Goal: Task Accomplishment & Management: Use online tool/utility

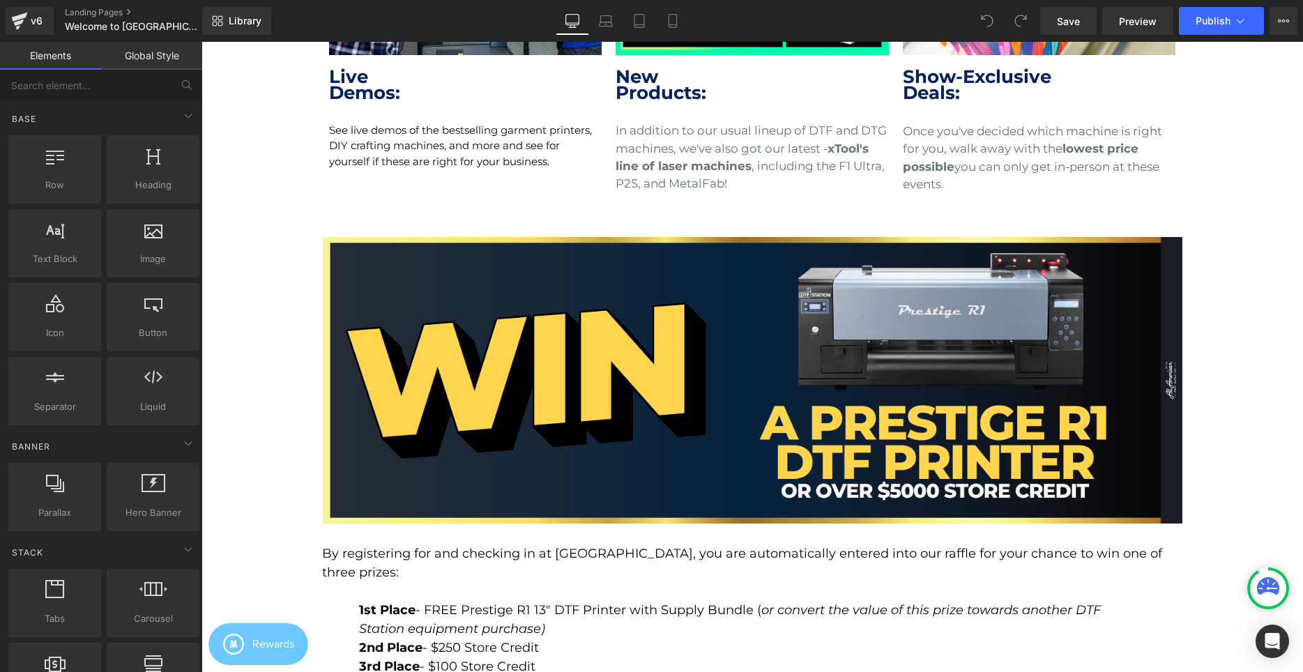
scroll to position [1067, 0]
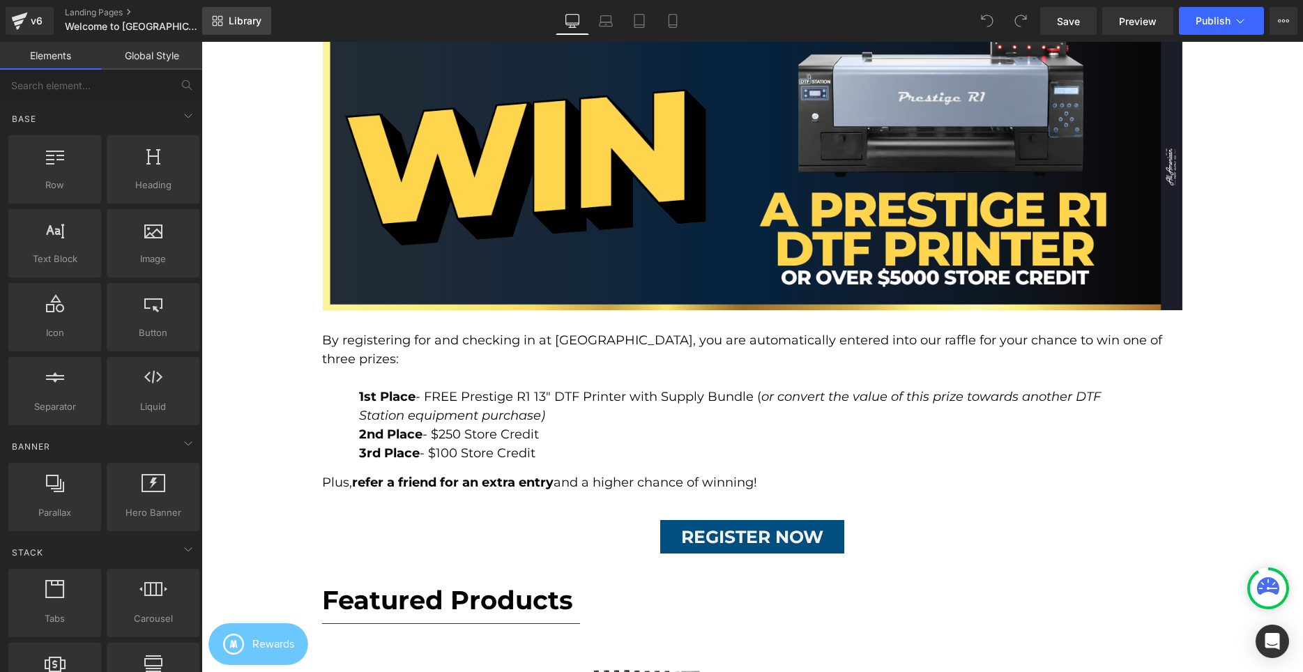
click at [234, 26] on span "Library" at bounding box center [245, 21] width 33 height 13
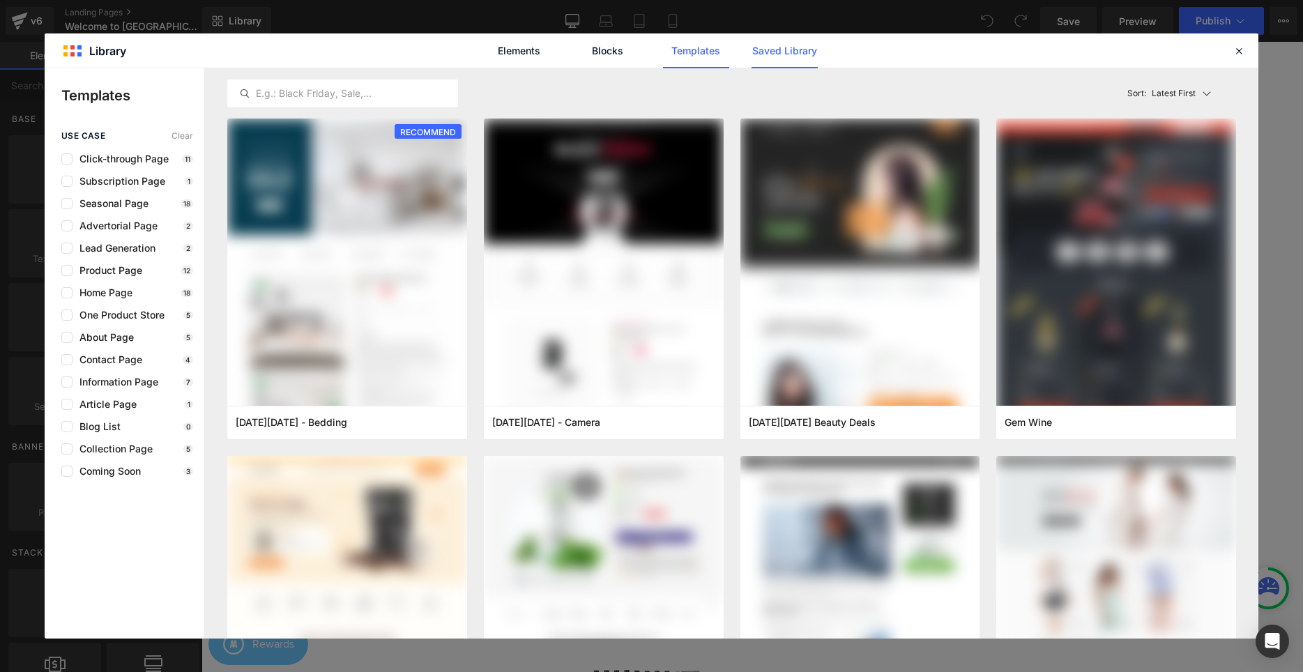
click at [0, 0] on link "Saved Library" at bounding box center [0, 0] width 0 height 0
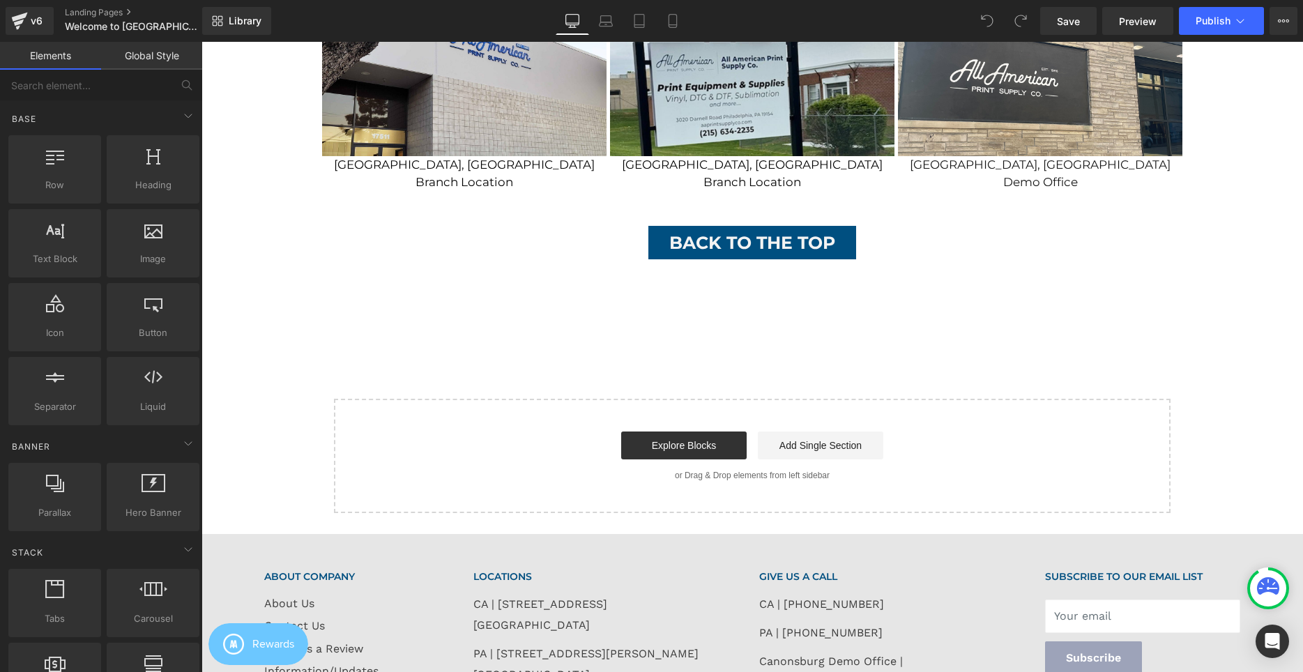
scroll to position [3675, 0]
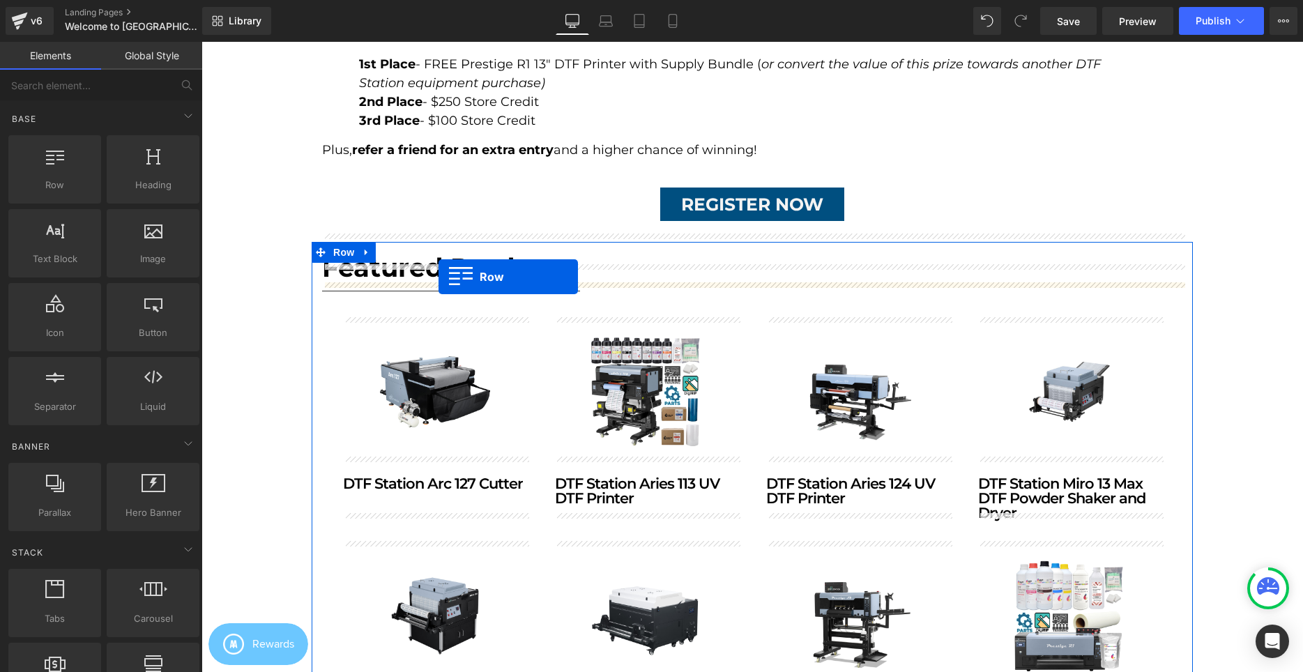
scroll to position [1186, 0]
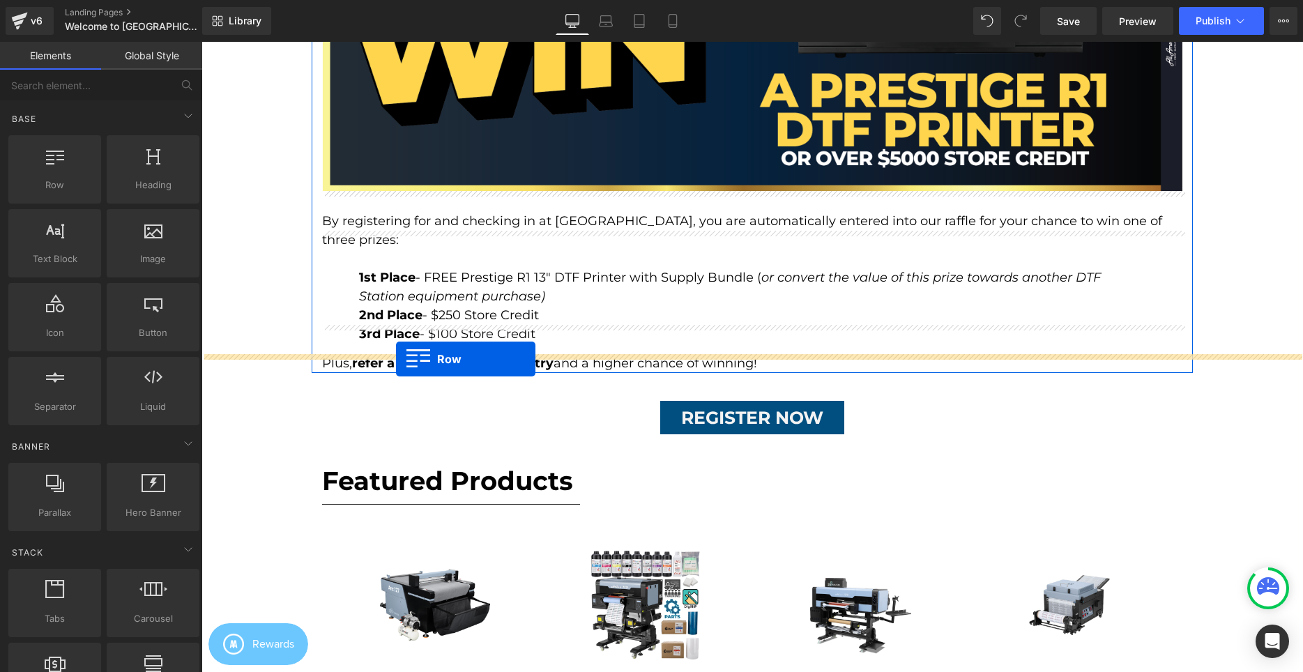
drag, startPoint x: 367, startPoint y: 120, endPoint x: 396, endPoint y: 359, distance: 240.8
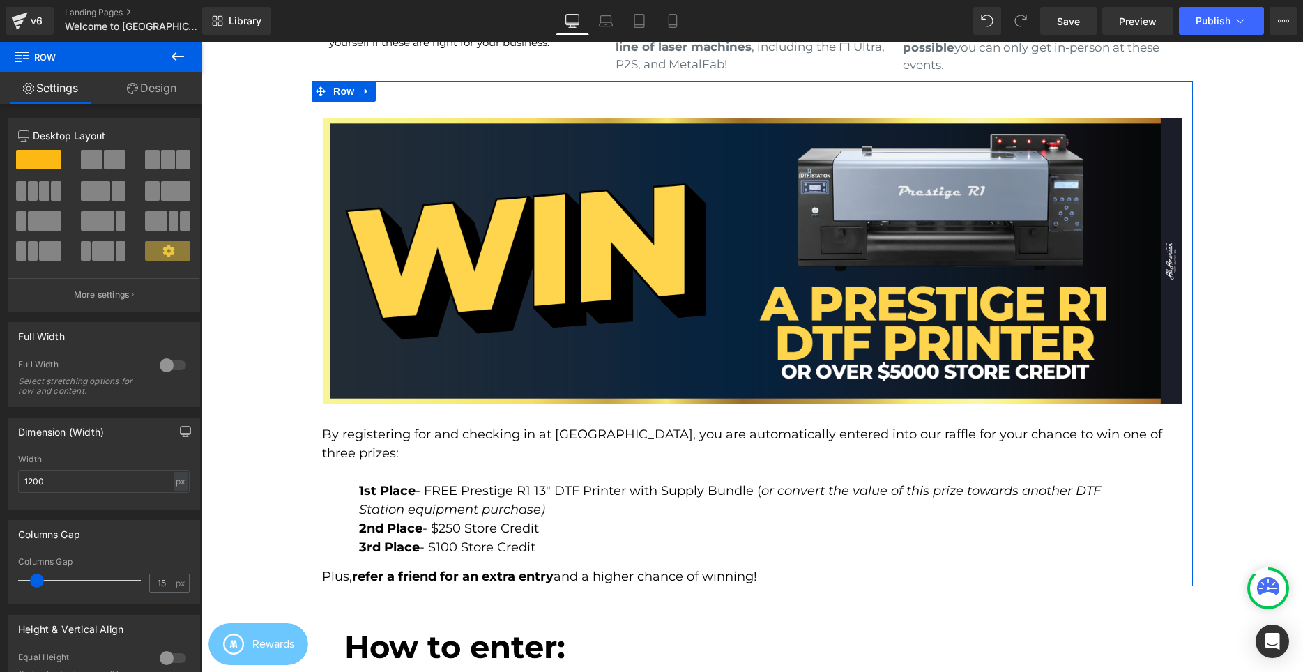
click at [201, 42] on div at bounding box center [201, 42] width 0 height 0
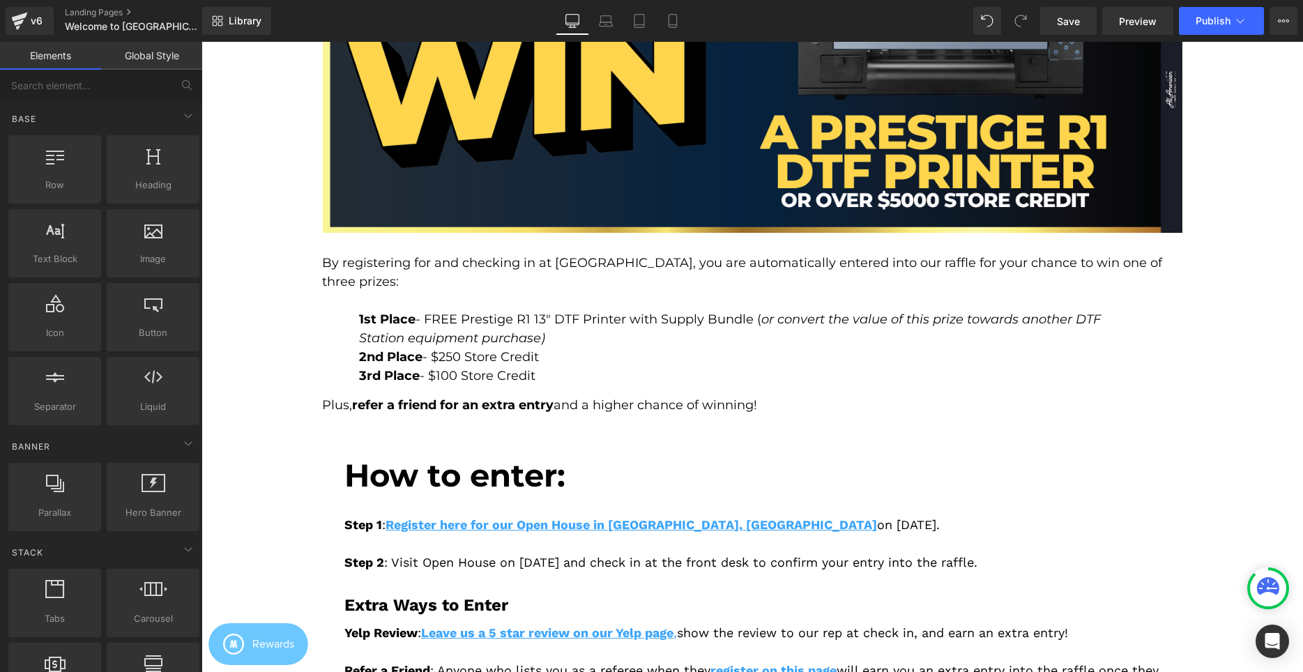
scroll to position [1257, 0]
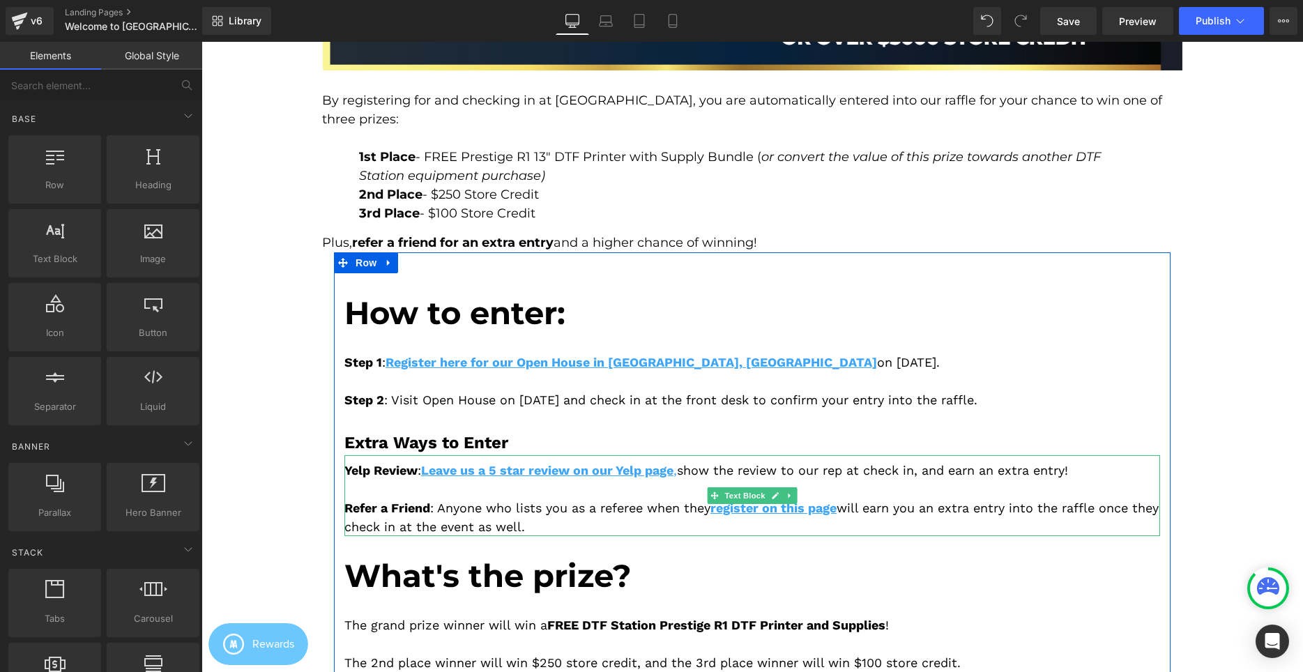
scroll to position [1328, 0]
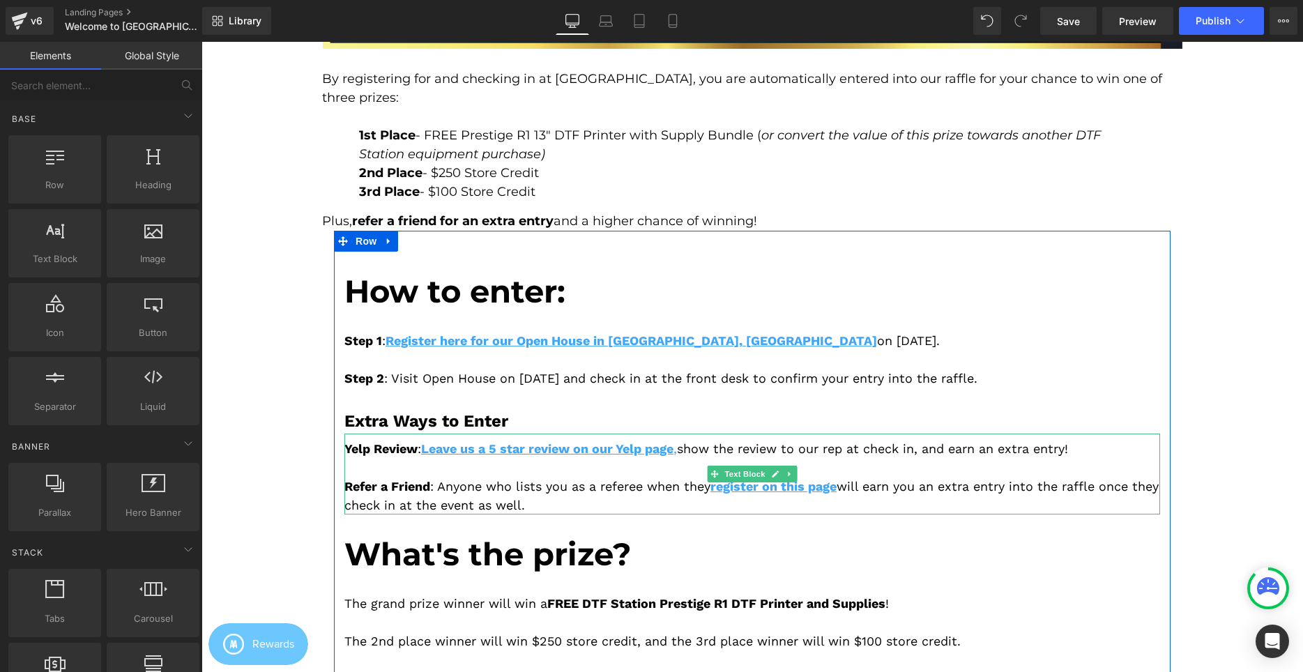
click at [447, 475] on div "Yelp Review : Leave us a 5 star review on our Yelp page , show the review to ou…" at bounding box center [752, 474] width 816 height 81
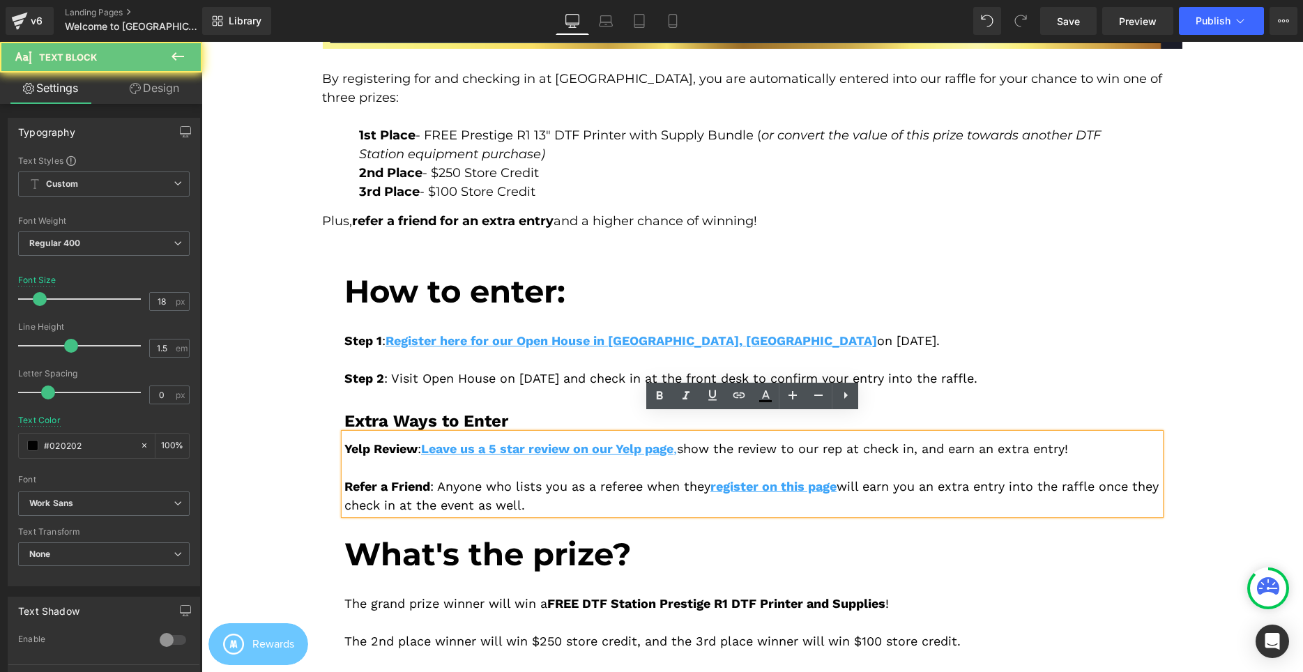
click at [447, 475] on div "Yelp Review : Leave us a 5 star review on our Yelp page , show the review to ou…" at bounding box center [752, 474] width 816 height 81
click at [386, 437] on div "Yelp Review : Leave us a 5 star review on our Yelp page , show the review to ou…" at bounding box center [752, 474] width 816 height 81
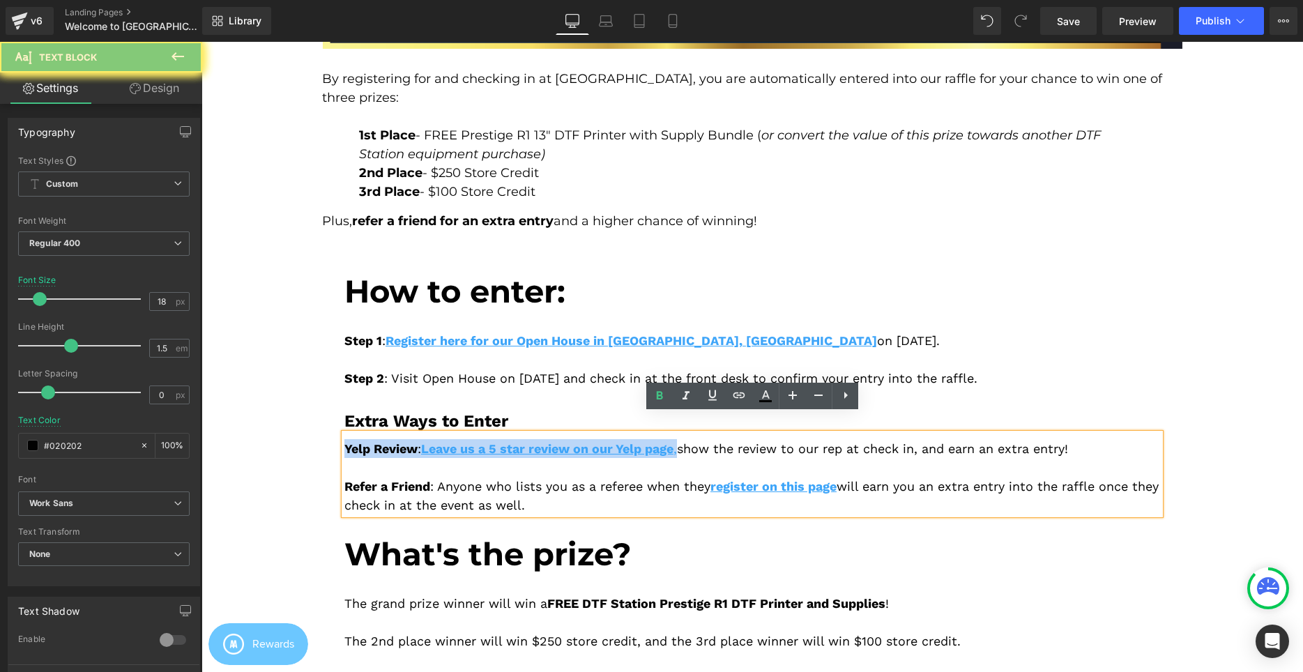
click at [386, 437] on div "Yelp Review : Leave us a 5 star review on our Yelp page , show the review to ou…" at bounding box center [752, 474] width 816 height 81
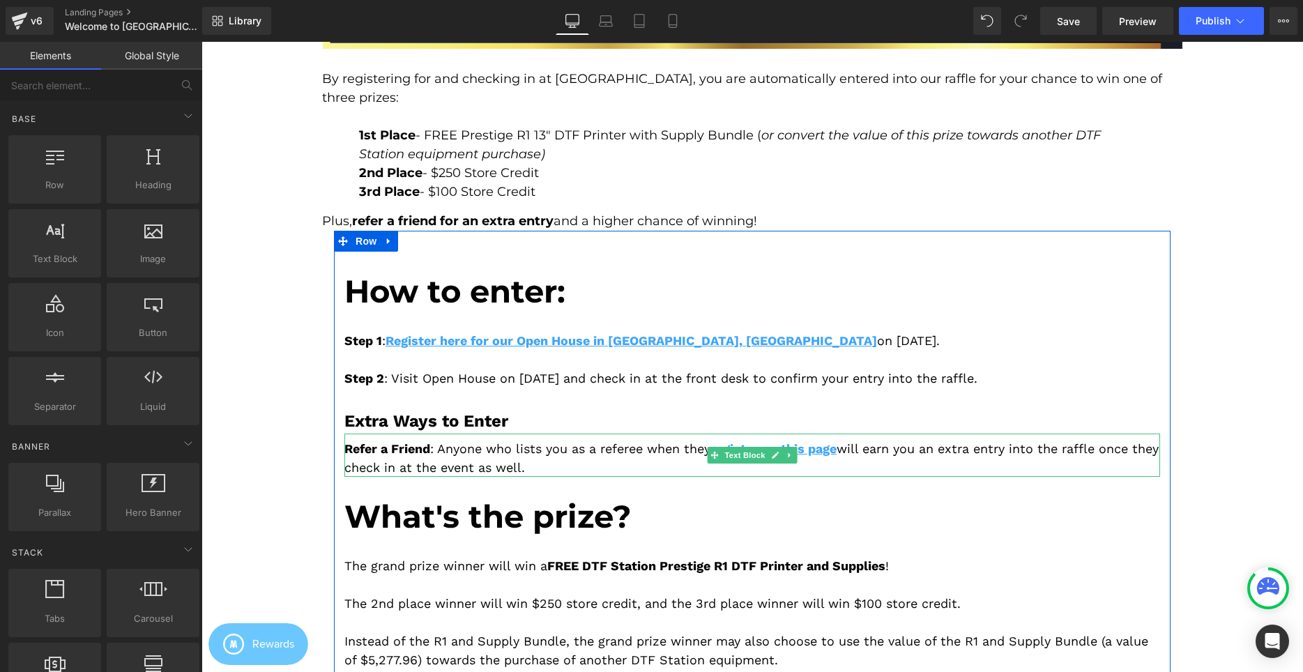
click at [394, 450] on div "Refer a Friend : Anyone who lists you as a referee when they register on this p…" at bounding box center [752, 455] width 816 height 43
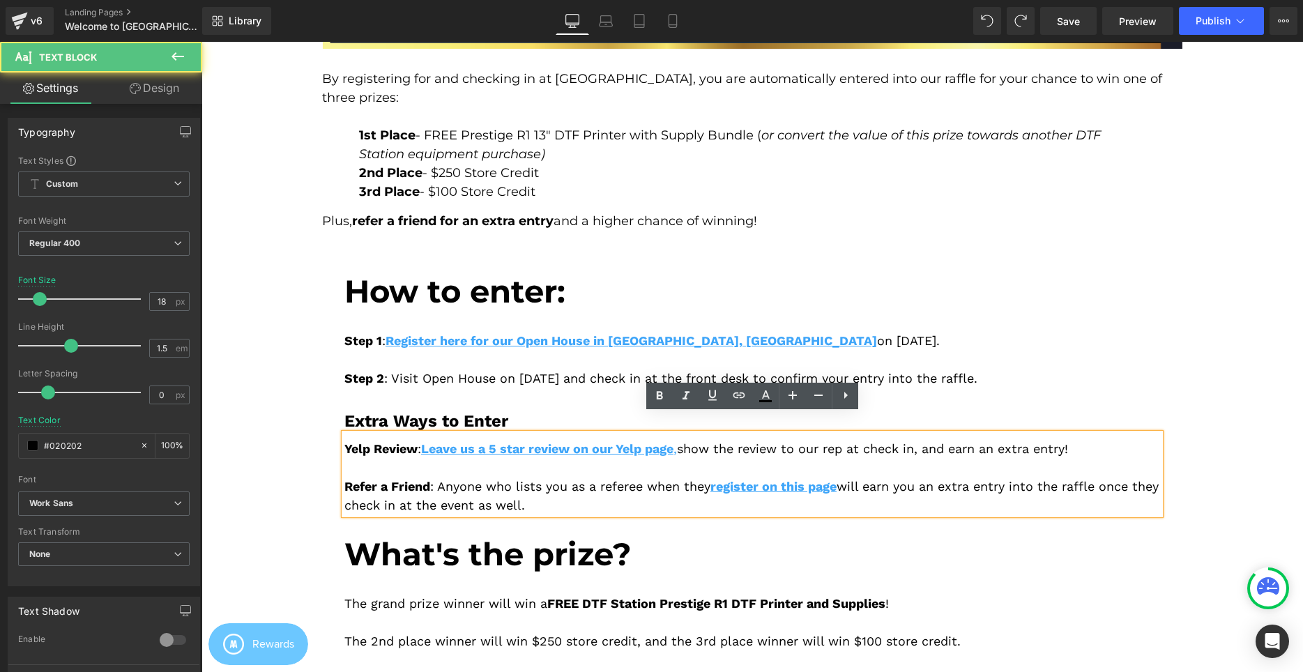
drag, startPoint x: 394, startPoint y: 450, endPoint x: 669, endPoint y: 520, distance: 284.1
click at [669, 520] on div "How to enter: Heading Step 1 : Register here for our Open House in [GEOGRAPHIC_…" at bounding box center [752, 566] width 837 height 629
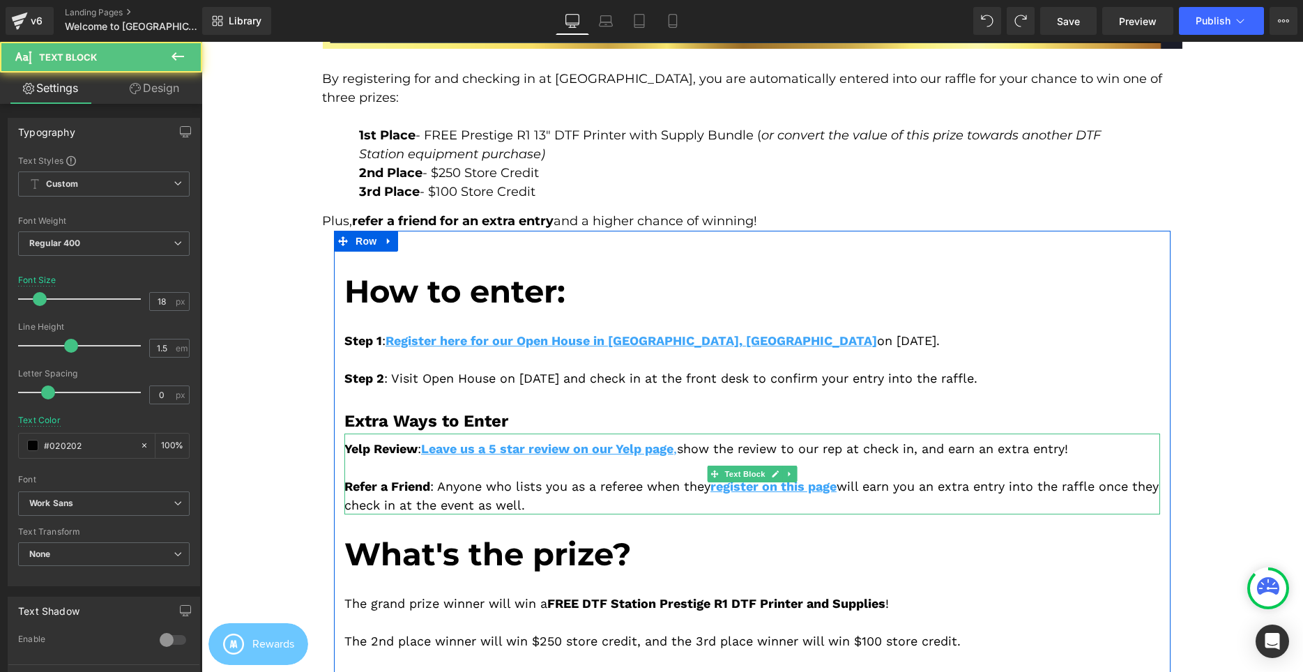
click at [1020, 481] on div "Yelp Review : Leave us a 5 star review on our Yelp page , show the review to ou…" at bounding box center [752, 474] width 816 height 81
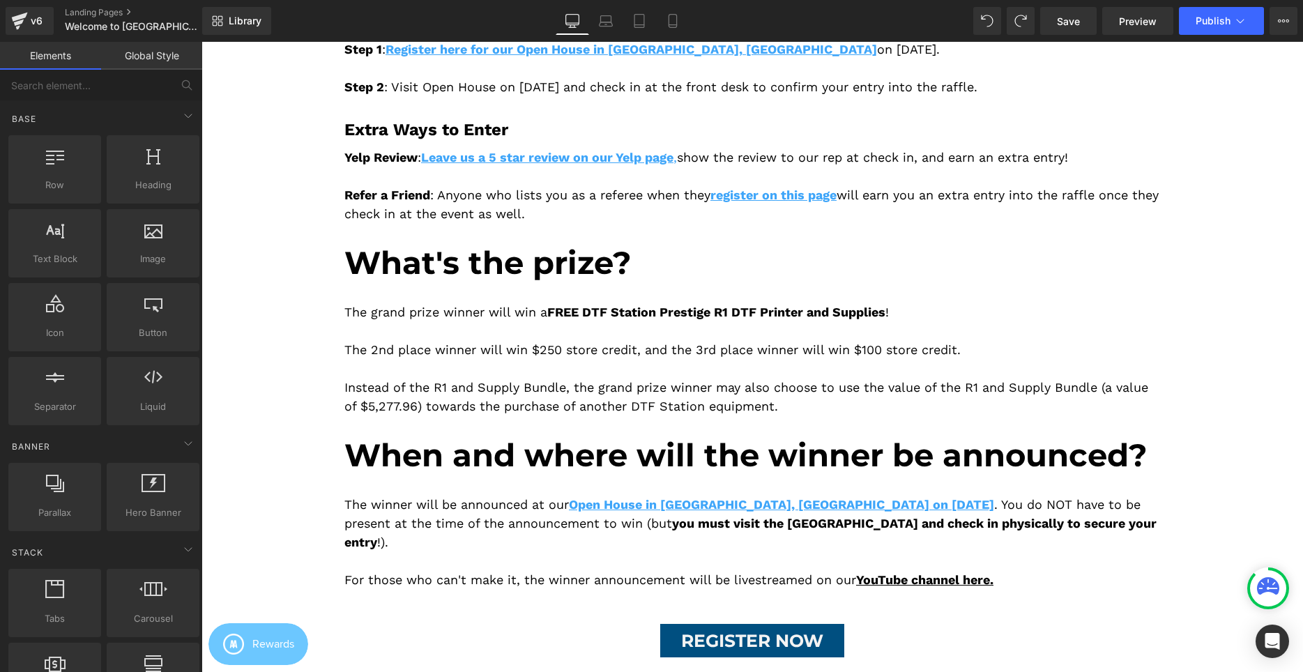
scroll to position [1842, 0]
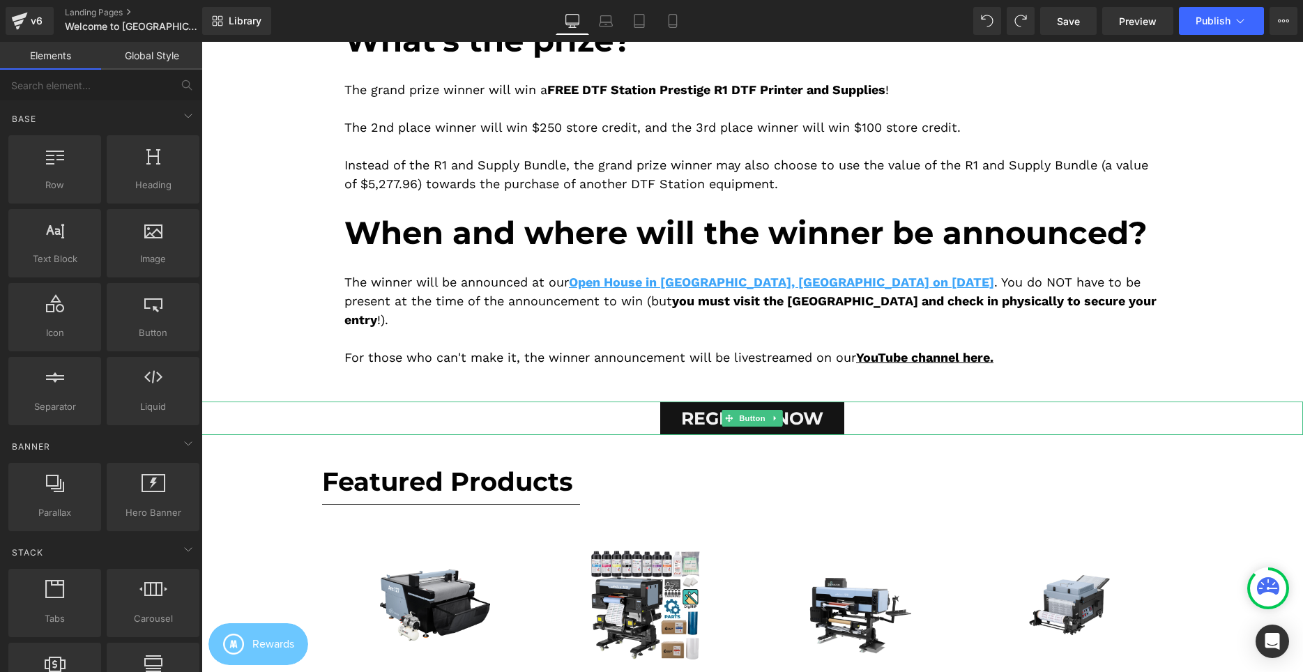
click at [772, 402] on span "REGISTER NOW" at bounding box center [752, 418] width 142 height 33
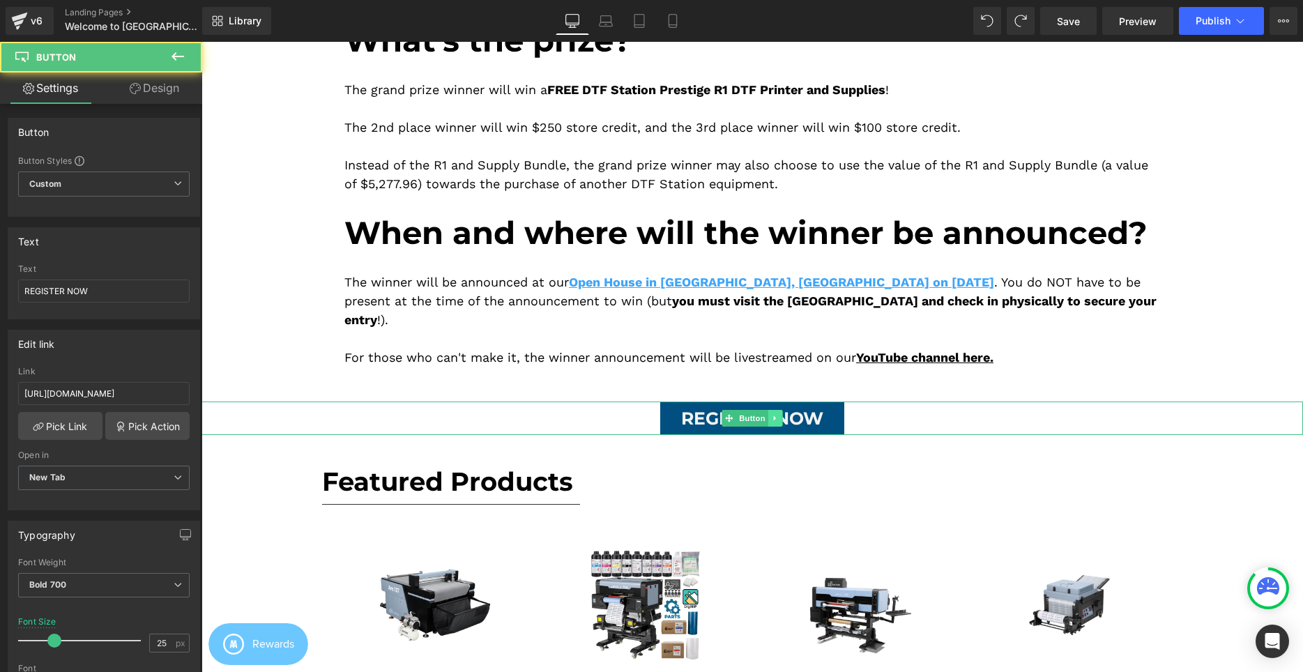
click at [779, 410] on link at bounding box center [775, 418] width 15 height 17
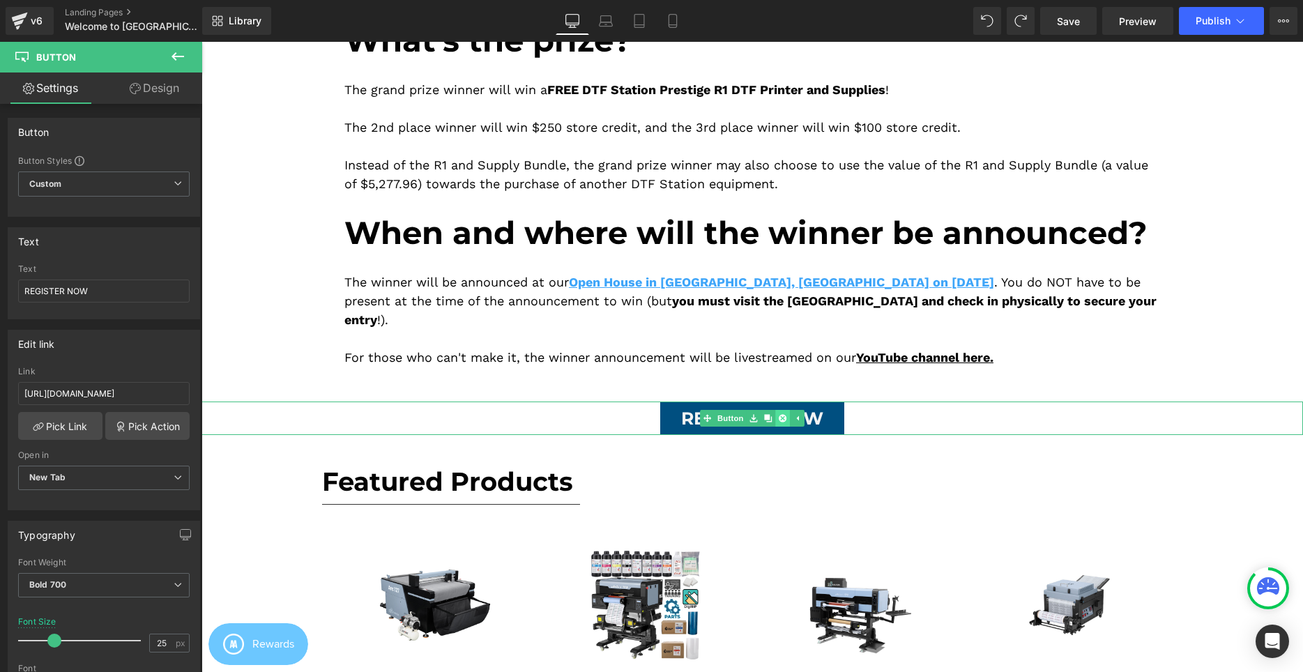
click at [784, 414] on icon at bounding box center [783, 418] width 8 height 8
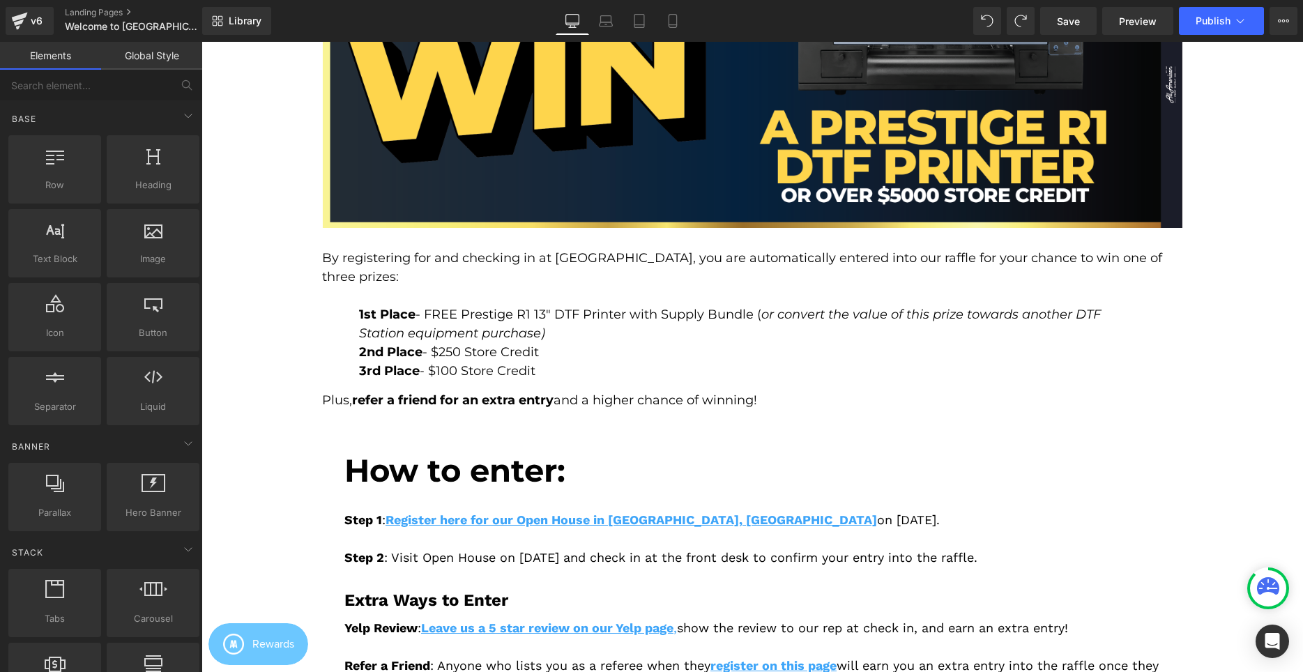
scroll to position [1150, 0]
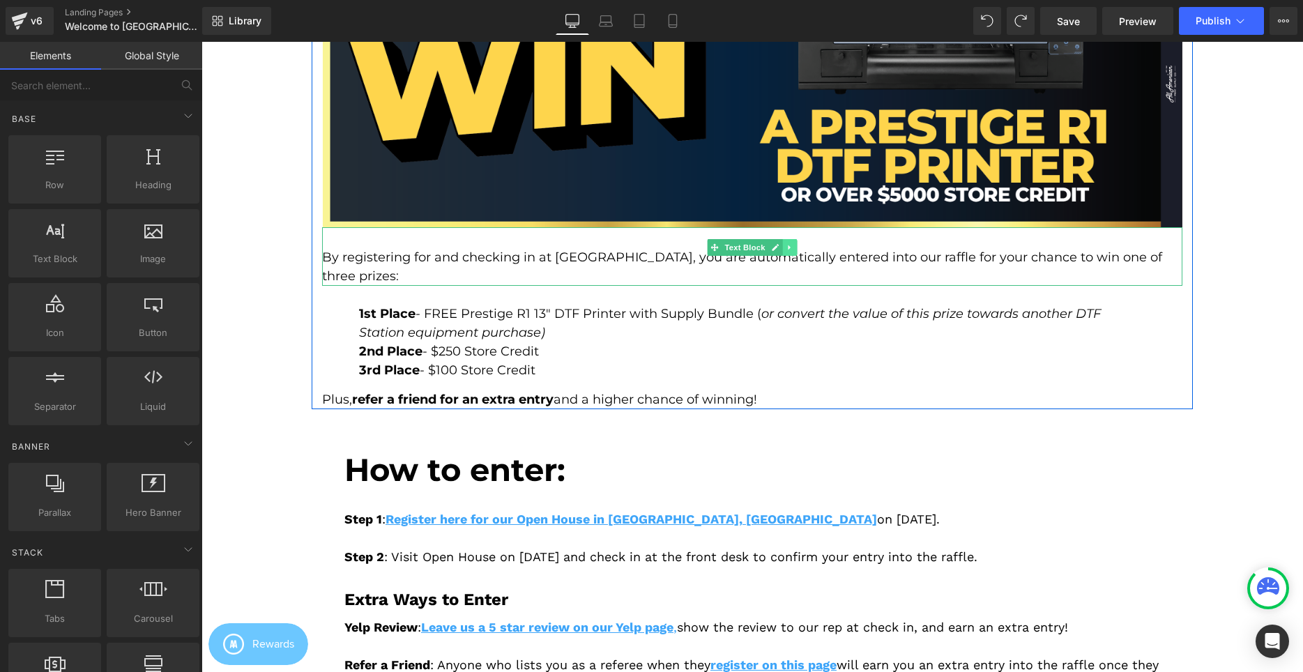
click at [788, 245] on icon at bounding box center [790, 247] width 8 height 8
click at [796, 250] on icon at bounding box center [797, 247] width 8 height 8
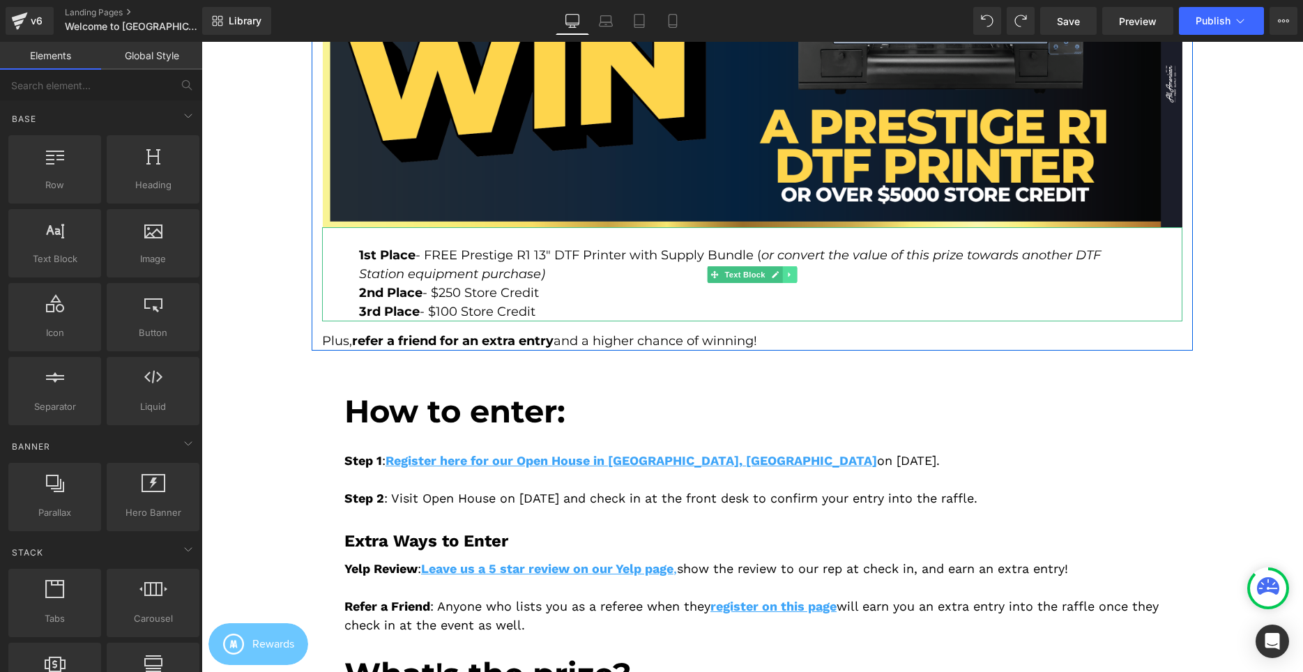
click at [793, 274] on link at bounding box center [790, 274] width 15 height 17
click at [793, 274] on icon at bounding box center [797, 275] width 8 height 8
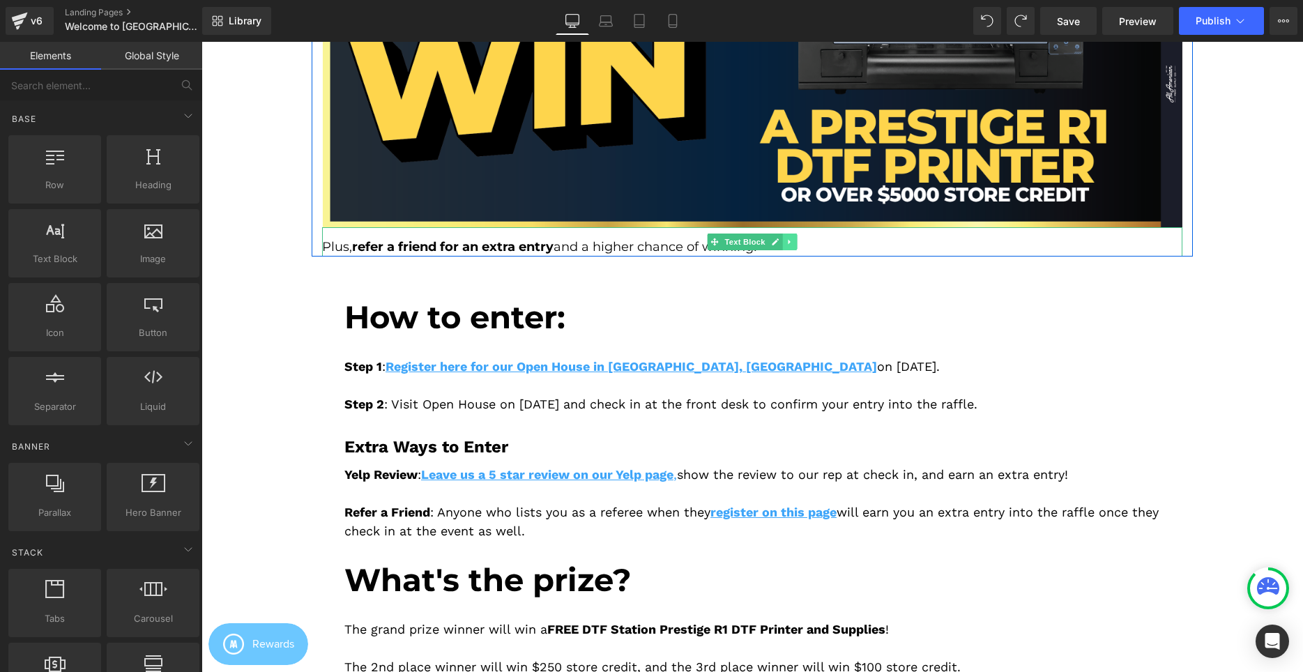
click at [791, 240] on icon at bounding box center [790, 242] width 8 height 8
click at [793, 243] on icon at bounding box center [797, 242] width 8 height 8
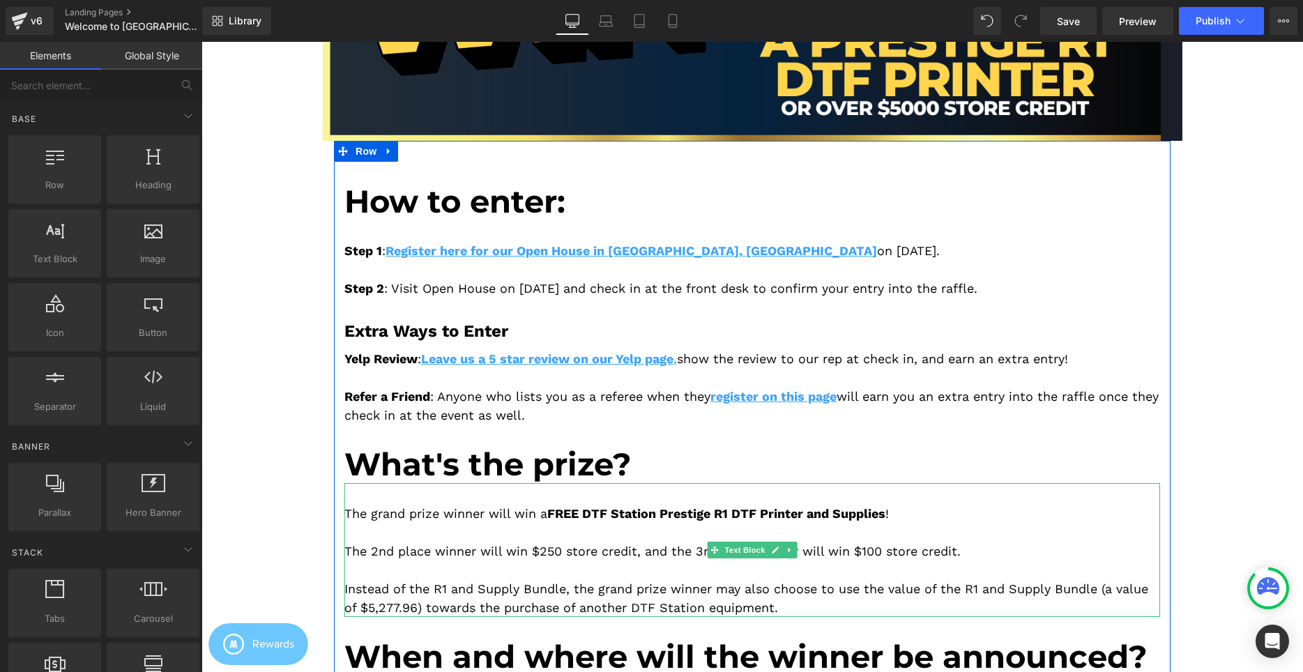
scroll to position [1221, 0]
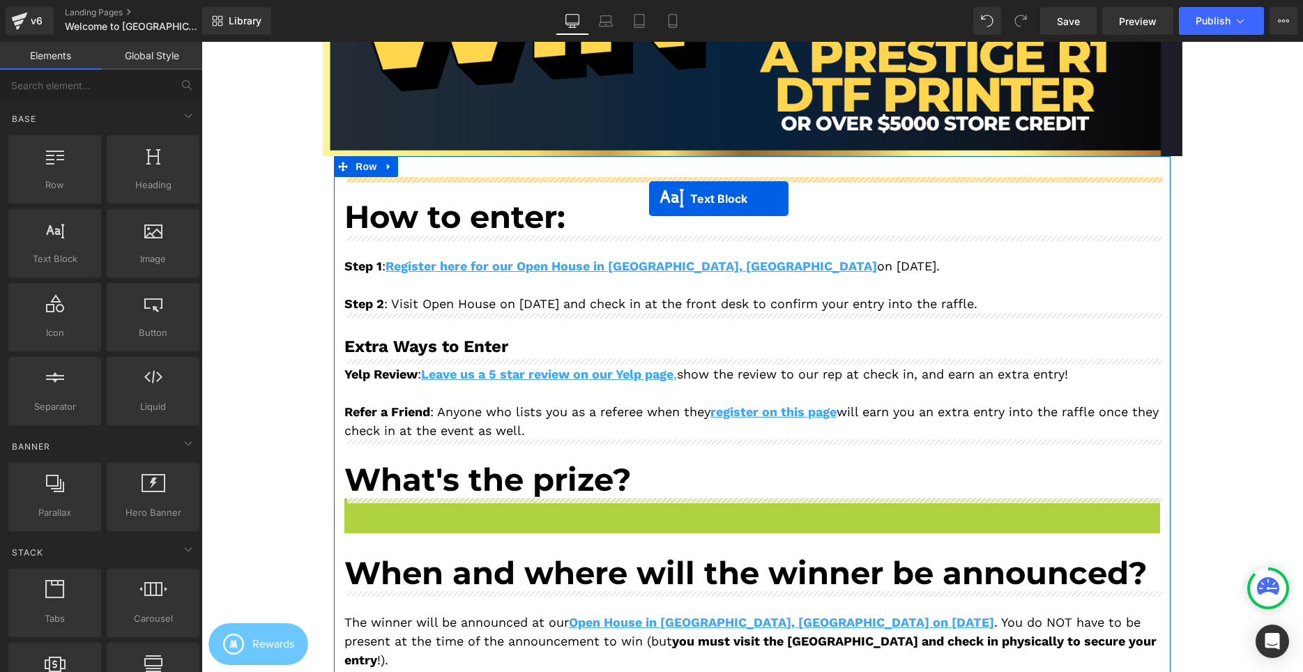
drag, startPoint x: 710, startPoint y: 564, endPoint x: 649, endPoint y: 199, distance: 370.4
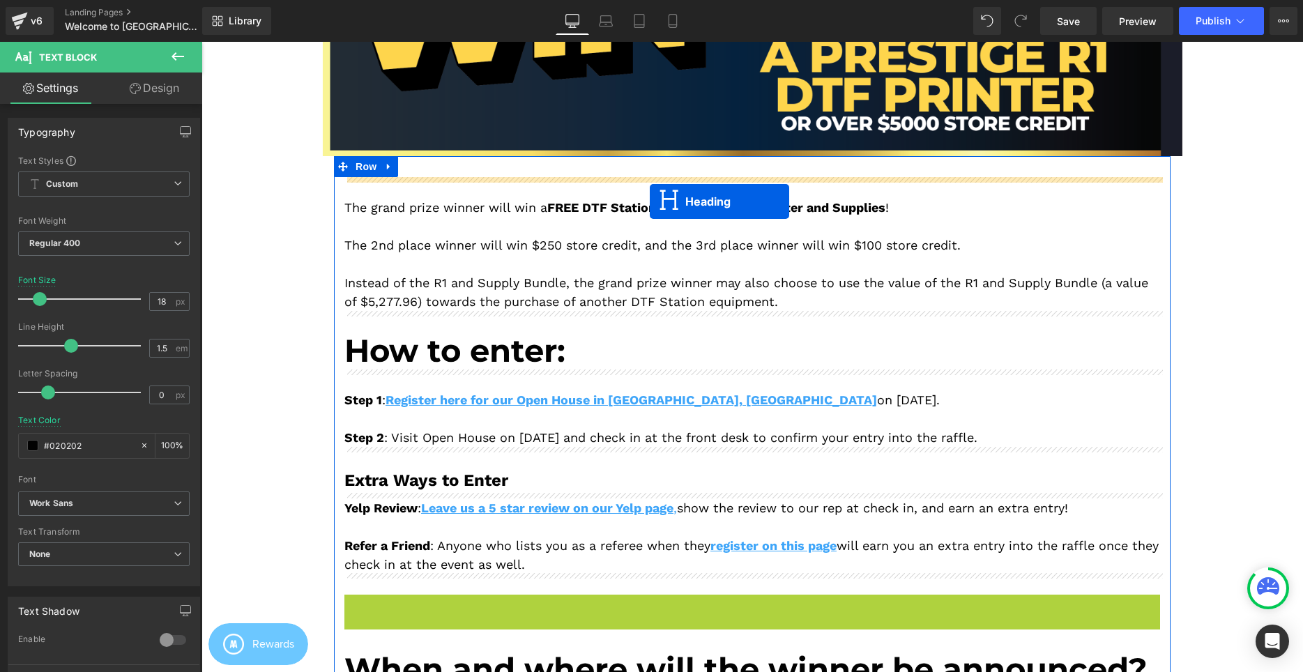
drag, startPoint x: 722, startPoint y: 614, endPoint x: 650, endPoint y: 197, distance: 423.2
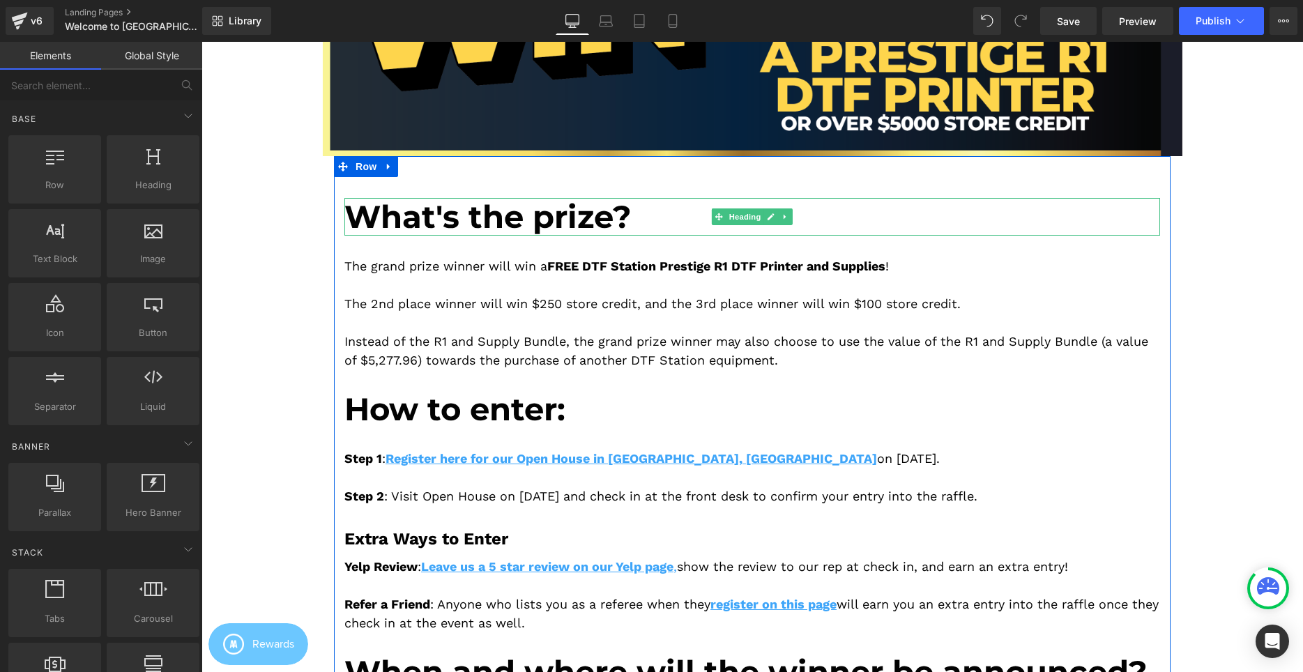
click at [452, 190] on div "What's the prize? Heading The grand prize winner will win a FREE DTF Station Pr…" at bounding box center [752, 491] width 837 height 629
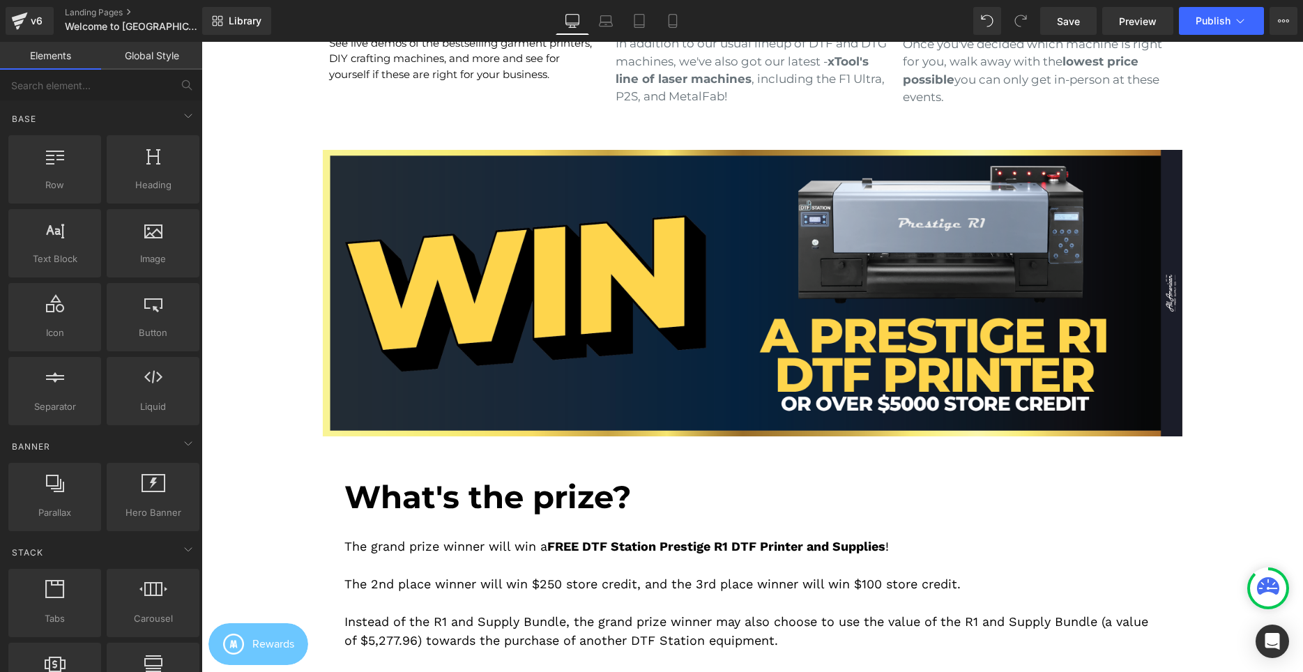
scroll to position [1007, 0]
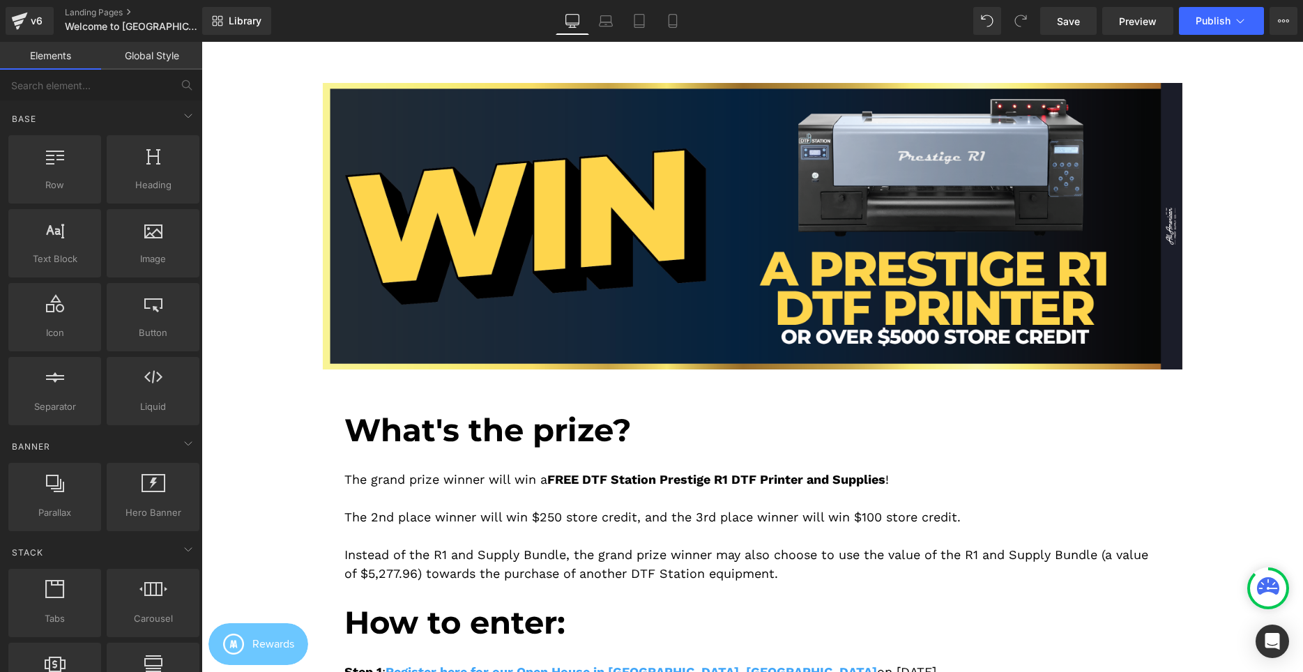
click at [480, 541] on div at bounding box center [752, 535] width 816 height 19
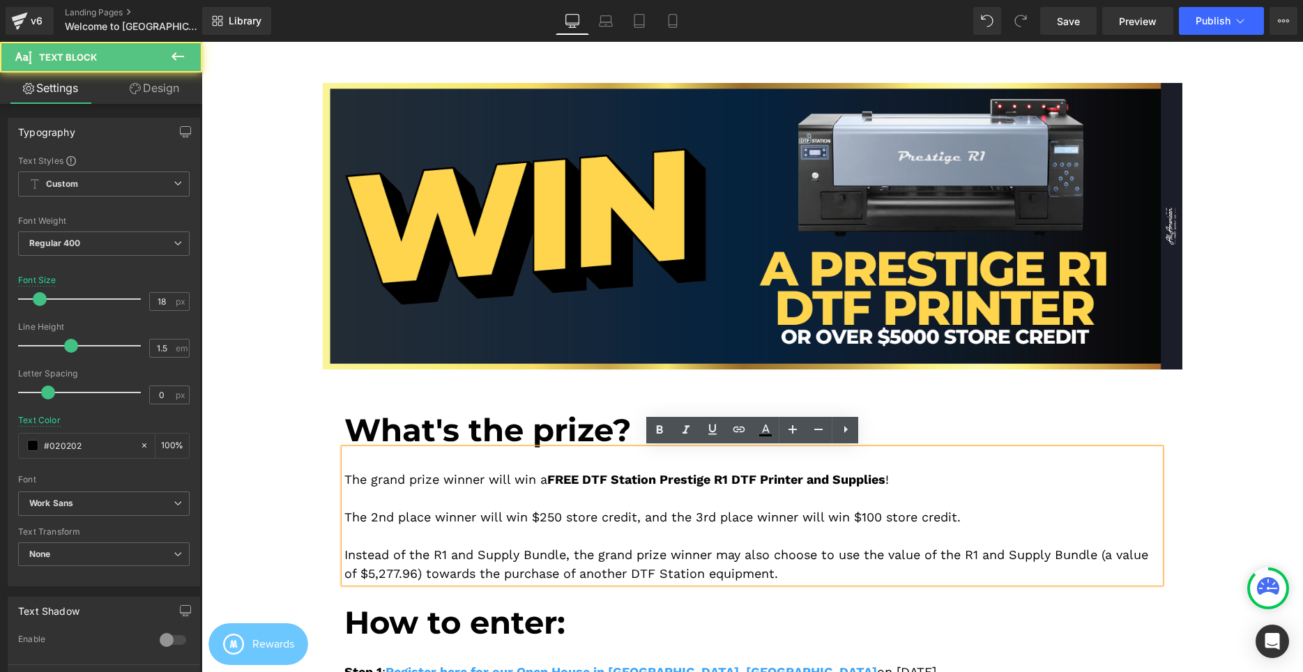
click at [595, 557] on div "Instead of the R1 and Supply Bundle, the grand prize winner may also choose to …" at bounding box center [752, 564] width 816 height 38
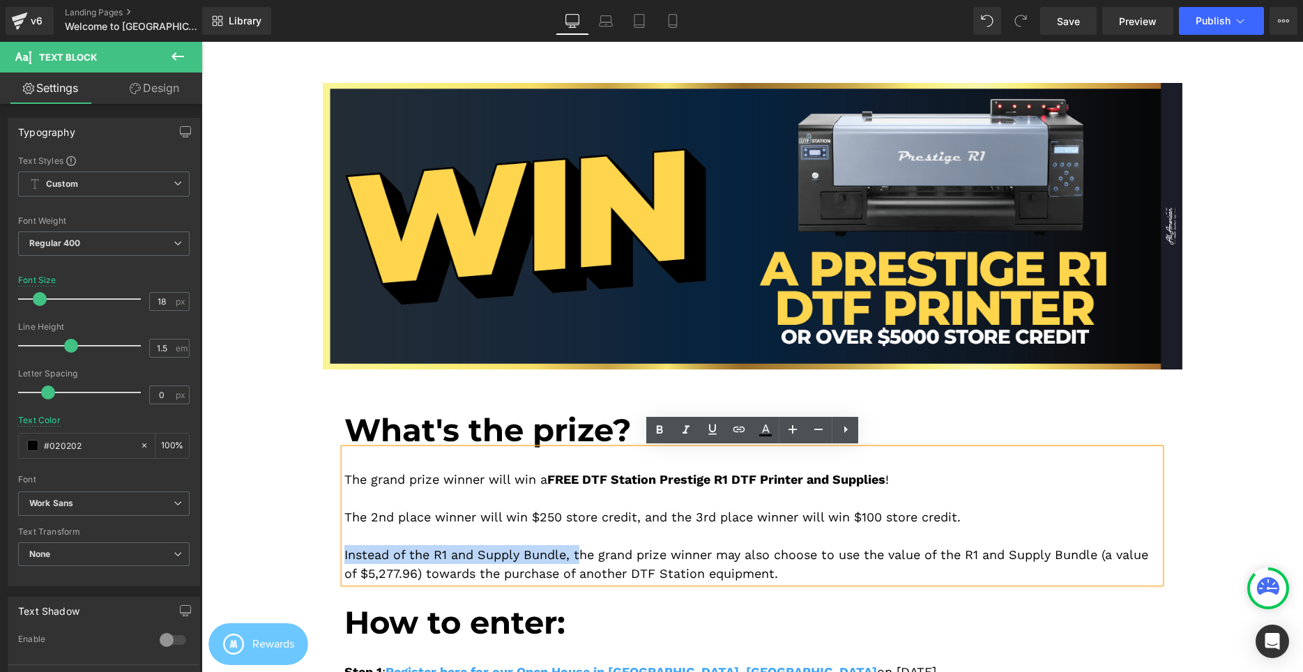
drag, startPoint x: 577, startPoint y: 555, endPoint x: 344, endPoint y: 548, distance: 233.0
click at [344, 548] on div "The grand prize winner will win a FREE DTF Station Prestige R1 DTF Printer and …" at bounding box center [752, 516] width 816 height 134
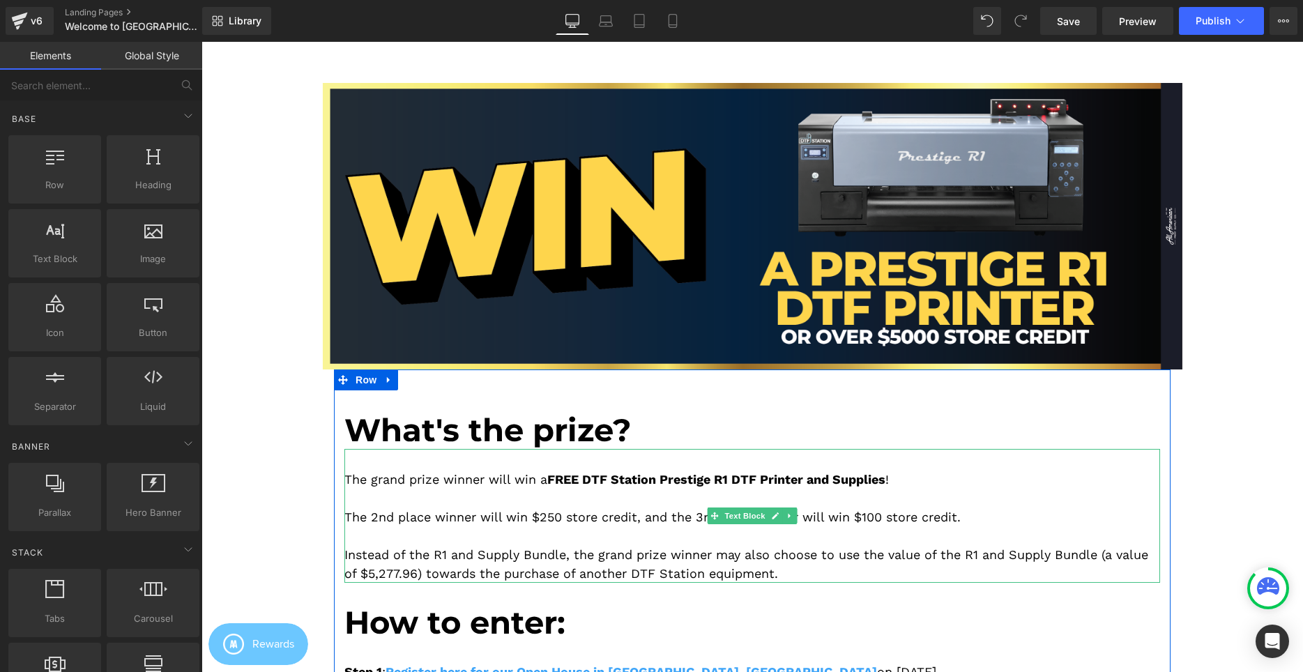
click at [404, 475] on div "The grand prize winner will win a FREE DTF Station Prestige R1 DTF Printer and …" at bounding box center [752, 479] width 816 height 19
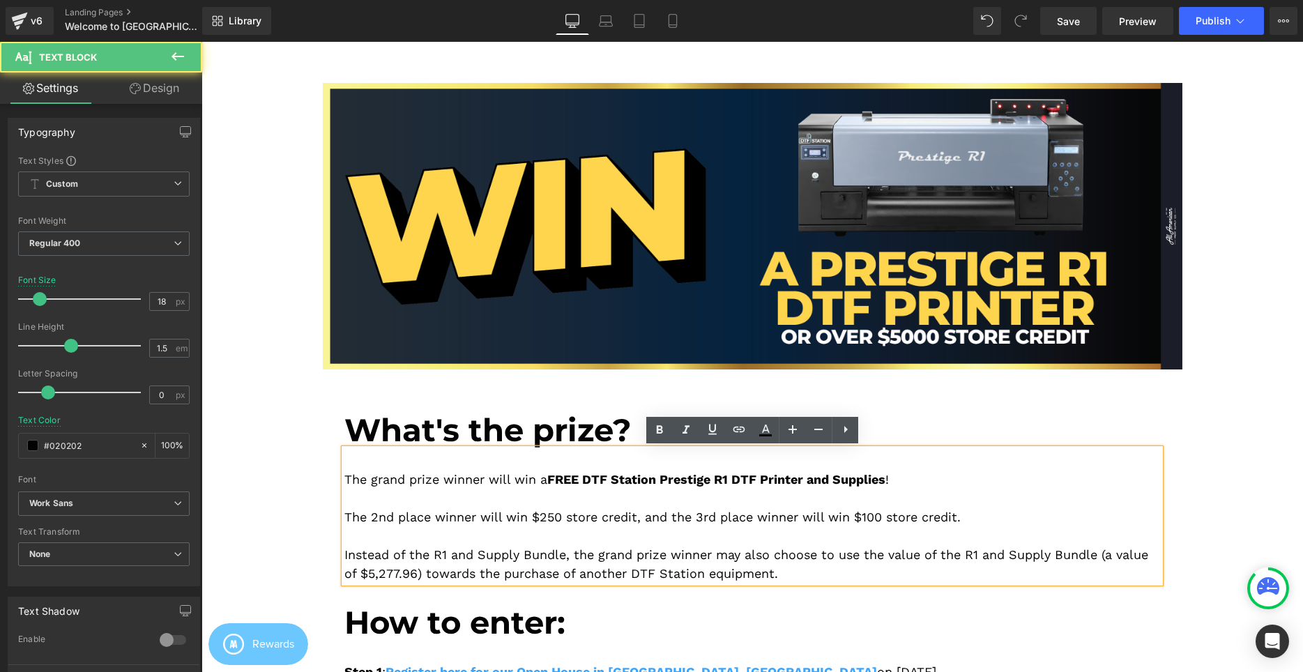
click at [488, 563] on div "Instead of the R1 and Supply Bundle, the grand prize winner may also choose to …" at bounding box center [752, 564] width 816 height 38
click at [519, 552] on div "Instead of the R1 and Supply Bundle, the grand prize winner may also choose to …" at bounding box center [752, 564] width 816 height 38
drag, startPoint x: 584, startPoint y: 555, endPoint x: 282, endPoint y: 554, distance: 301.2
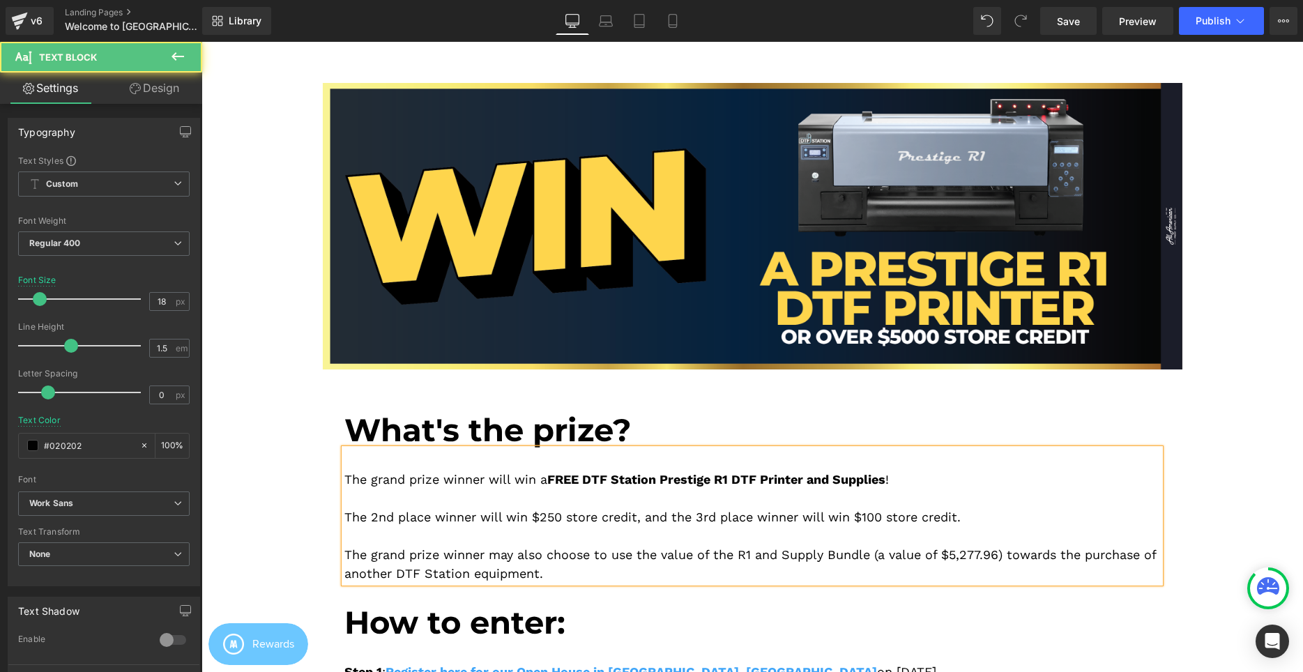
click at [625, 556] on div "The grand prize winner may also choose to use the value of the R1 and Supply Bu…" at bounding box center [752, 564] width 816 height 38
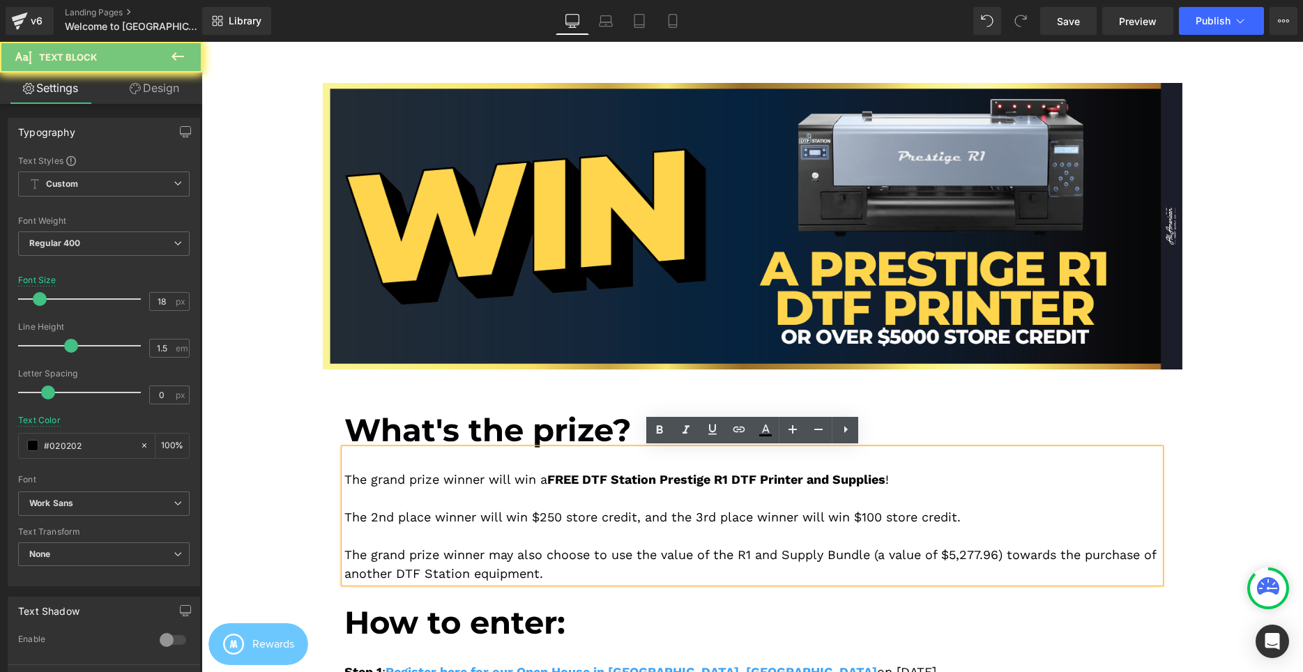
click at [625, 556] on div "The grand prize winner may also choose to use the value of the R1 and Supply Bu…" at bounding box center [752, 564] width 816 height 38
click at [906, 481] on div "The grand prize winner will win a FREE DTF Station Prestige R1 DTF Printer and …" at bounding box center [752, 479] width 816 height 19
click at [874, 571] on div "The grand prize winner may also choose to use the value of the R1 and Supply Bu…" at bounding box center [752, 564] width 816 height 38
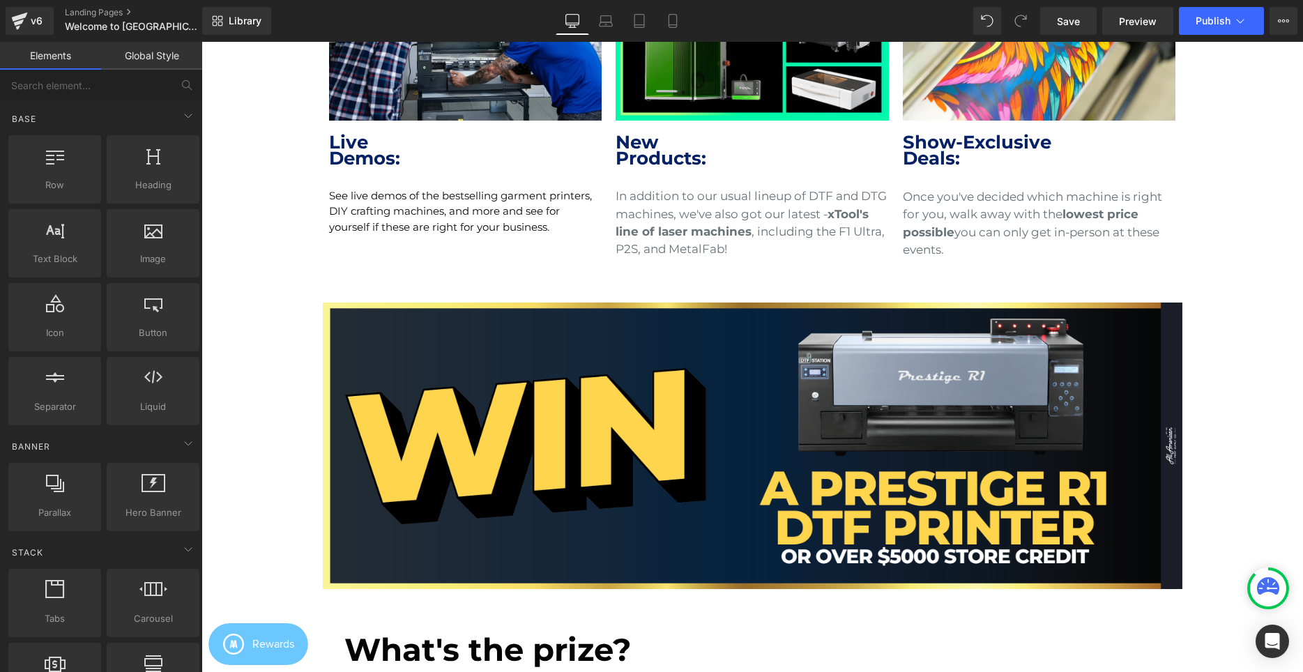
scroll to position [788, 0]
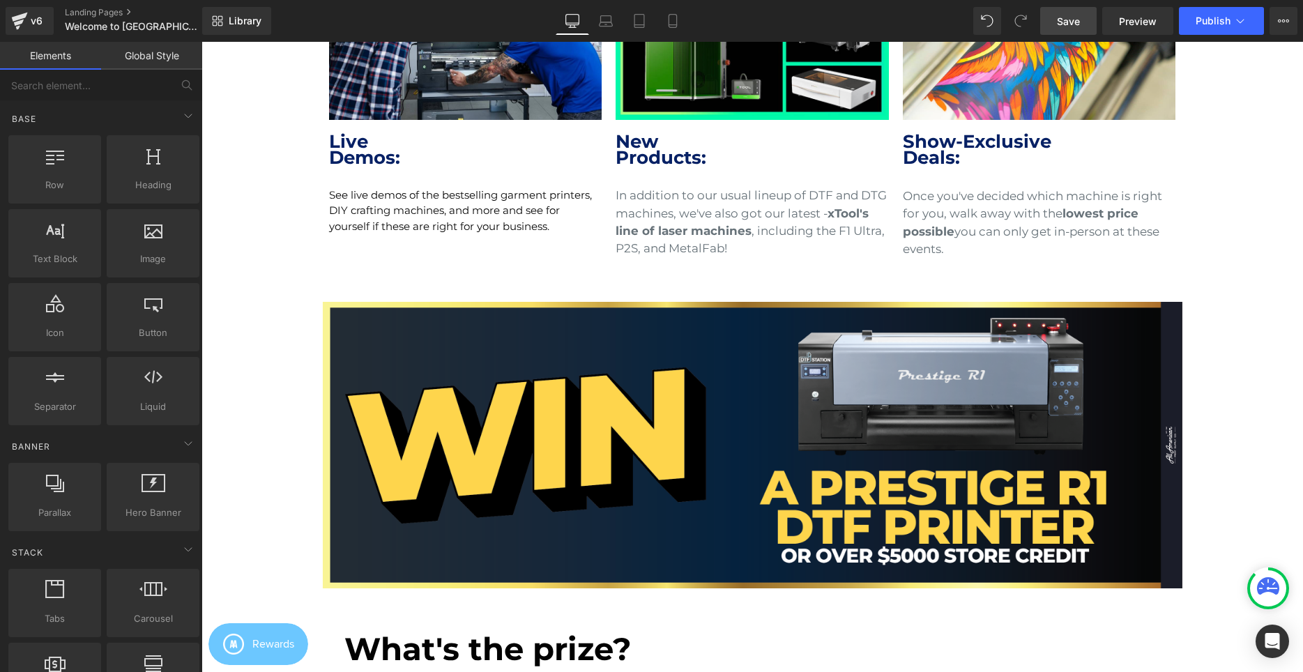
click at [1062, 24] on span "Save" at bounding box center [1068, 21] width 23 height 15
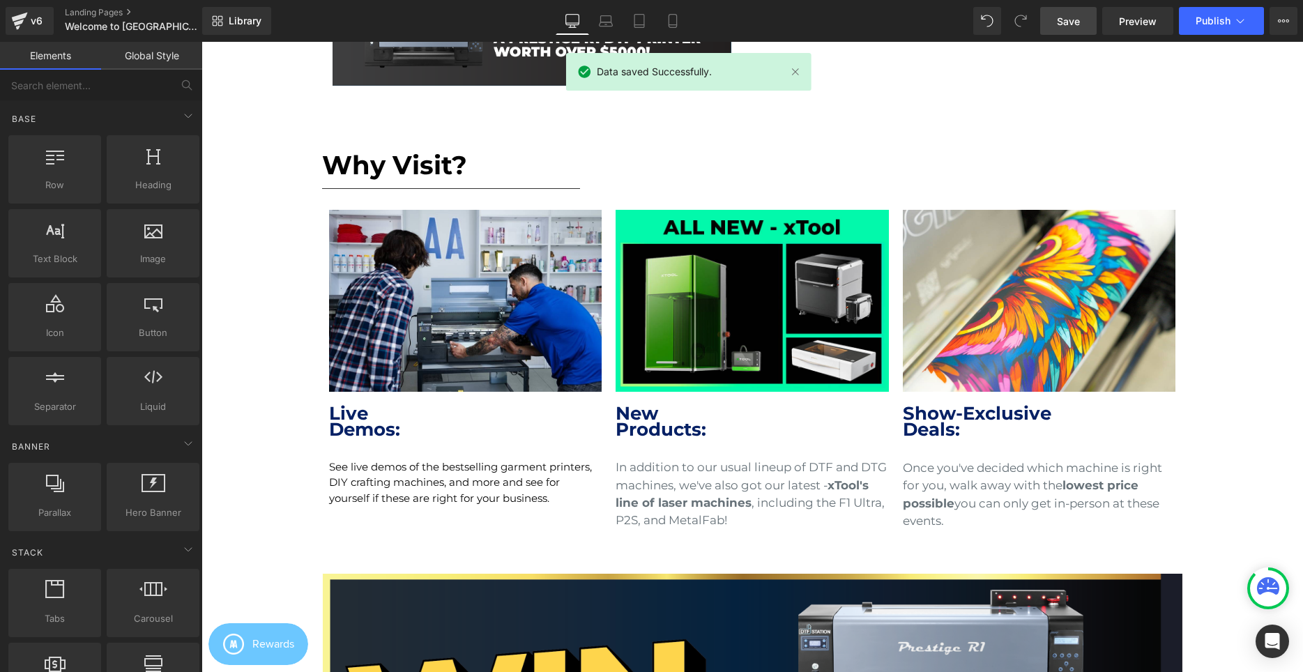
scroll to position [514, 0]
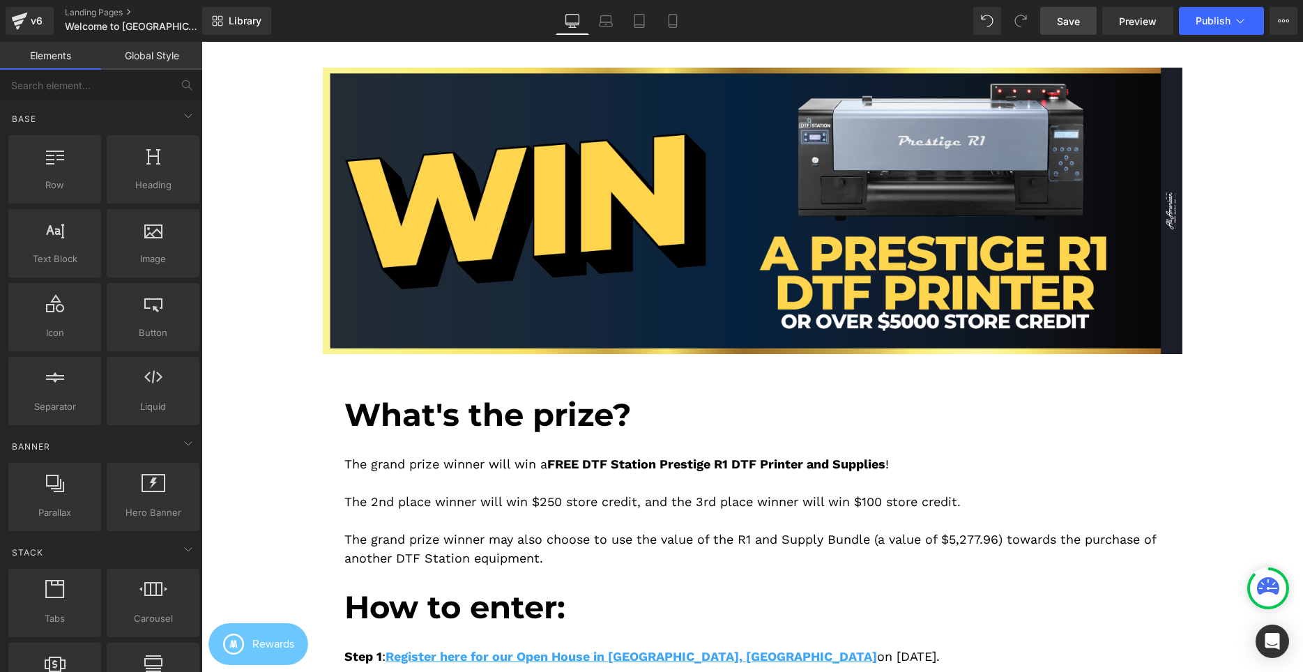
scroll to position [1028, 0]
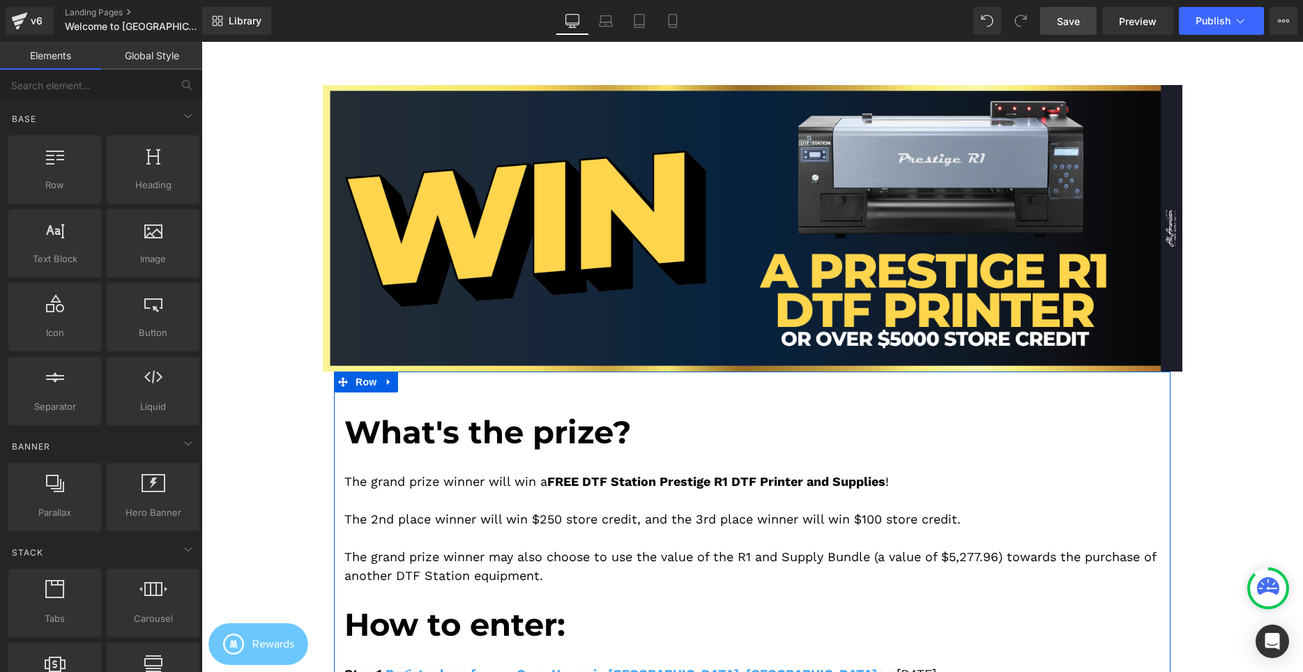
scroll to position [997, 0]
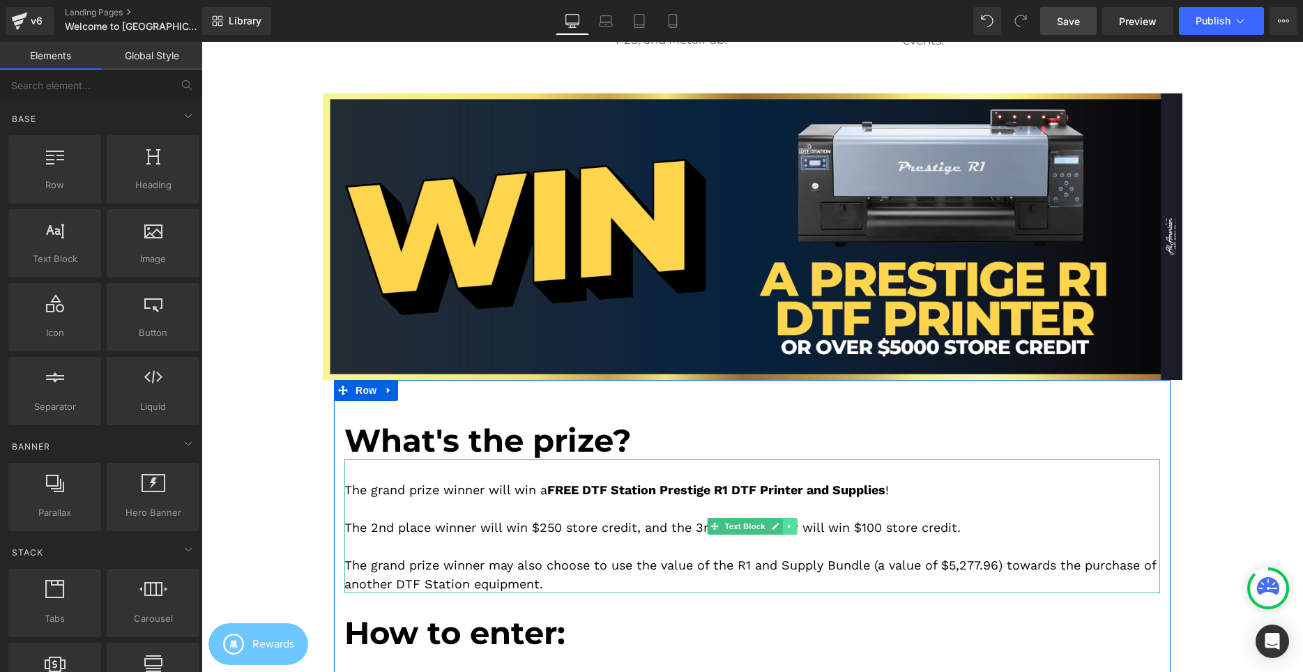
click at [789, 526] on icon at bounding box center [789, 526] width 2 height 5
click at [786, 526] on icon at bounding box center [783, 526] width 8 height 8
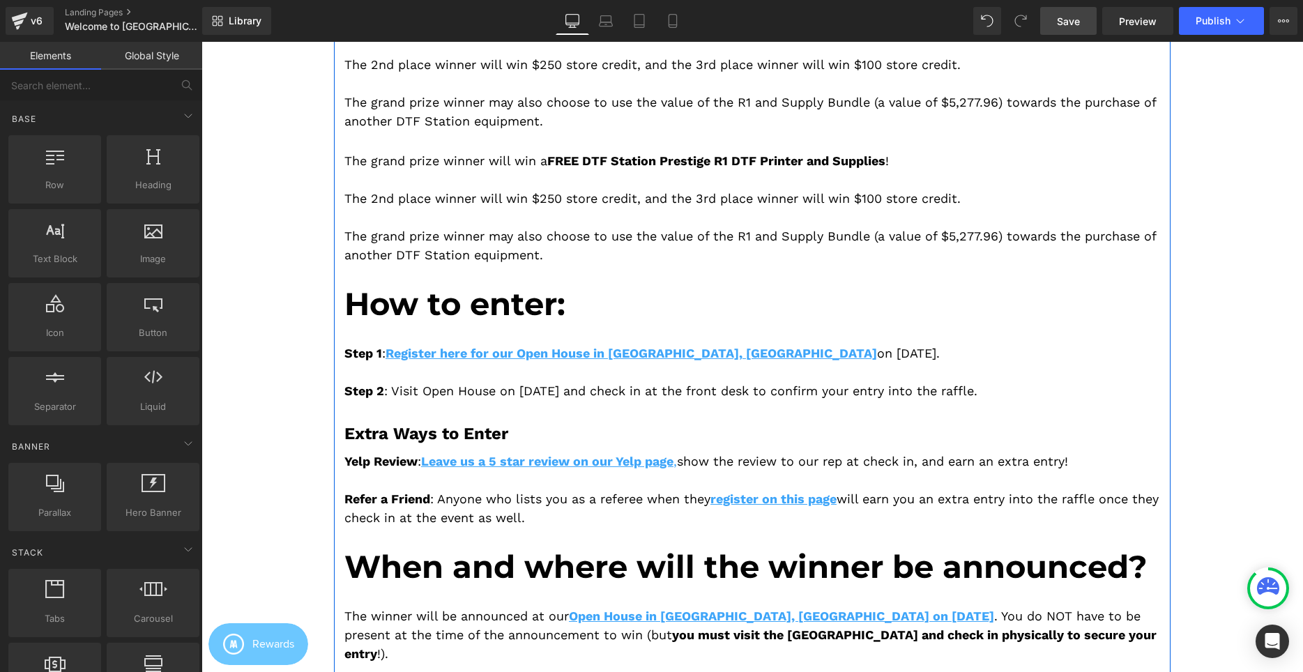
scroll to position [1493, 0]
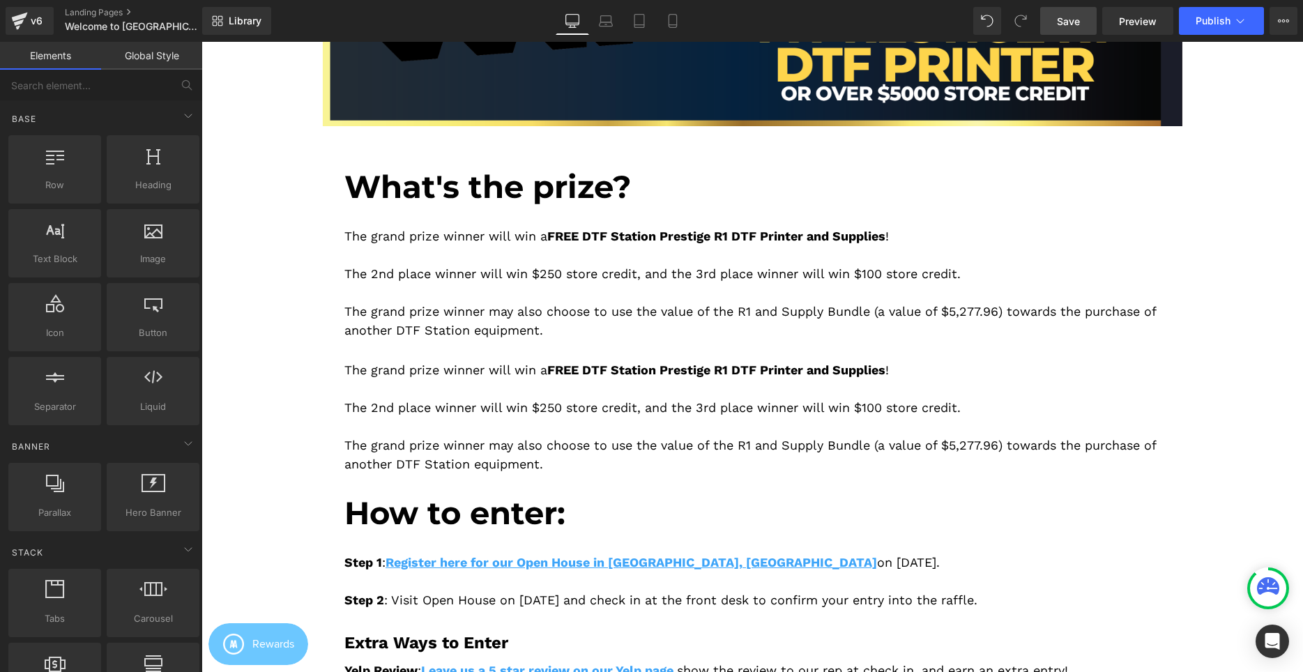
scroll to position [1158, 0]
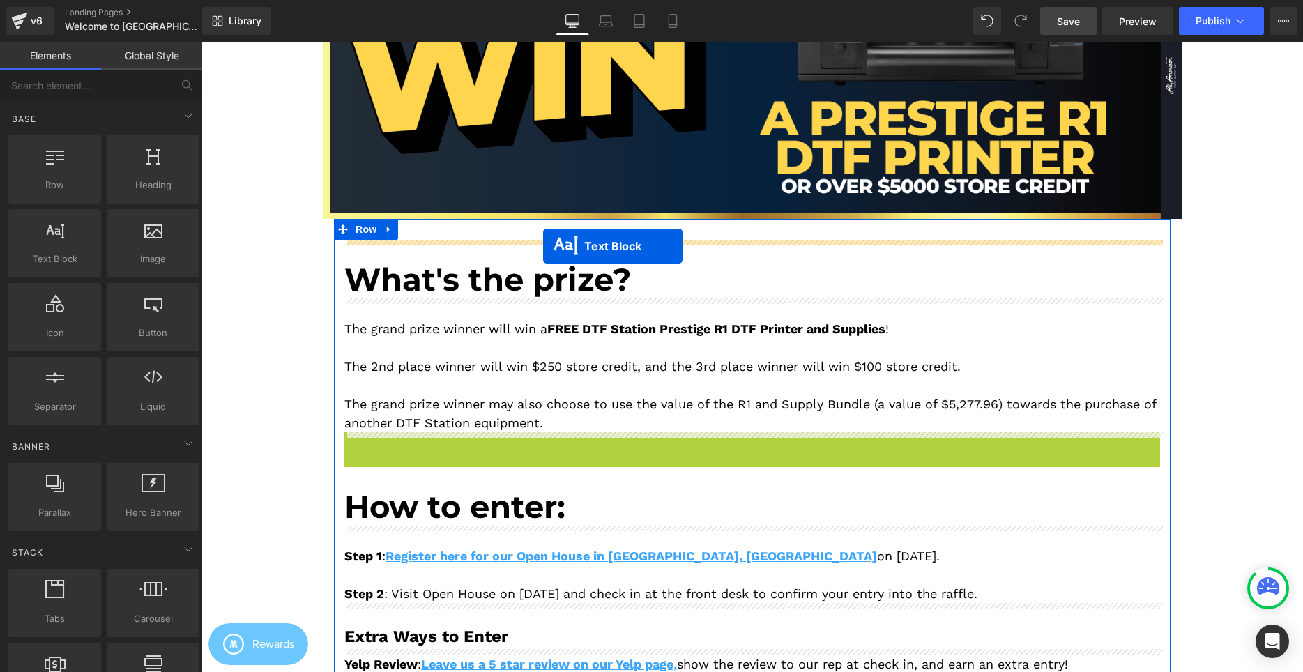
drag, startPoint x: 714, startPoint y: 498, endPoint x: 543, endPoint y: 246, distance: 304.2
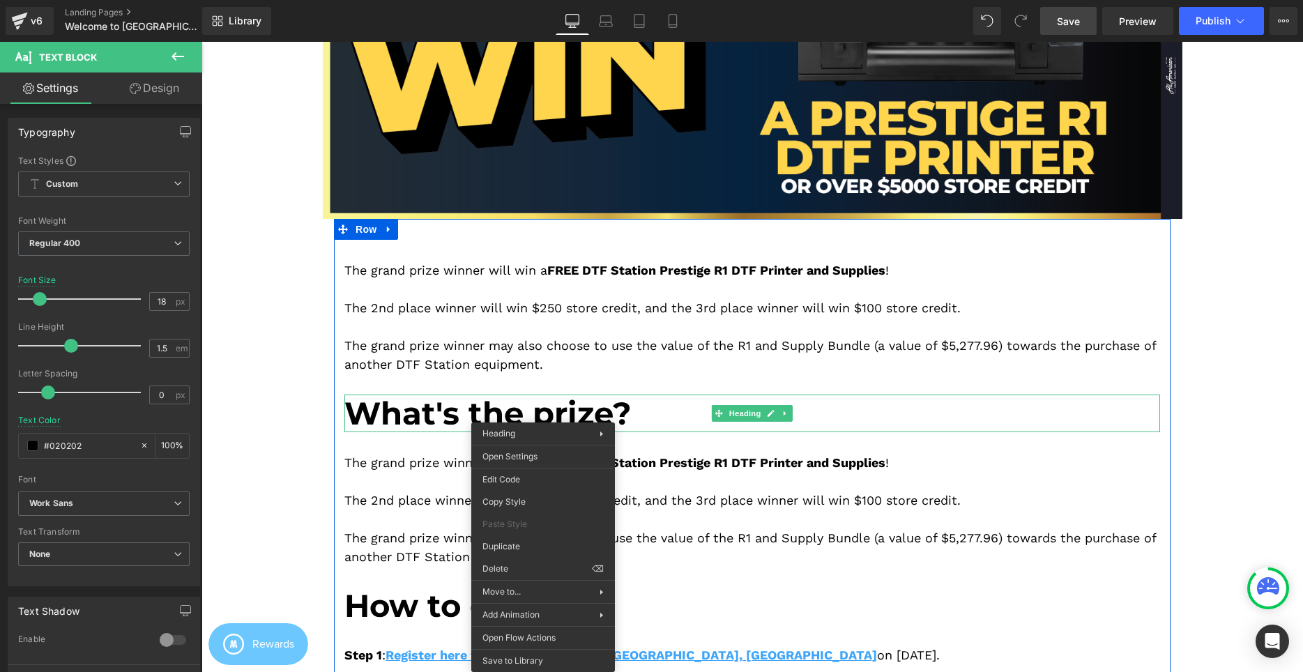
click at [427, 415] on span "What's the prize?" at bounding box center [487, 413] width 287 height 38
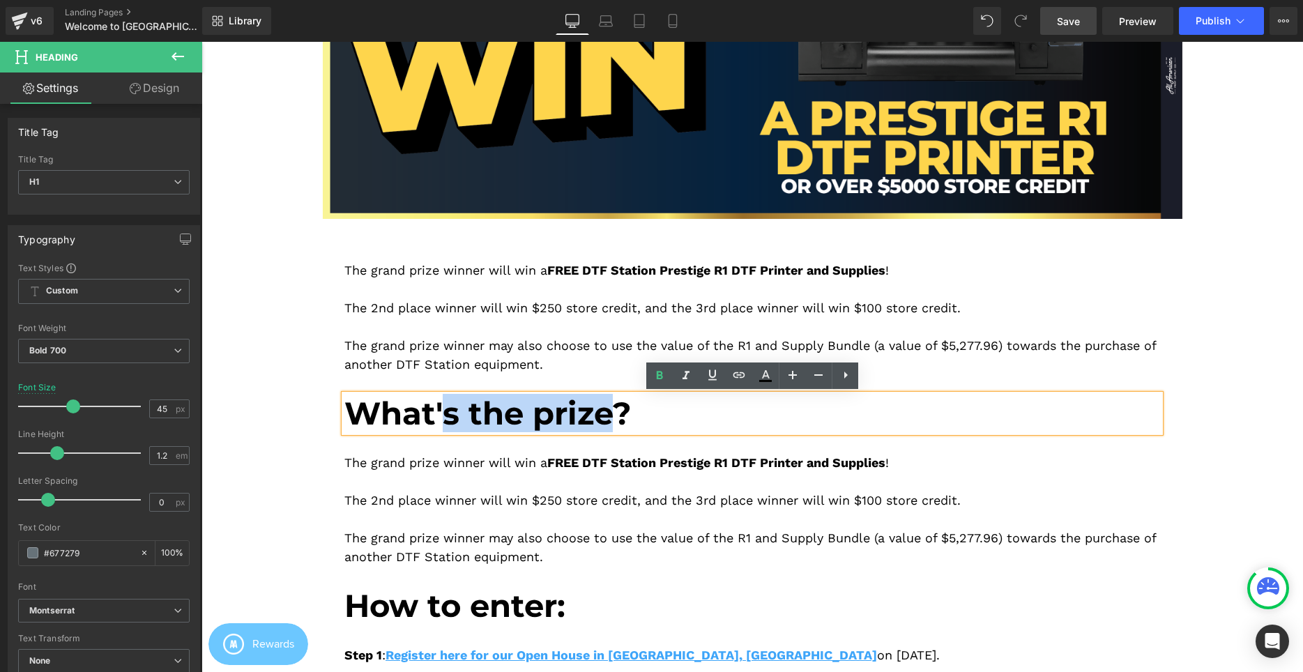
drag, startPoint x: 440, startPoint y: 415, endPoint x: 608, endPoint y: 416, distance: 168.0
click at [608, 416] on span "What's the prize?" at bounding box center [487, 413] width 287 height 38
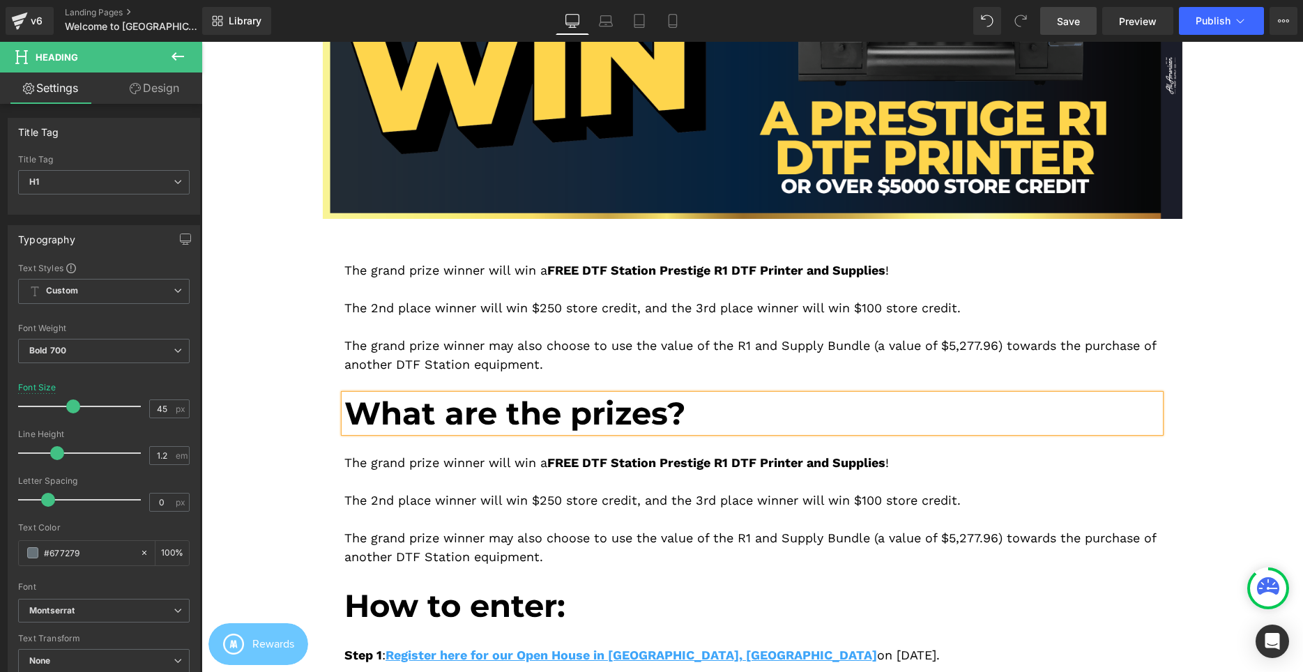
click at [442, 482] on div at bounding box center [752, 481] width 816 height 19
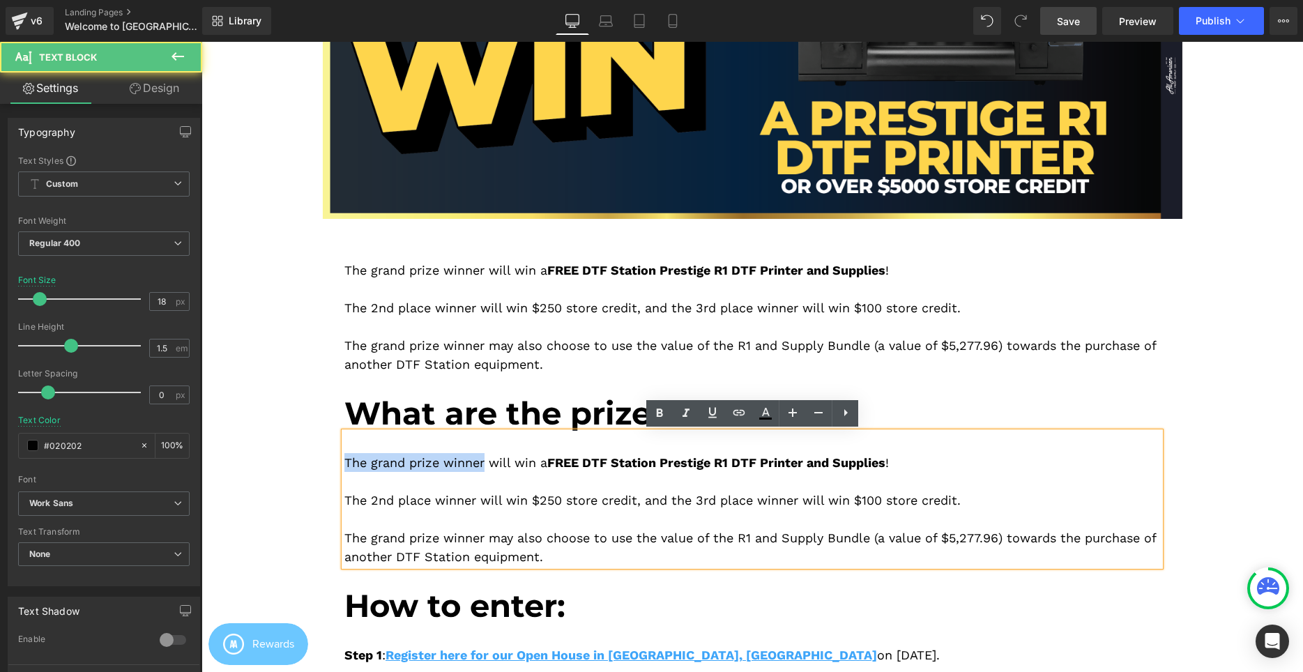
drag, startPoint x: 487, startPoint y: 460, endPoint x: 310, endPoint y: 448, distance: 176.8
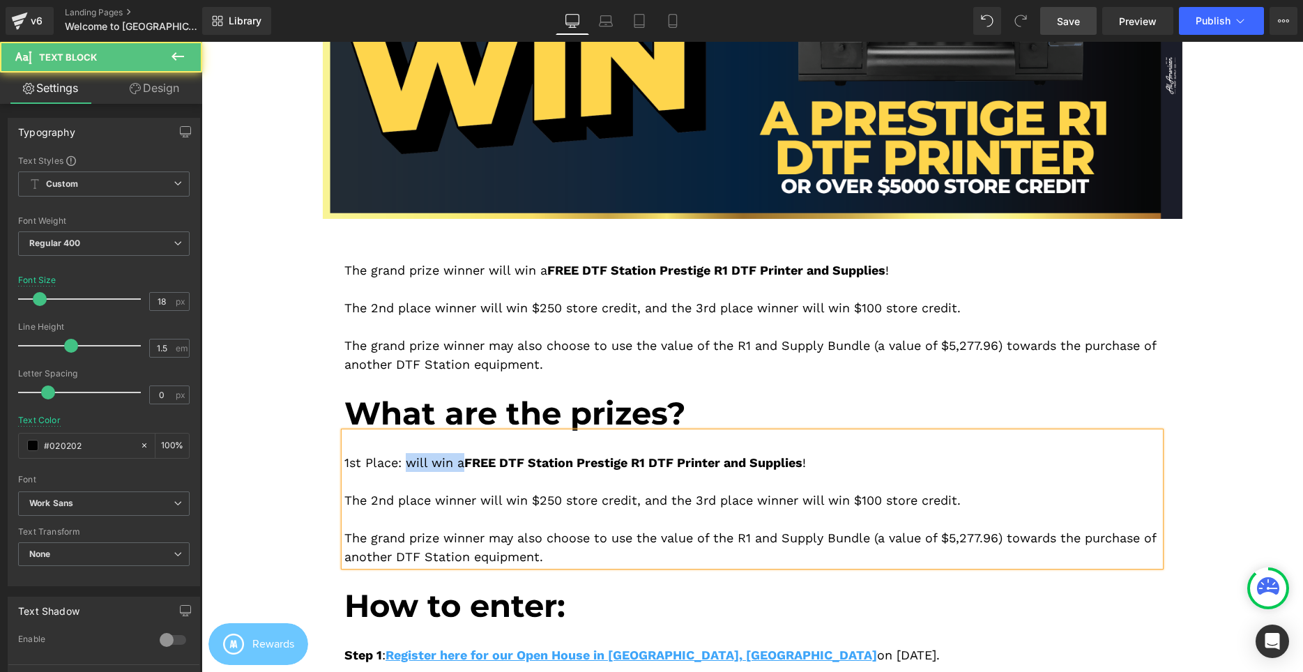
drag, startPoint x: 465, startPoint y: 467, endPoint x: 406, endPoint y: 459, distance: 59.8
click at [406, 459] on div "1st Place: will win a FREE DTF Station Prestige R1 DTF Printer and Supplies !" at bounding box center [752, 462] width 816 height 19
drag, startPoint x: 374, startPoint y: 501, endPoint x: 330, endPoint y: 497, distance: 44.1
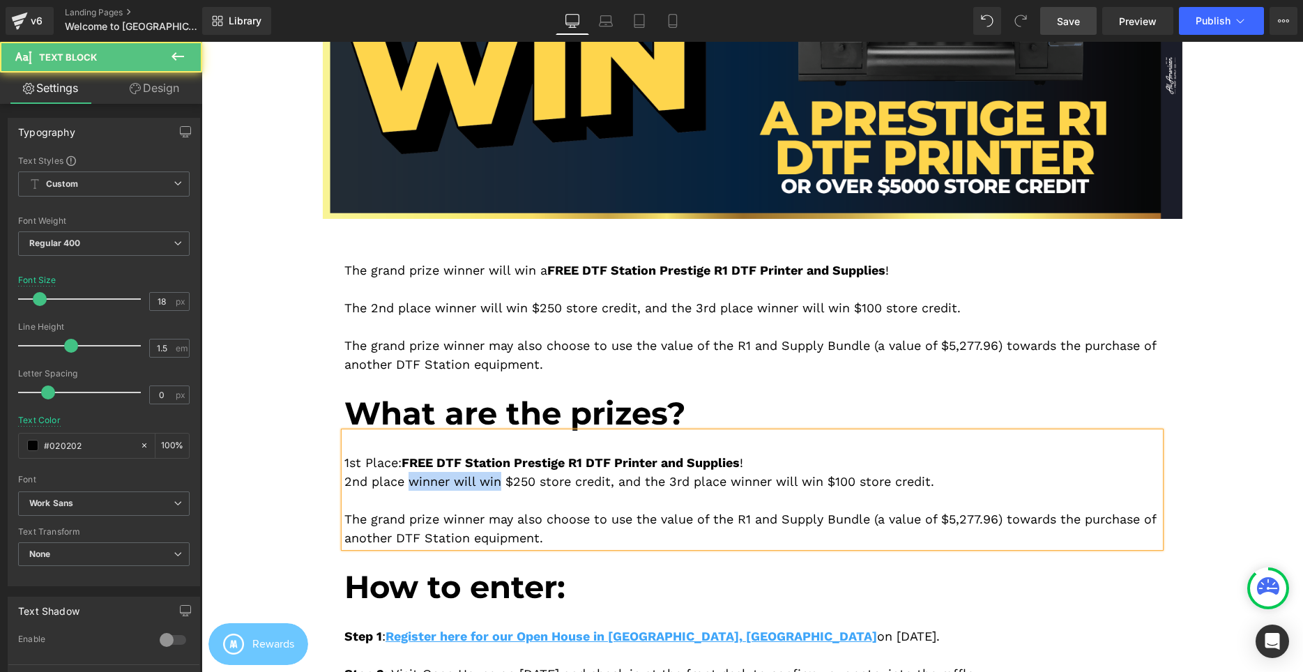
drag, startPoint x: 411, startPoint y: 479, endPoint x: 504, endPoint y: 484, distance: 92.9
click at [504, 484] on div "2nd place winner will win $250 store credit, and the 3rd place winner will win …" at bounding box center [752, 481] width 816 height 19
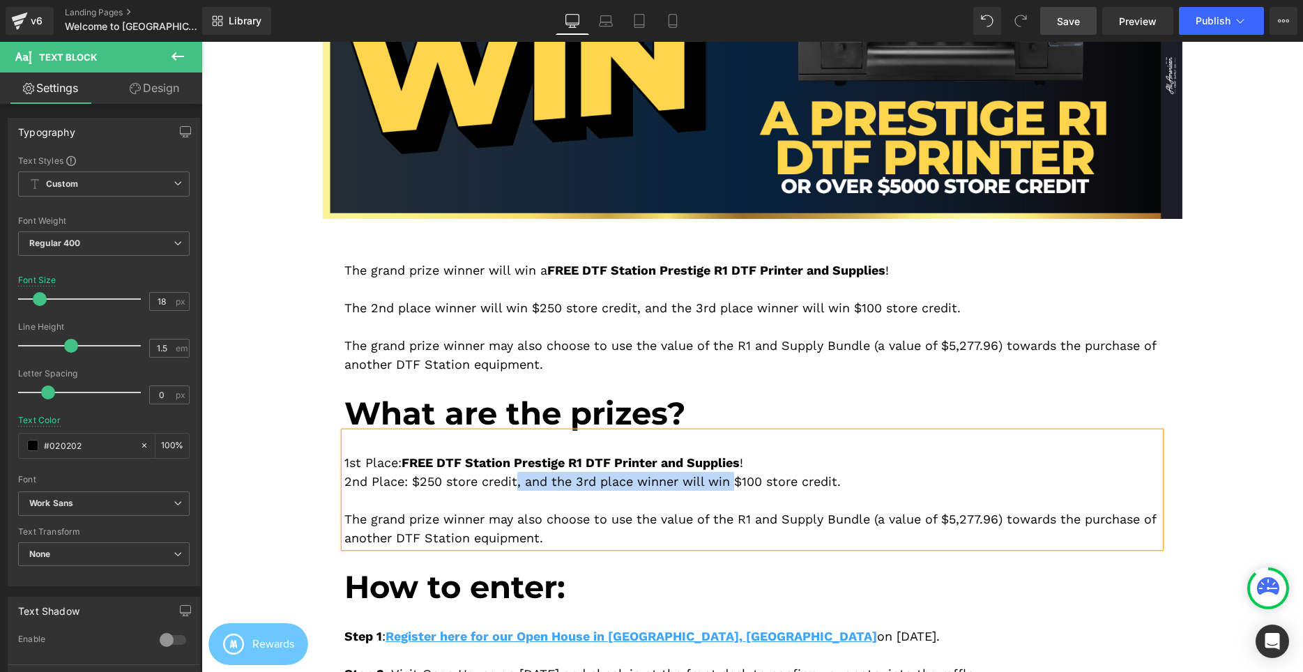
drag, startPoint x: 517, startPoint y: 482, endPoint x: 736, endPoint y: 478, distance: 218.3
click at [736, 478] on div "2nd Place: $250 store credit, and the 3rd place winner will win $100 store cred…" at bounding box center [752, 481] width 816 height 19
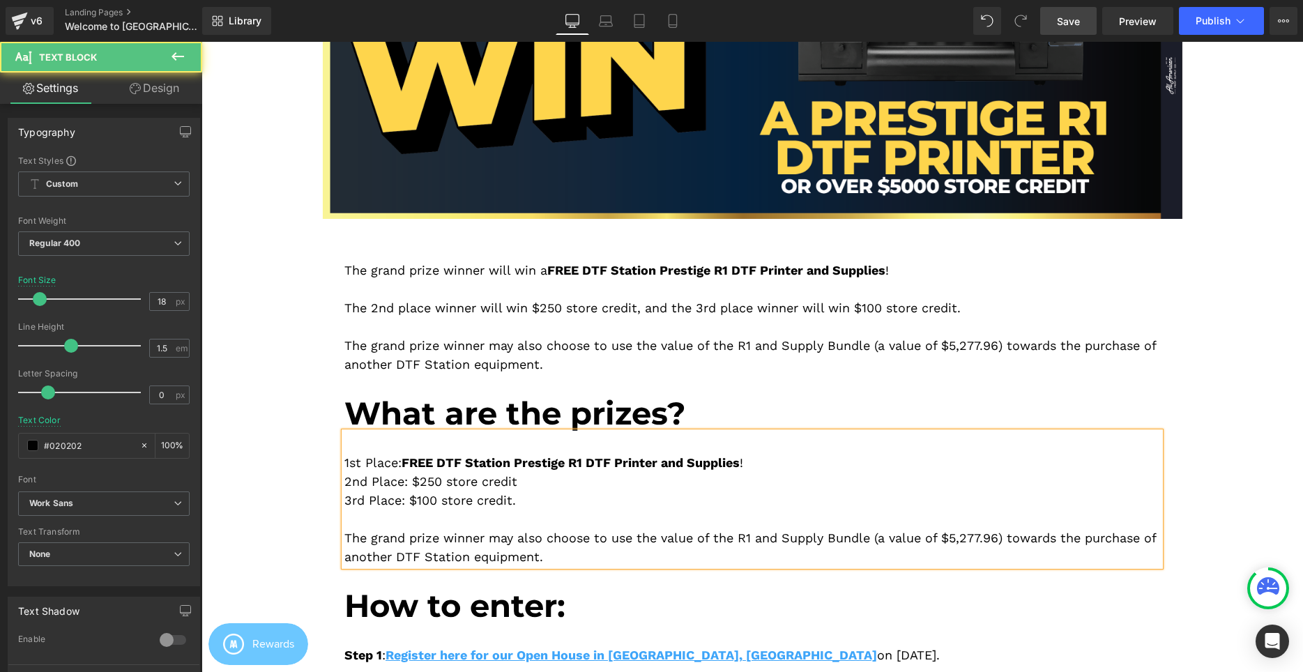
click at [626, 514] on div at bounding box center [752, 519] width 816 height 19
click at [605, 511] on div at bounding box center [752, 519] width 816 height 19
click at [599, 510] on div "3rd Place: $100 store credit." at bounding box center [752, 500] width 816 height 19
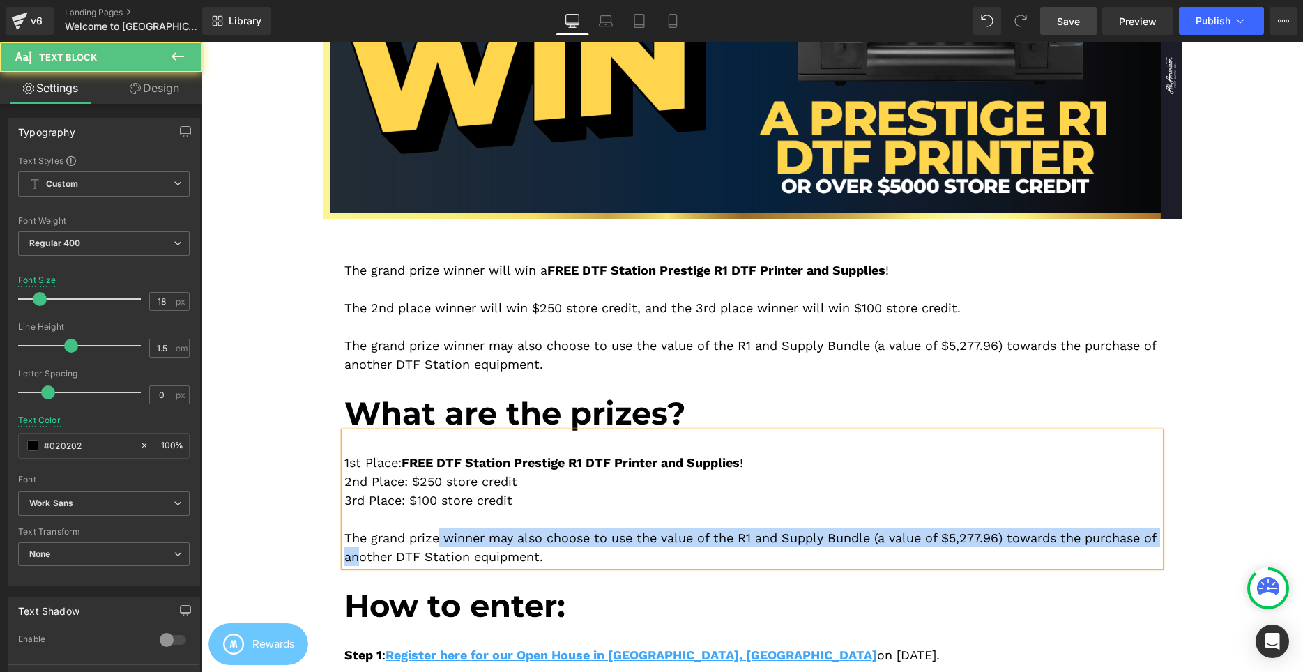
drag, startPoint x: 372, startPoint y: 549, endPoint x: 440, endPoint y: 545, distance: 67.8
click at [440, 545] on div "The grand prize winner may also choose to use the value of the R1 and Supply Bu…" at bounding box center [752, 547] width 816 height 38
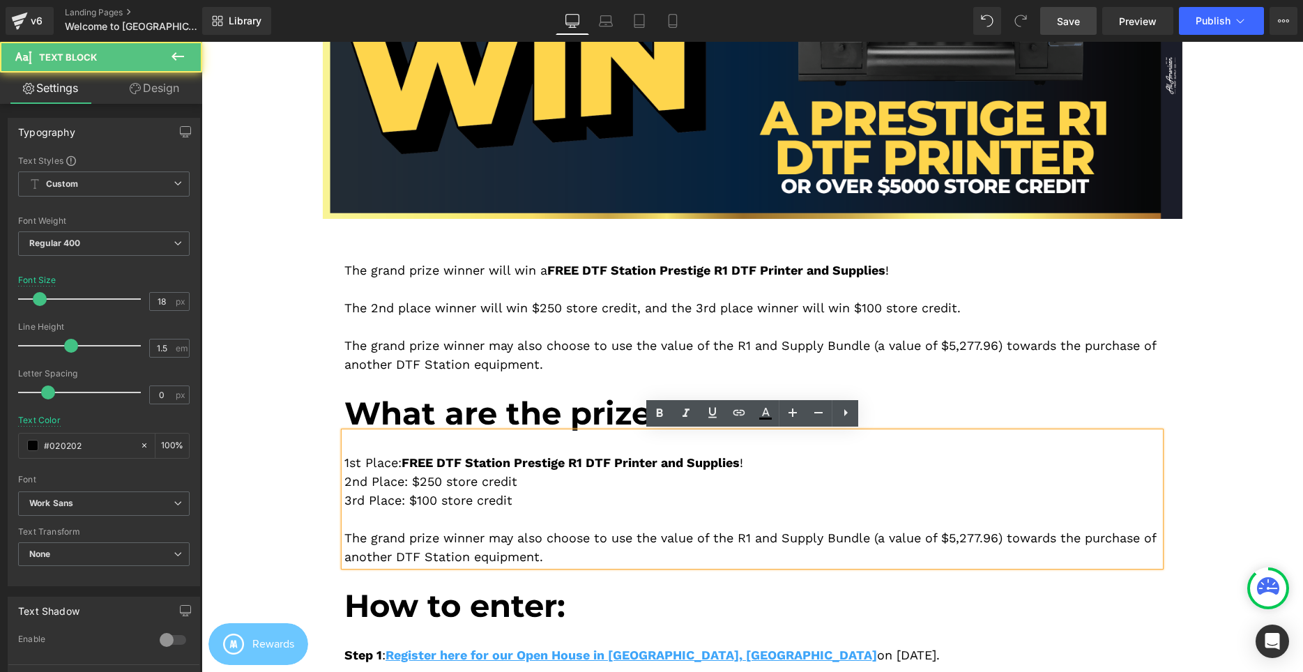
click at [440, 545] on div "The grand prize winner may also choose to use the value of the R1 and Supply Bu…" at bounding box center [752, 547] width 816 height 38
drag, startPoint x: 440, startPoint y: 544, endPoint x: 390, endPoint y: 534, distance: 50.6
click at [390, 534] on div "The grand prize winner may also choose to use the value of the R1 and Supply Bu…" at bounding box center [752, 547] width 816 height 38
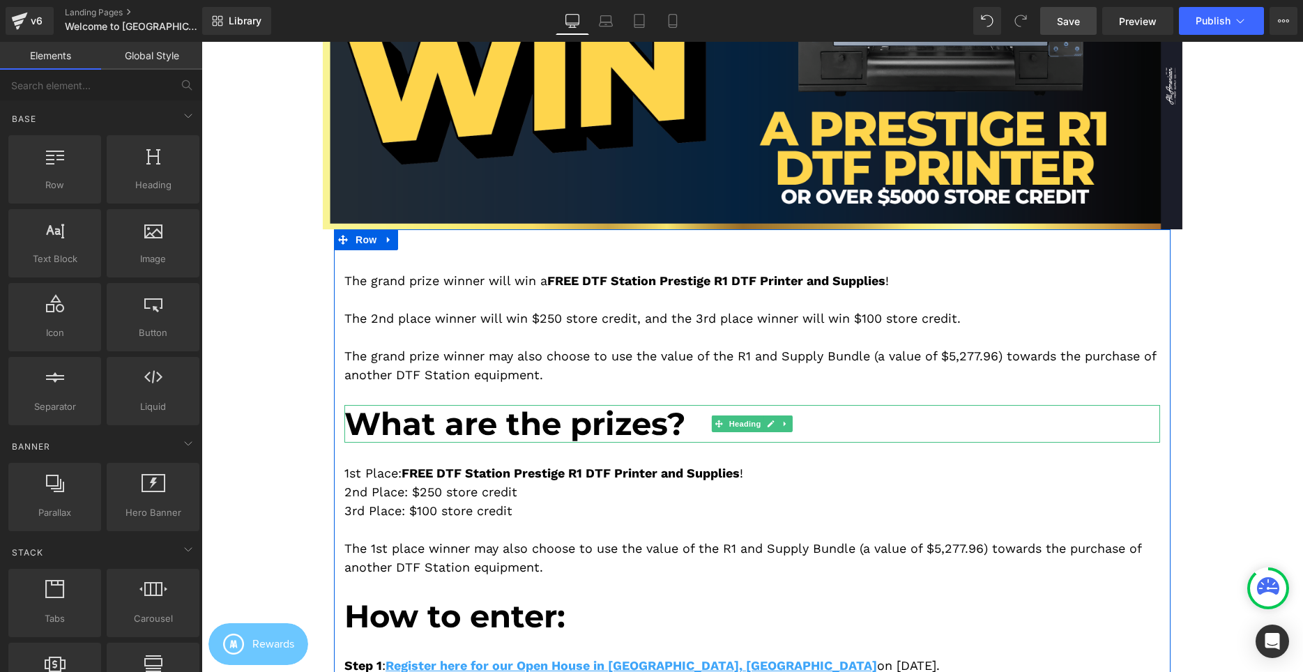
scroll to position [1130, 0]
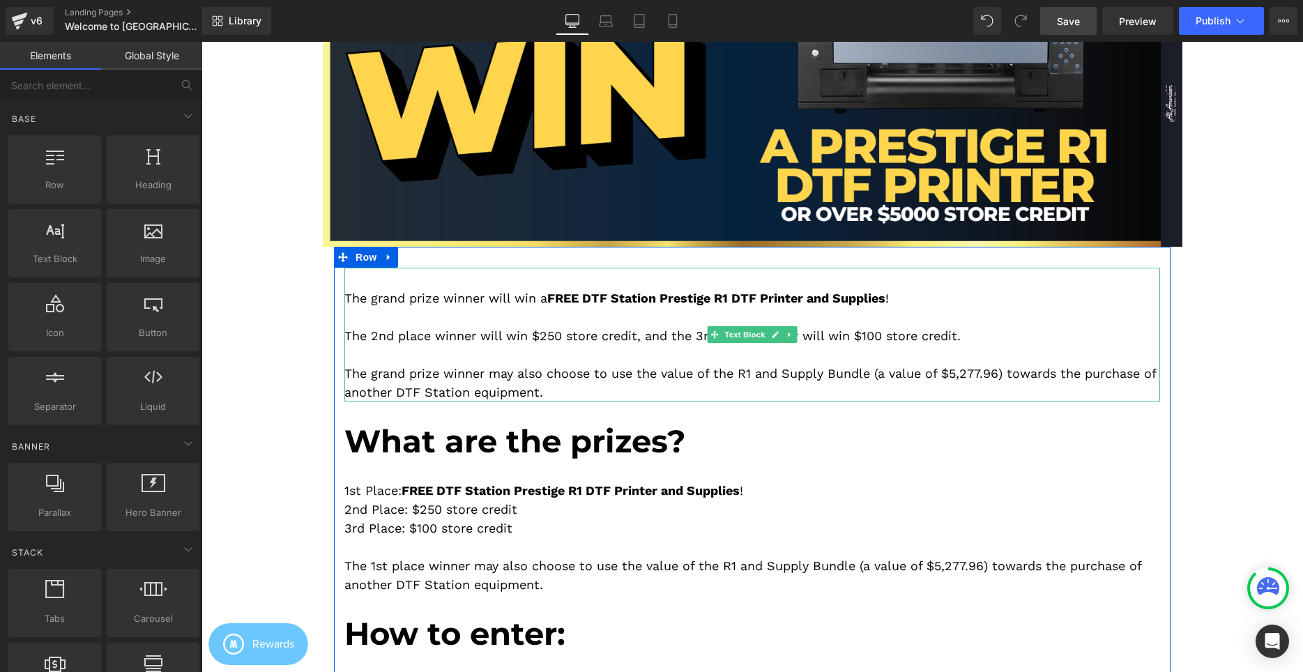
click at [472, 335] on div "The 2nd place winner will win $250 store credit, and the 3rd place winner will …" at bounding box center [752, 335] width 816 height 19
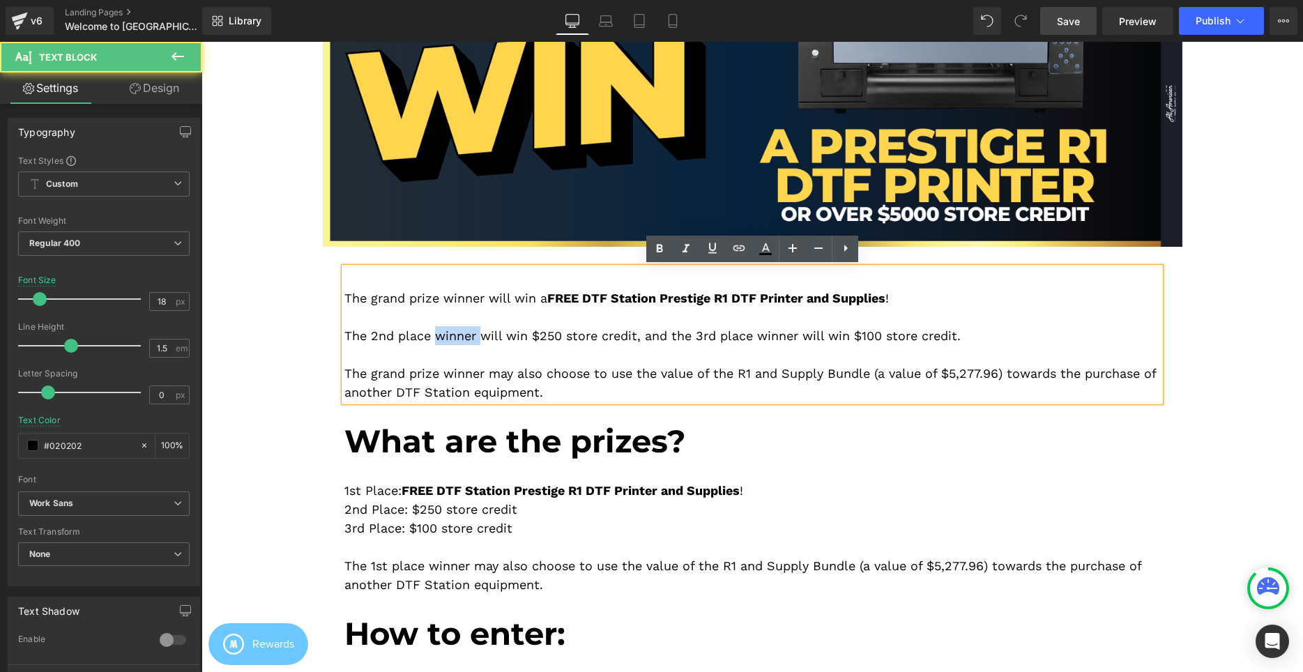
click at [472, 335] on div "The 2nd place winner will win $250 store credit, and the 3rd place winner will …" at bounding box center [752, 335] width 816 height 19
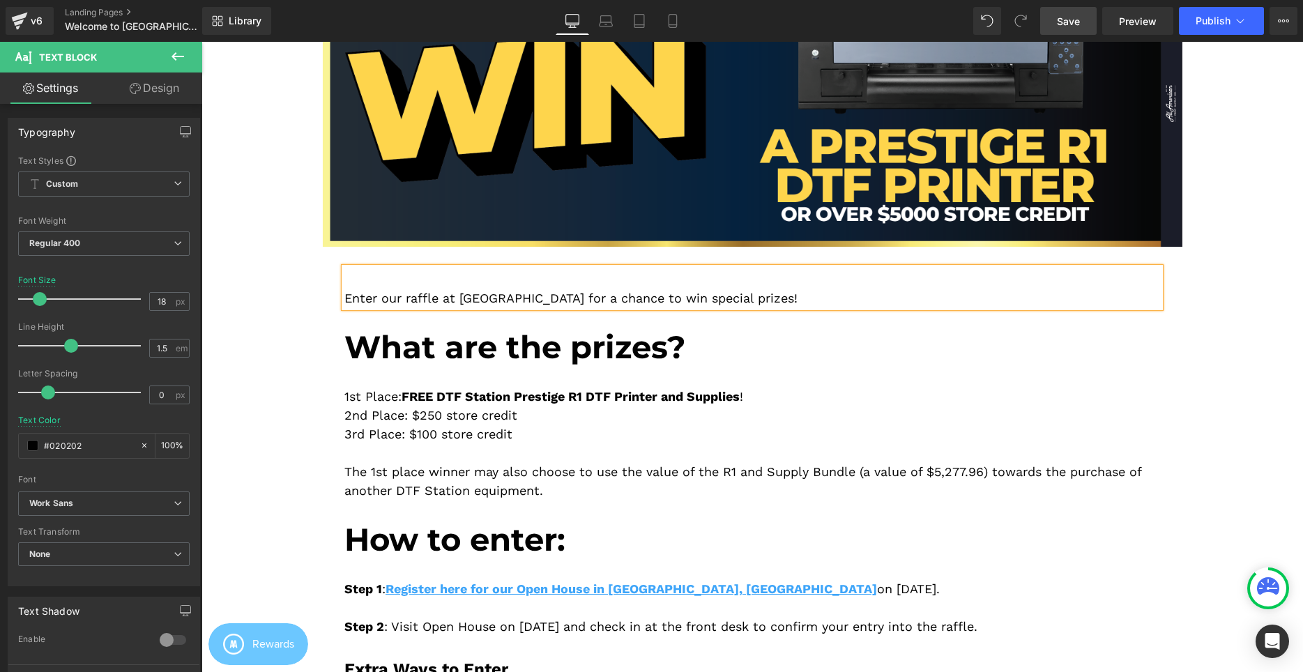
click at [683, 298] on div "Enter our raffle at [GEOGRAPHIC_DATA] for a chance to win special prizes!" at bounding box center [752, 288] width 816 height 40
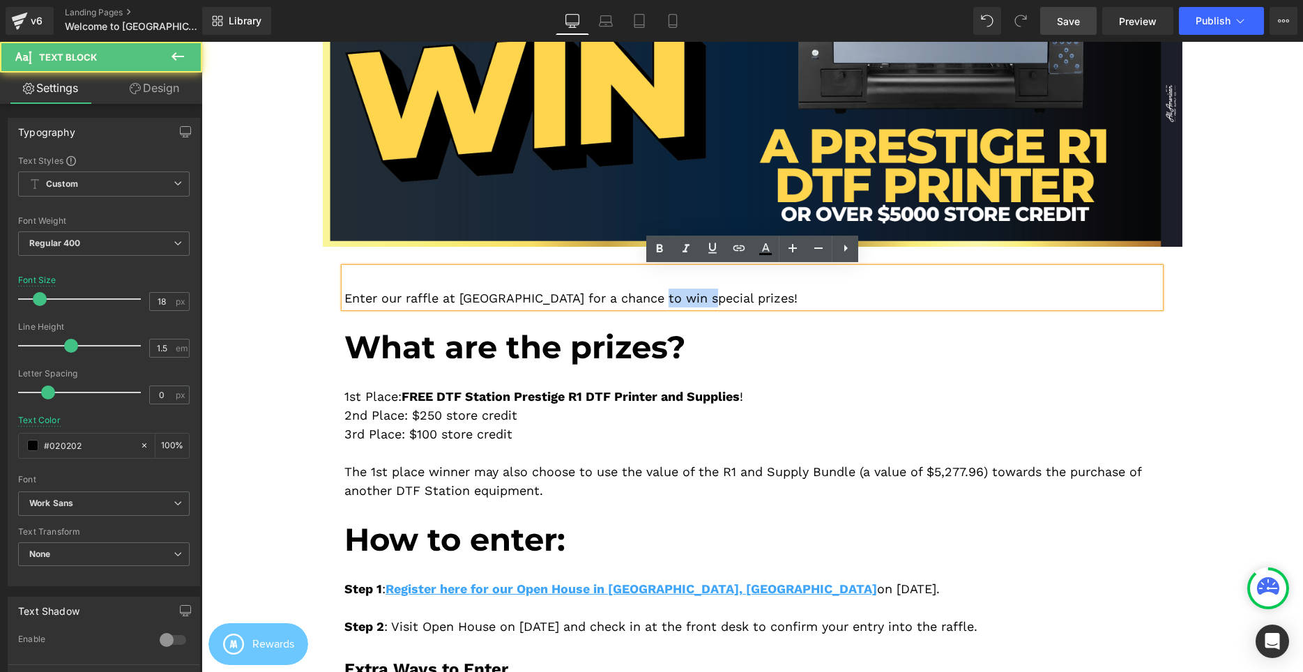
click at [683, 298] on div "Enter our raffle at [GEOGRAPHIC_DATA] for a chance to win special prizes!" at bounding box center [752, 288] width 816 height 40
click at [805, 300] on div "Enter our raffle at [GEOGRAPHIC_DATA] for a chance to win exclusive prizes!" at bounding box center [752, 288] width 816 height 40
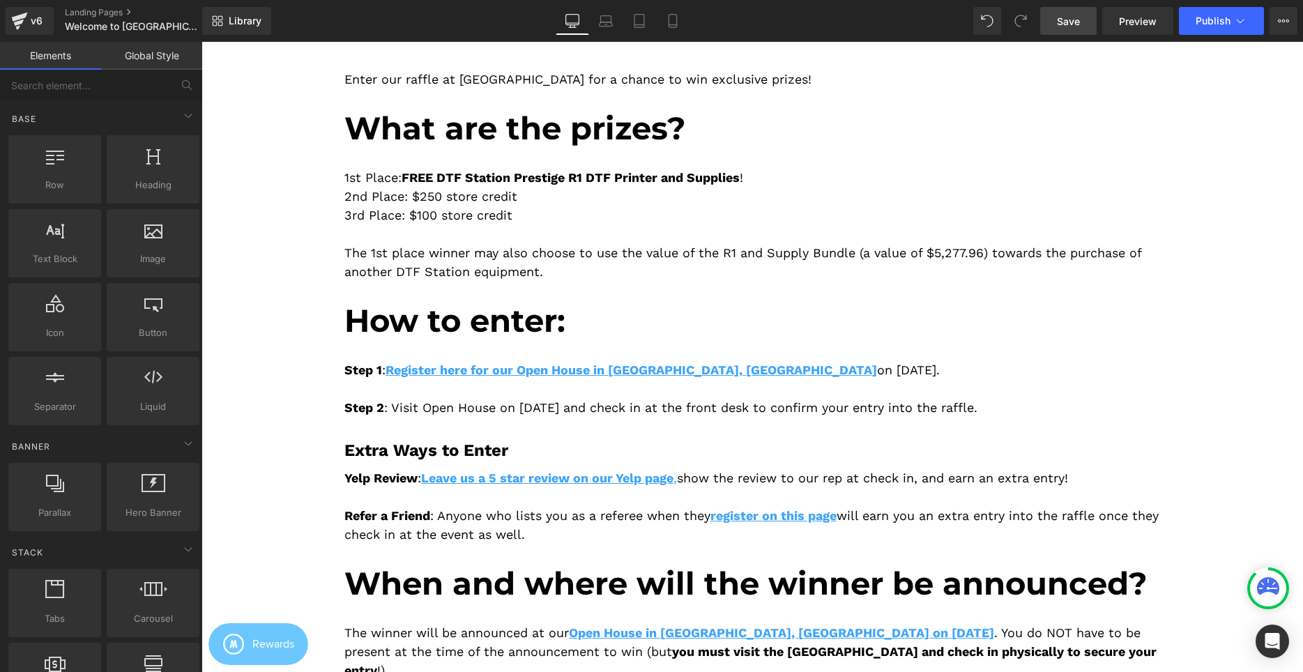
scroll to position [1350, 0]
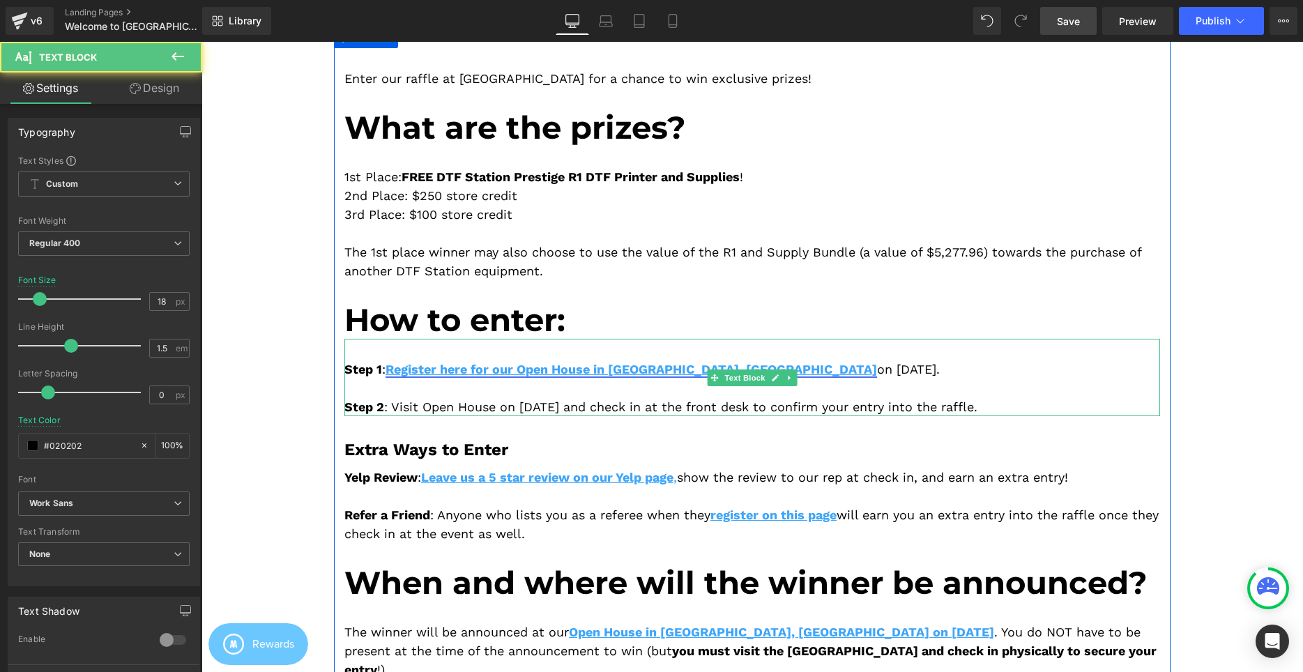
click at [672, 369] on link "Register here for our Open House in [GEOGRAPHIC_DATA], [GEOGRAPHIC_DATA]" at bounding box center [632, 369] width 492 height 15
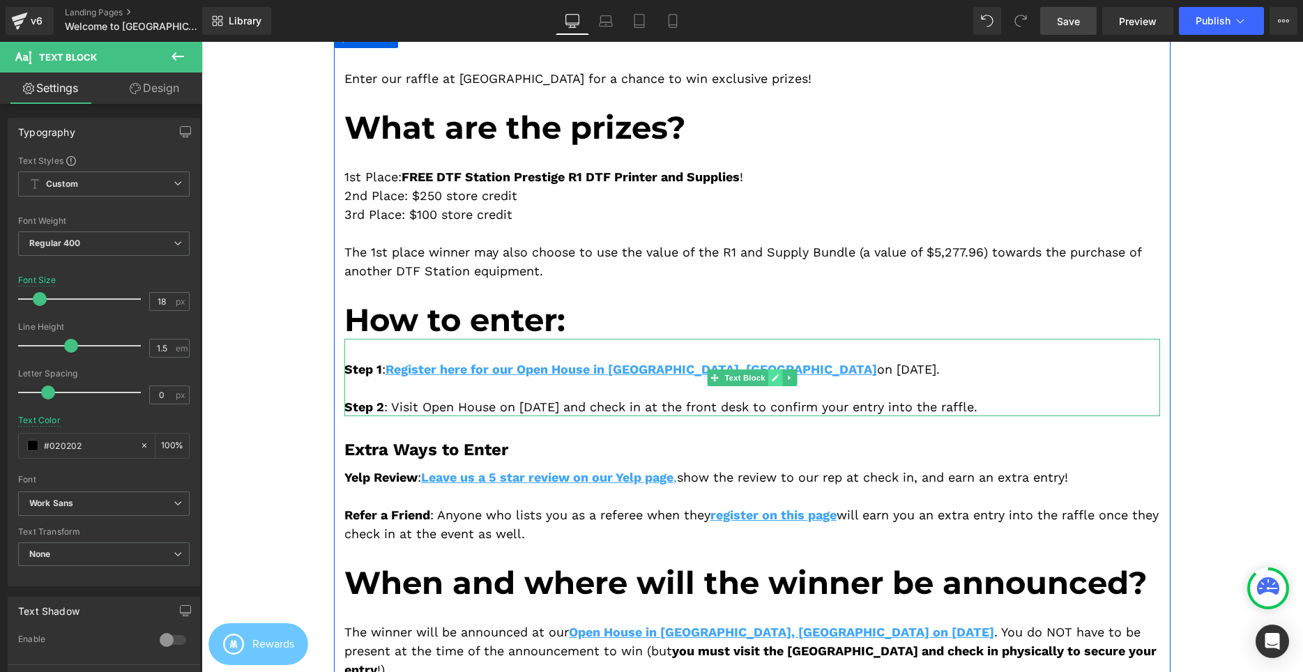
click at [782, 376] on link at bounding box center [775, 377] width 15 height 17
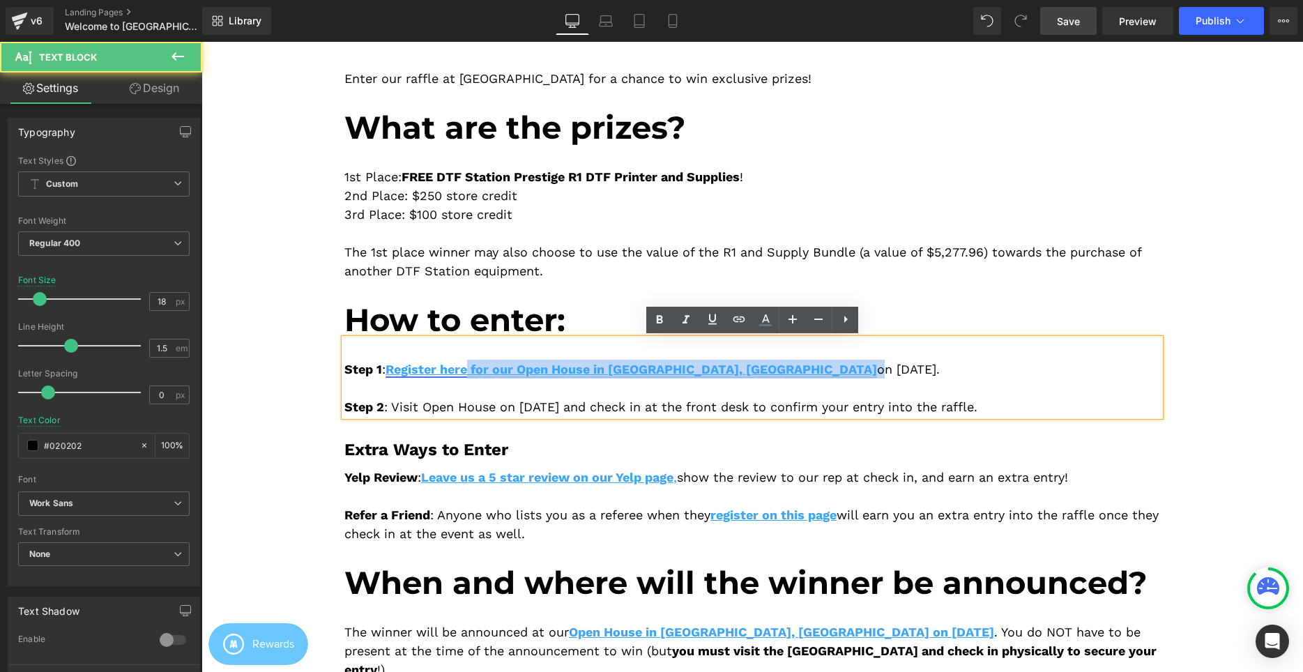
drag, startPoint x: 692, startPoint y: 369, endPoint x: 469, endPoint y: 369, distance: 223.1
click at [469, 369] on div "Step 1 : Register here for our Open House in [GEOGRAPHIC_DATA], [GEOGRAPHIC_DAT…" at bounding box center [752, 377] width 816 height 77
click at [697, 376] on div "Step 1 : Register here for our Open House in [GEOGRAPHIC_DATA], [GEOGRAPHIC_DAT…" at bounding box center [752, 377] width 816 height 77
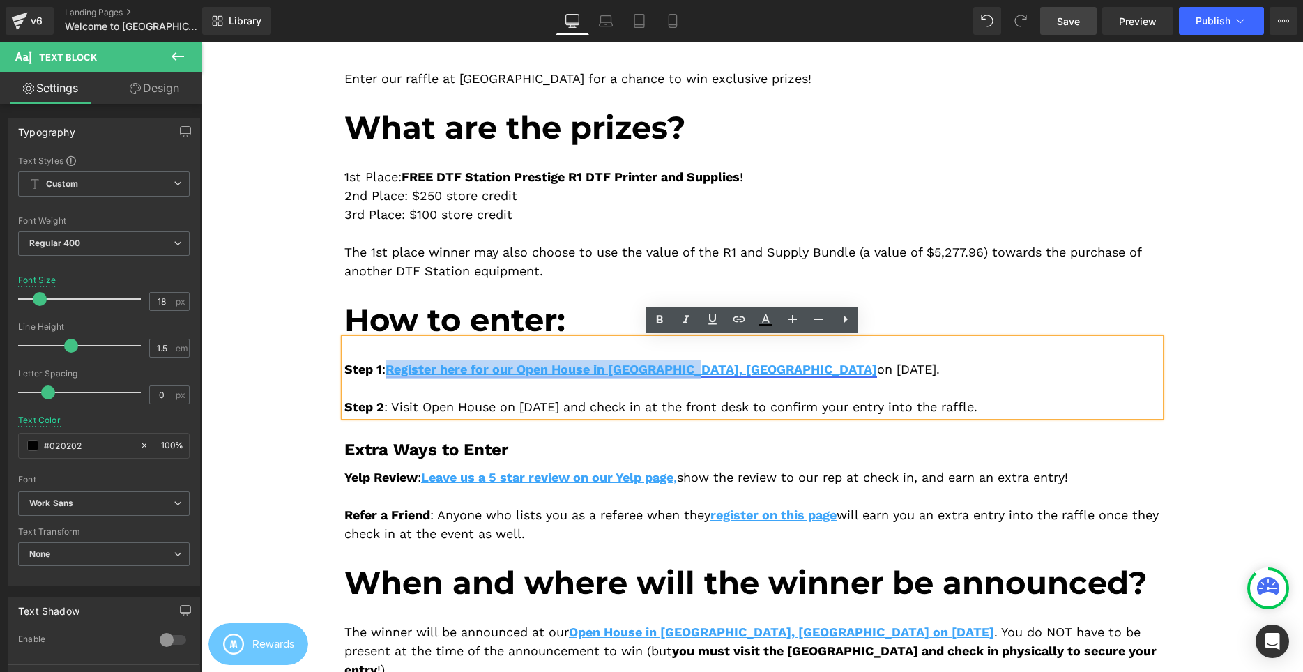
drag, startPoint x: 689, startPoint y: 368, endPoint x: 393, endPoint y: 366, distance: 295.6
click at [393, 366] on link "Register here for our Open House in [GEOGRAPHIC_DATA], [GEOGRAPHIC_DATA]" at bounding box center [632, 369] width 492 height 15
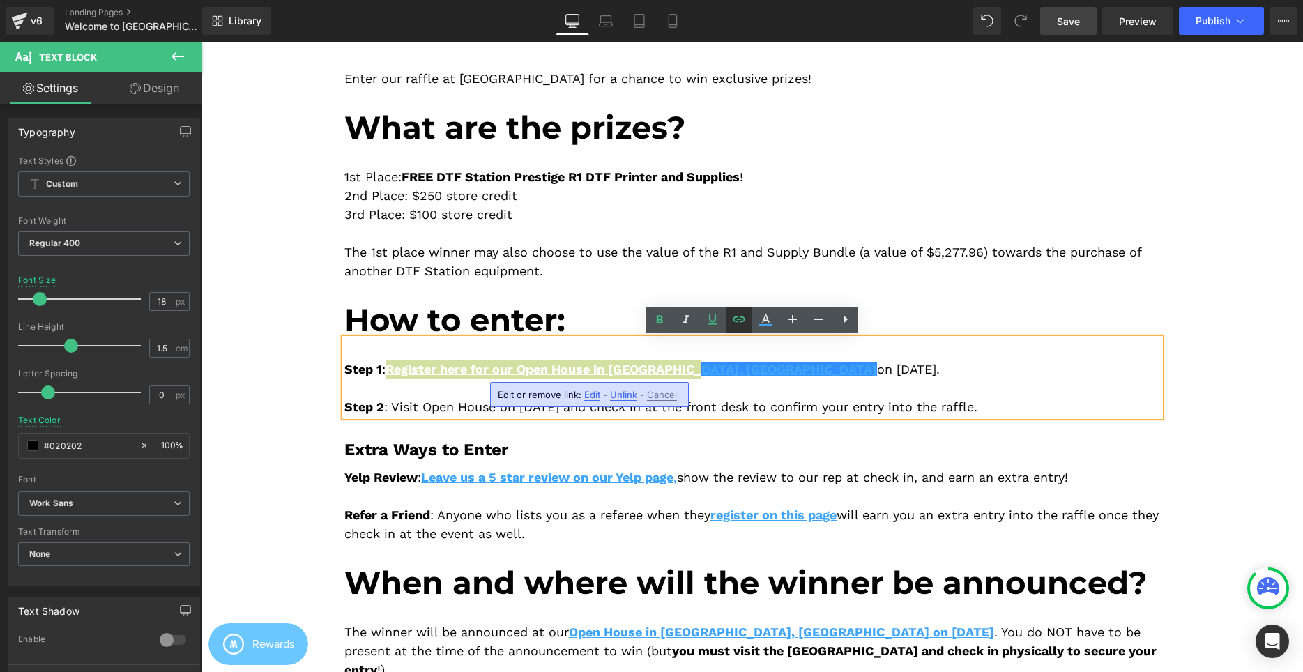
click at [0, 0] on icon at bounding box center [0, 0] width 0 height 0
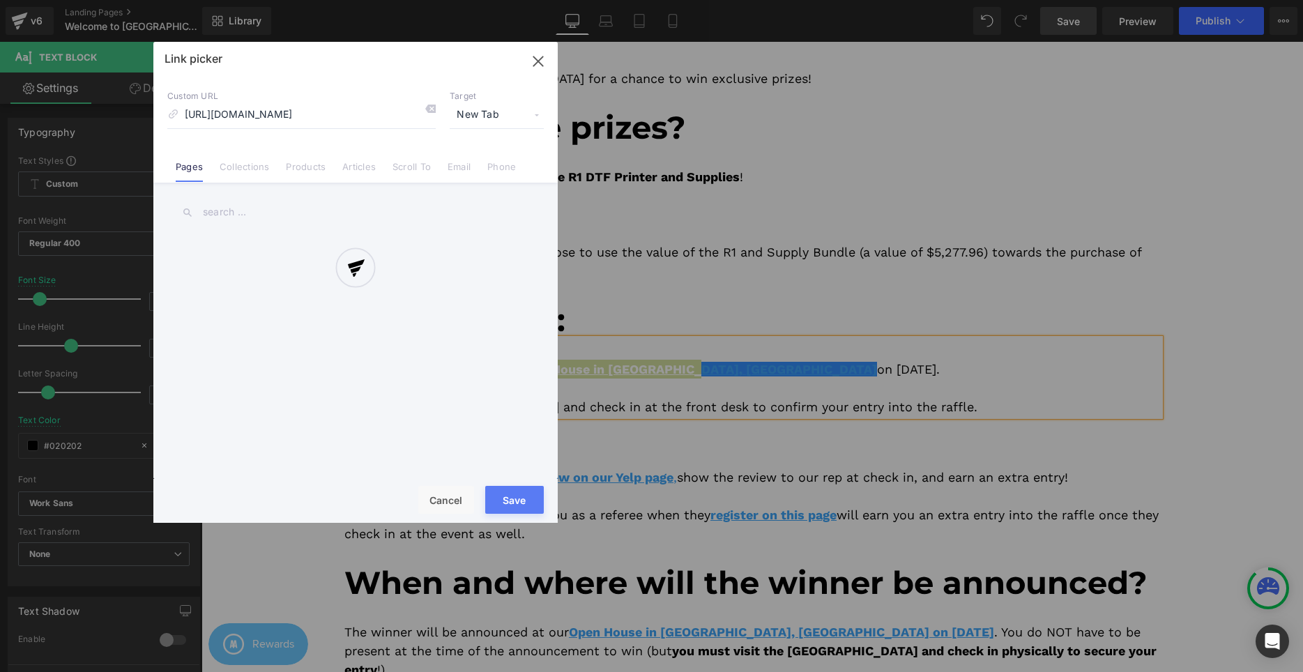
click at [0, 0] on div "Text Color Highlight Color #333333 Edit or remove link: Edit - Unlink - Cancel …" at bounding box center [0, 0] width 0 height 0
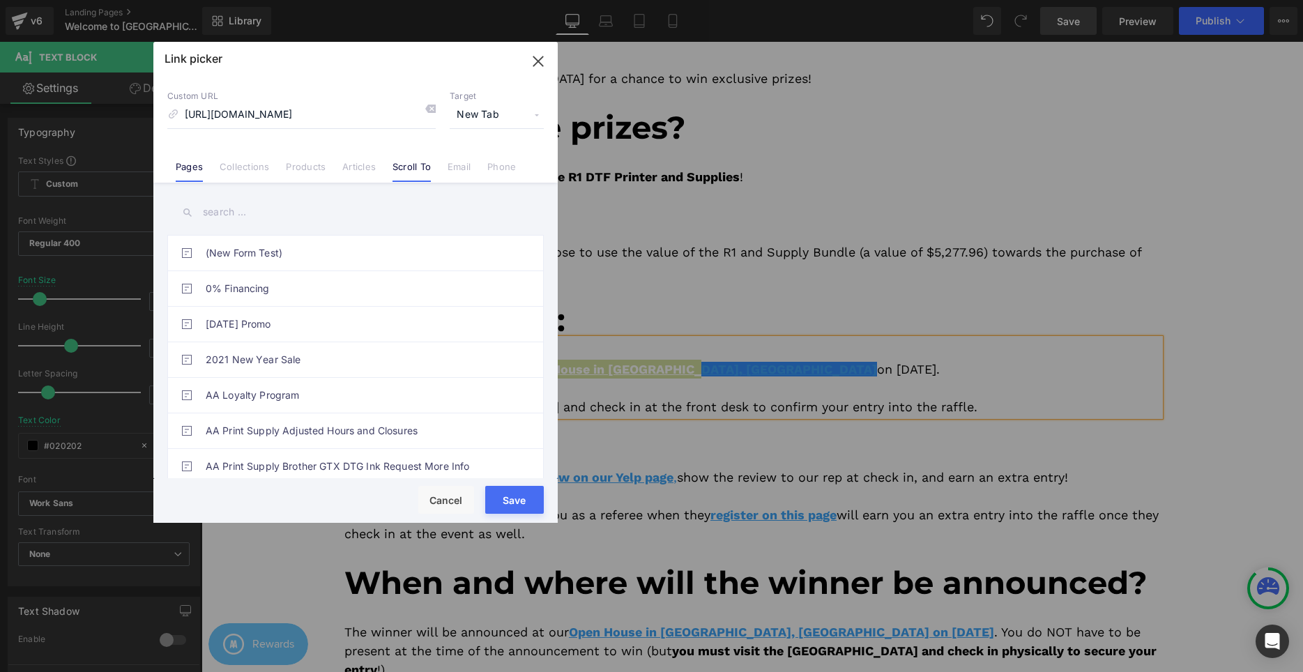
click at [423, 165] on link "Scroll To" at bounding box center [412, 171] width 38 height 21
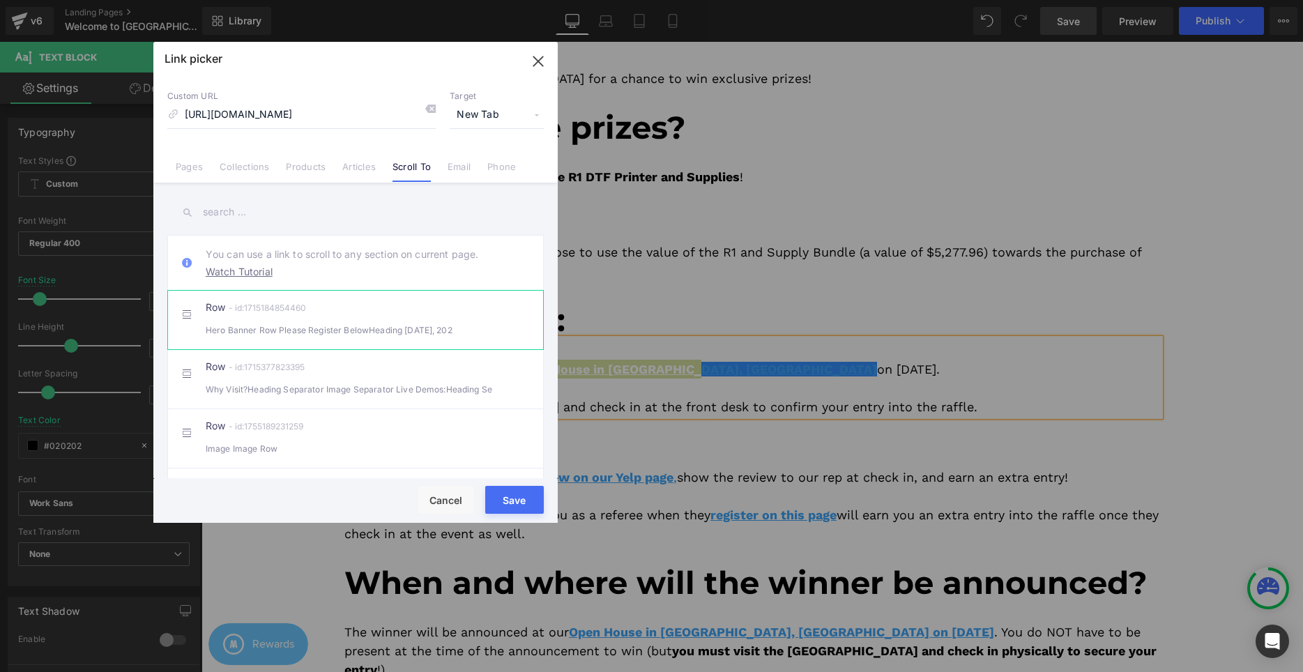
click at [397, 338] on li "Row - id:1715184854460 Hero Banner Row Please Register BelowHeading [DATE], 202" at bounding box center [355, 319] width 376 height 59
type input "#r-1715184854460"
click at [510, 499] on button "Save" at bounding box center [514, 500] width 59 height 28
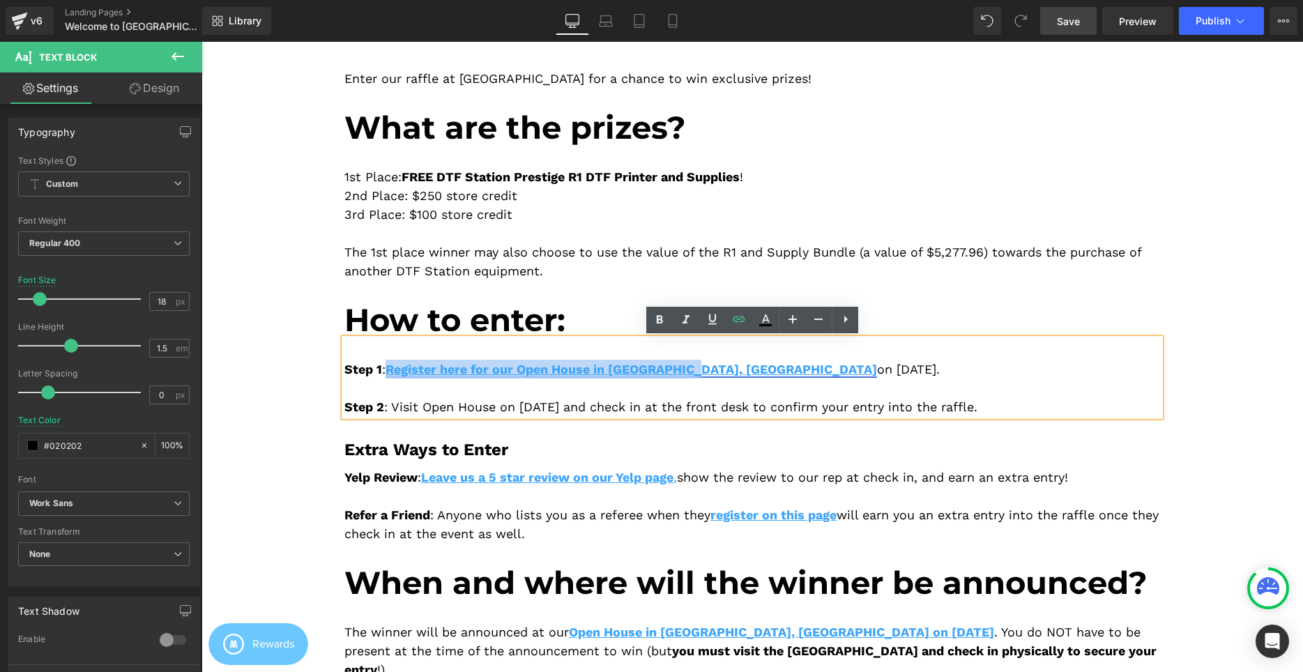
drag, startPoint x: 898, startPoint y: 370, endPoint x: 450, endPoint y: 368, distance: 448.3
click at [450, 368] on div "Step 1 : Register here for our Open House in [GEOGRAPHIC_DATA], [GEOGRAPHIC_DAT…" at bounding box center [752, 377] width 816 height 77
click at [444, 368] on link "Register here for our Open House in [GEOGRAPHIC_DATA], [GEOGRAPHIC_DATA]" at bounding box center [632, 369] width 492 height 15
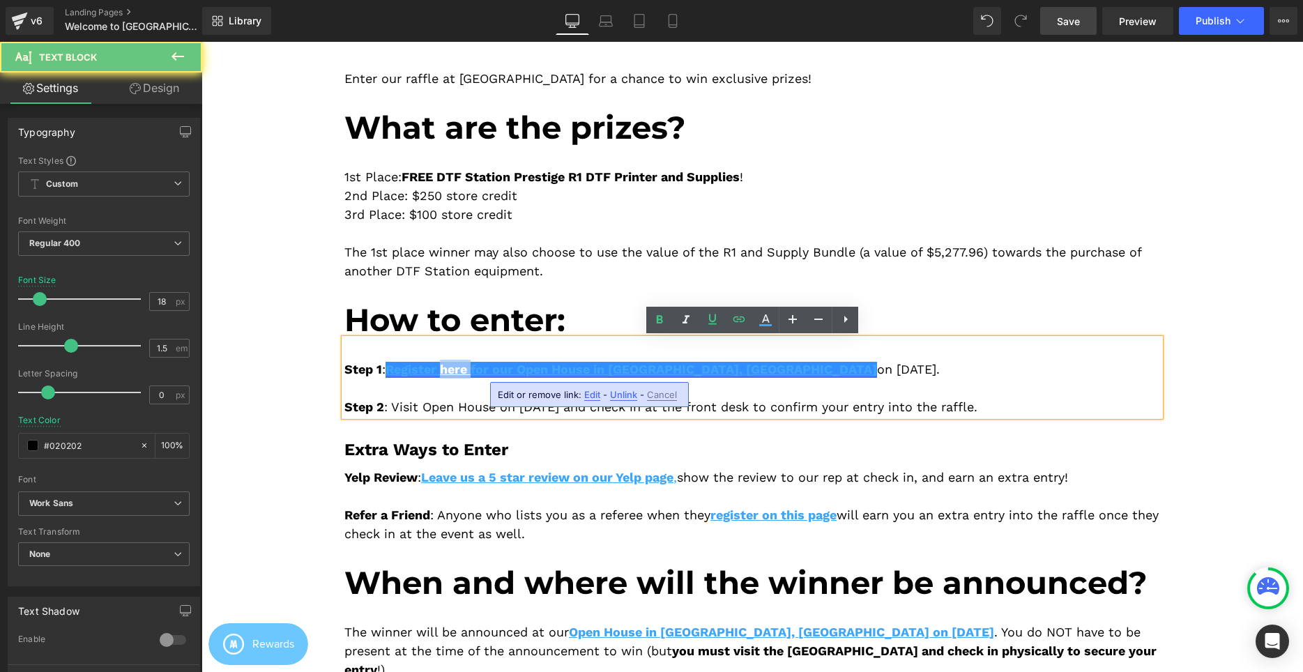
drag, startPoint x: 446, startPoint y: 368, endPoint x: 465, endPoint y: 368, distance: 18.8
click at [465, 368] on link "Register here for our Open House in [GEOGRAPHIC_DATA], [GEOGRAPHIC_DATA]" at bounding box center [632, 369] width 492 height 15
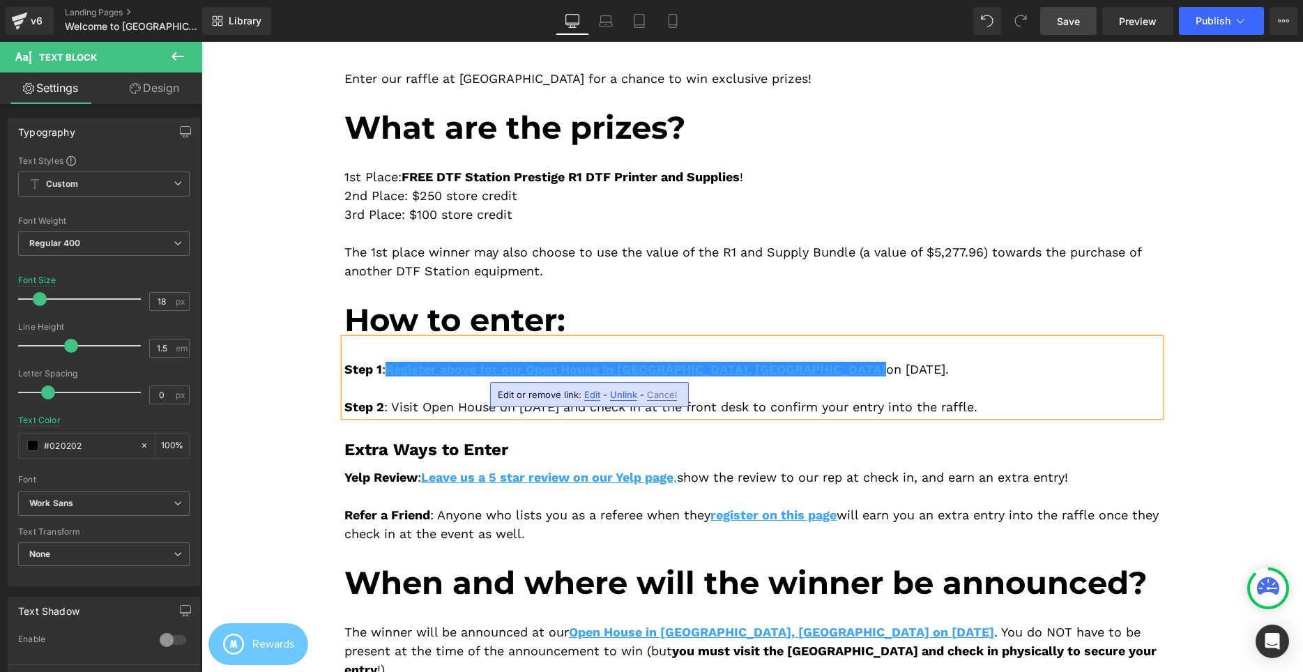
drag, startPoint x: 874, startPoint y: 369, endPoint x: 599, endPoint y: 360, distance: 274.9
click at [599, 360] on div "Step 1 : Register above for our Open House in [GEOGRAPHIC_DATA], [GEOGRAPHIC_DA…" at bounding box center [752, 377] width 816 height 77
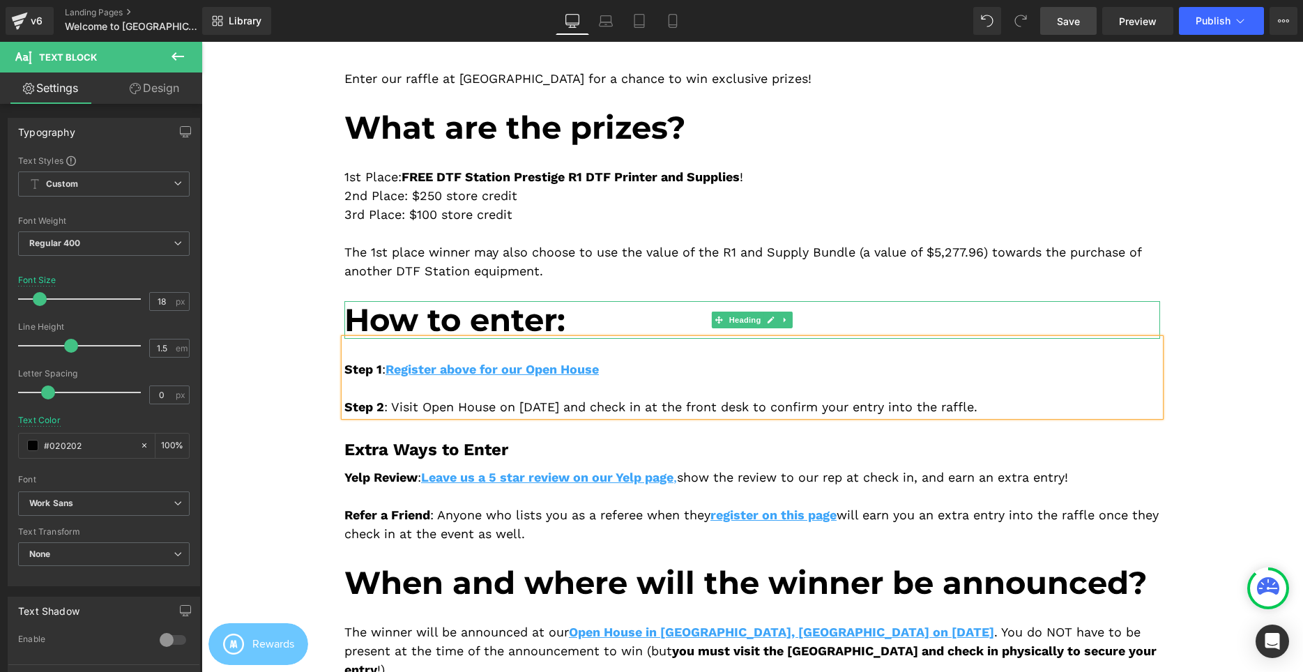
click at [641, 327] on h1 "How to enter:" at bounding box center [752, 320] width 816 height 38
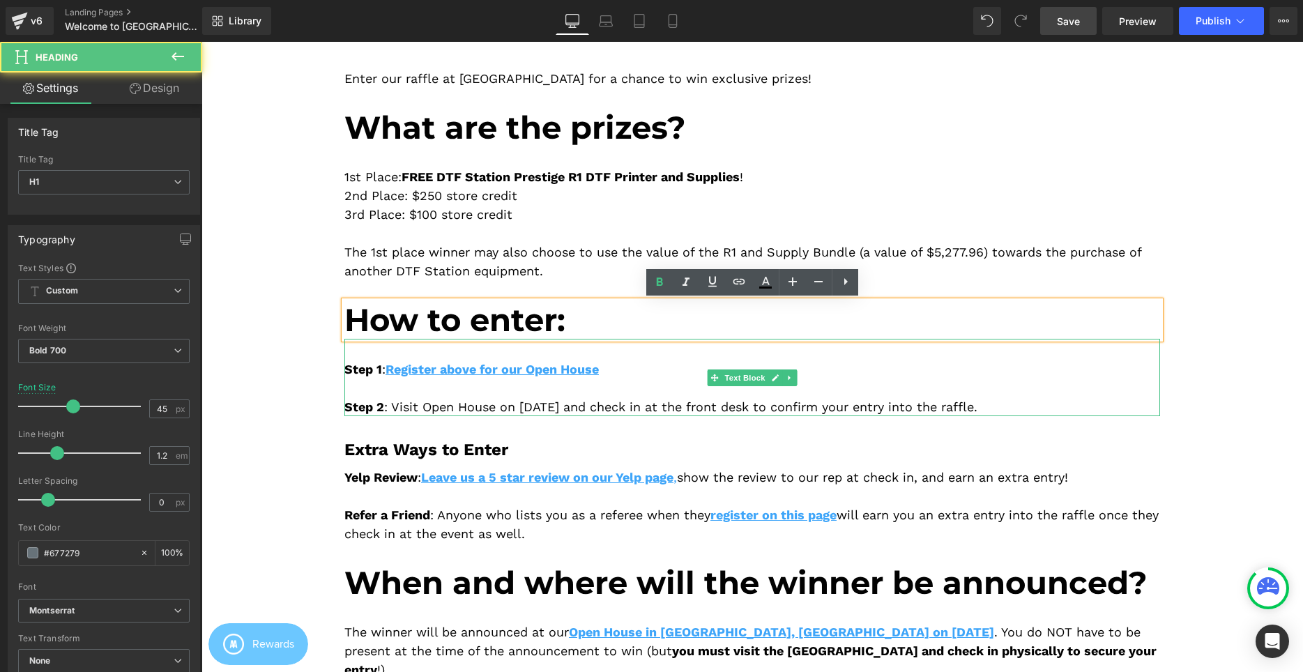
click at [650, 383] on div "Step 1 : Register above for our Open House Step 2 : Visit Open House on [DATE] …" at bounding box center [752, 377] width 816 height 77
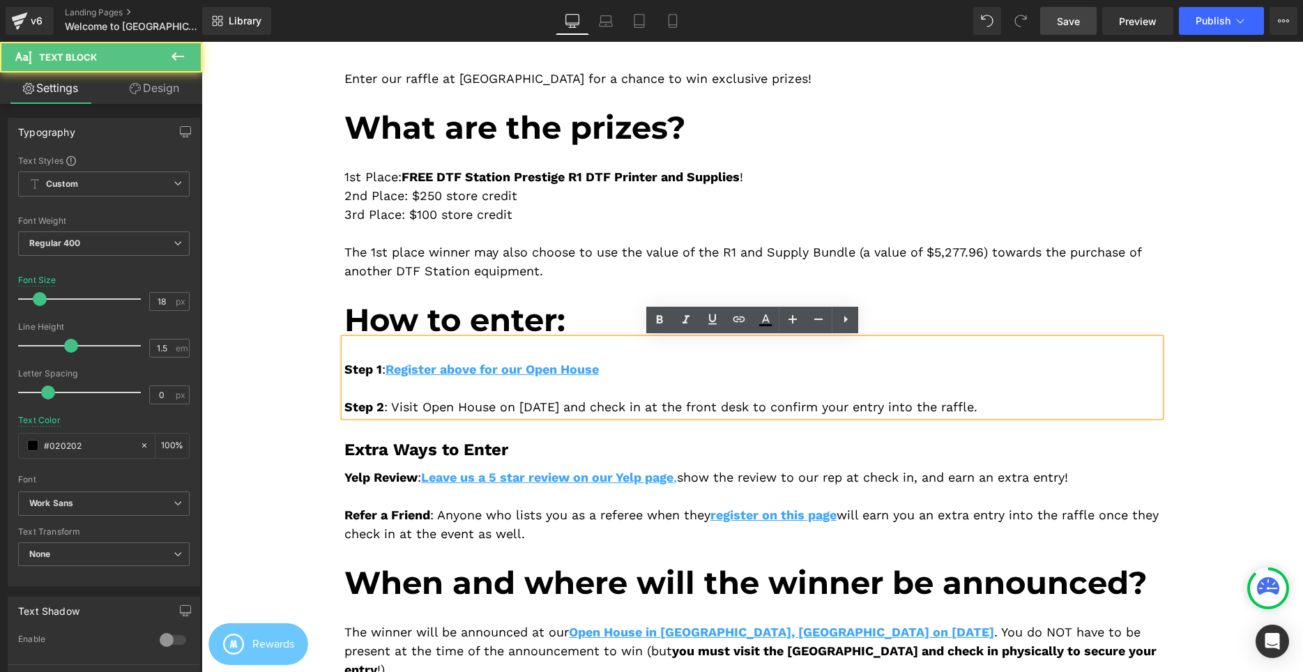
click at [650, 369] on div "Step 1 : Register above for our Open House Step 2 : Visit Open House on [DATE] …" at bounding box center [752, 377] width 816 height 77
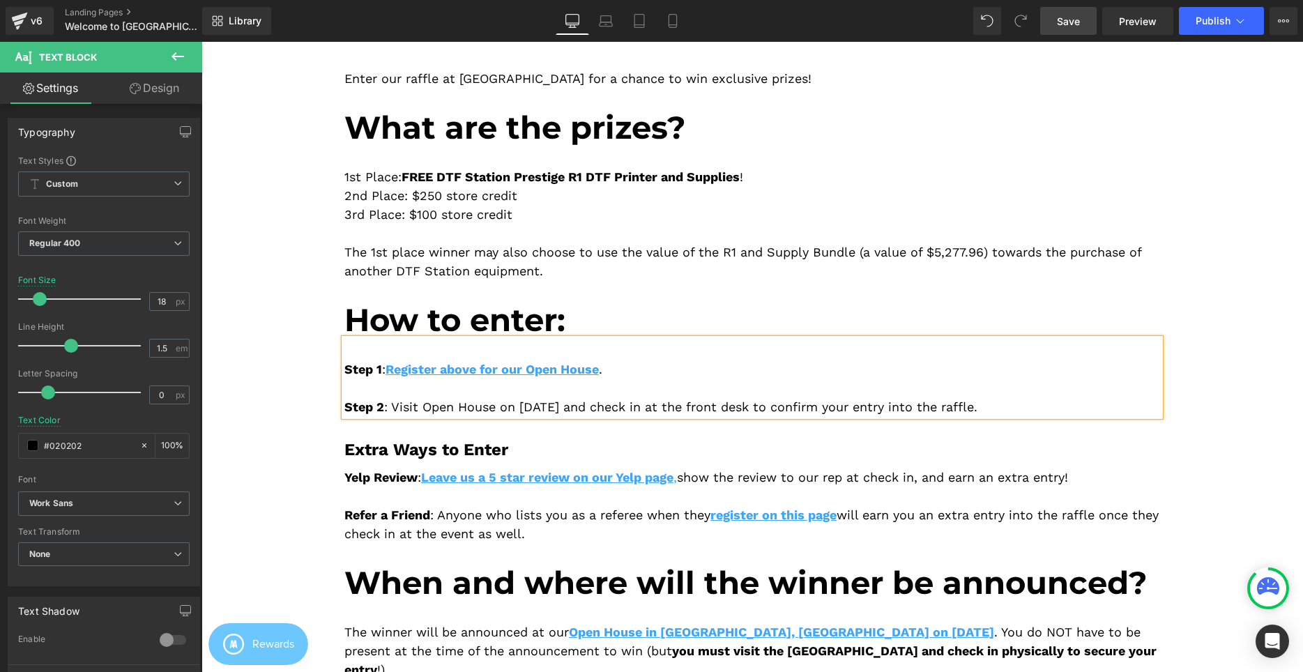
click at [631, 409] on div "Step 1 : Register above for our Open House . Step 2 : Visit Open House on [DATE…" at bounding box center [752, 377] width 816 height 77
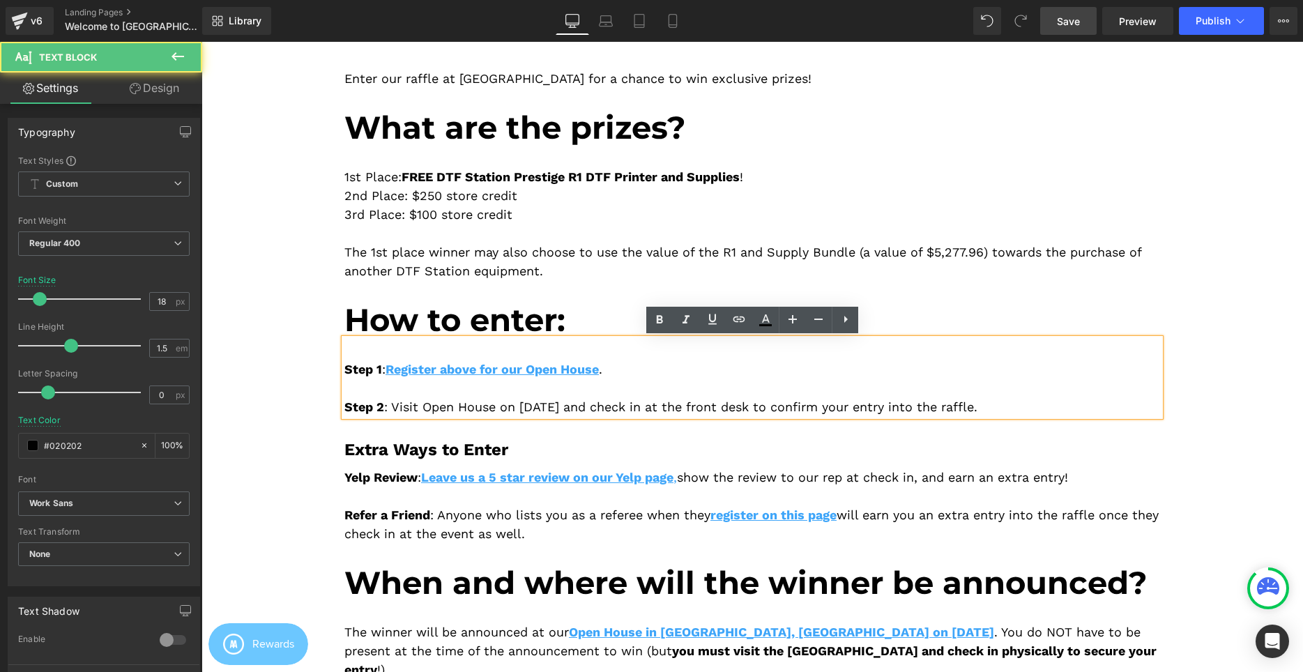
click at [678, 446] on div "Extra Ways to Enter" at bounding box center [752, 449] width 816 height 25
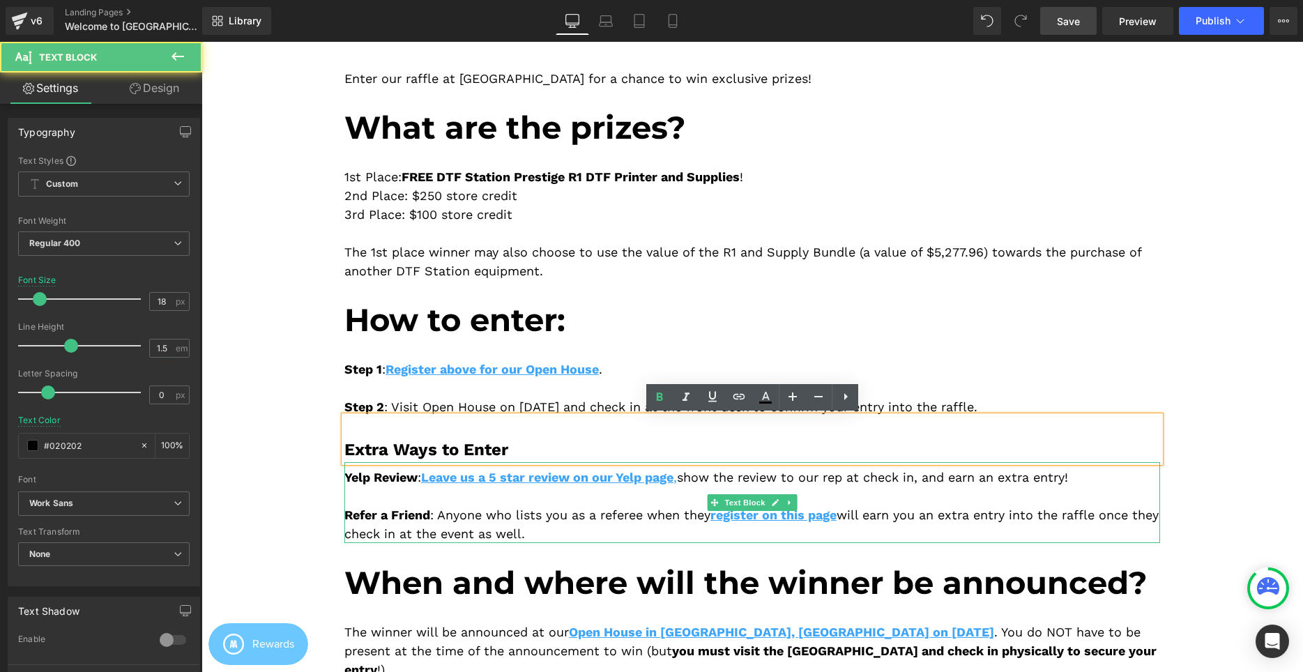
drag, startPoint x: 851, startPoint y: 517, endPoint x: 719, endPoint y: 516, distance: 132.5
click at [719, 516] on div "Yelp Review : Leave us a 5 star review on our Yelp page , show the review to ou…" at bounding box center [752, 502] width 816 height 81
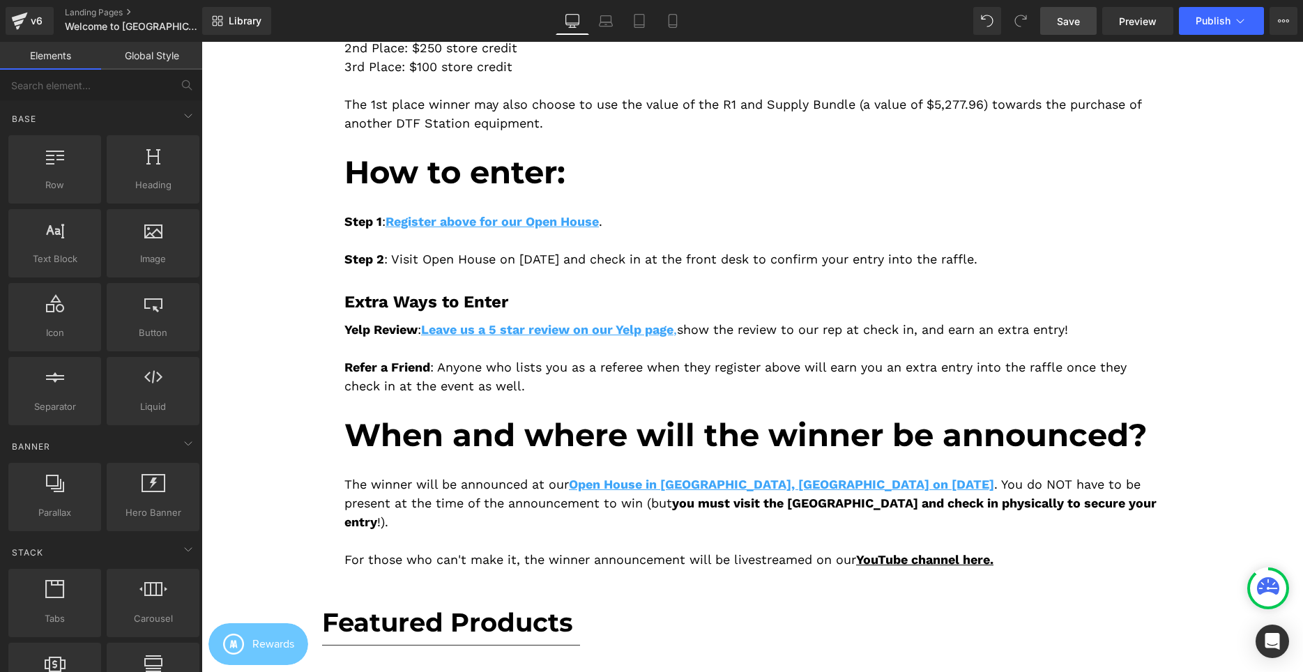
scroll to position [1549, 0]
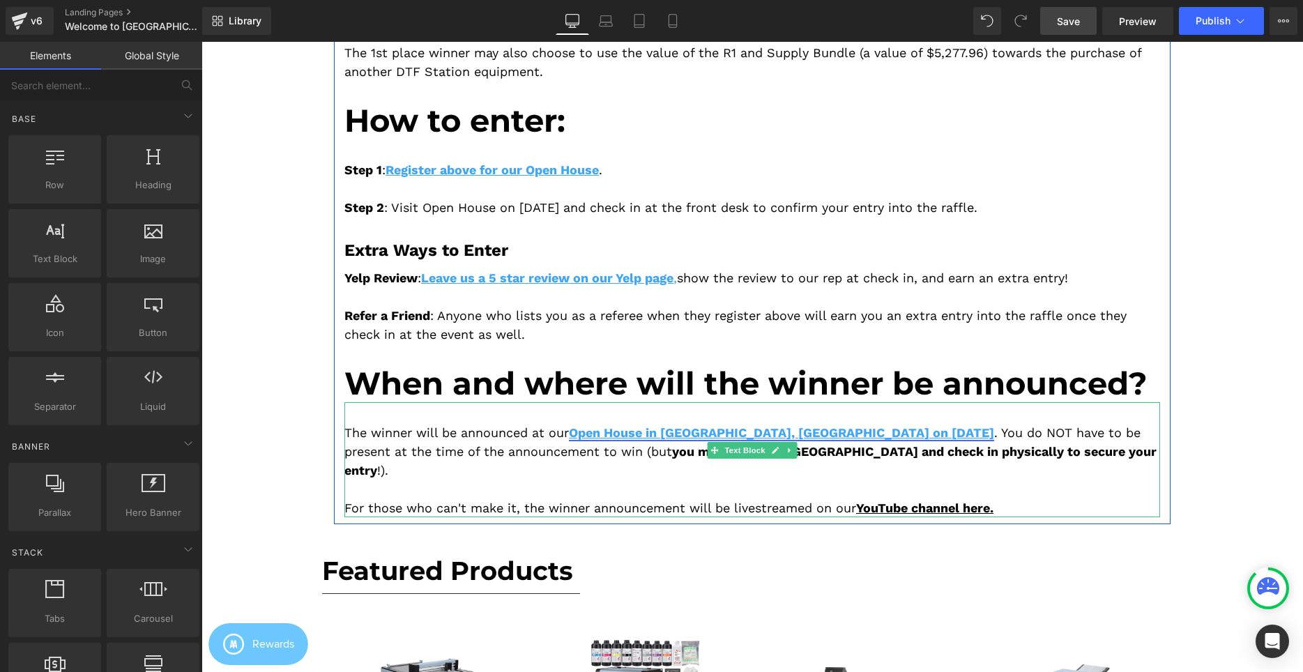
click at [874, 432] on link "Open House in [GEOGRAPHIC_DATA], [GEOGRAPHIC_DATA] on [DATE]" at bounding box center [781, 432] width 425 height 15
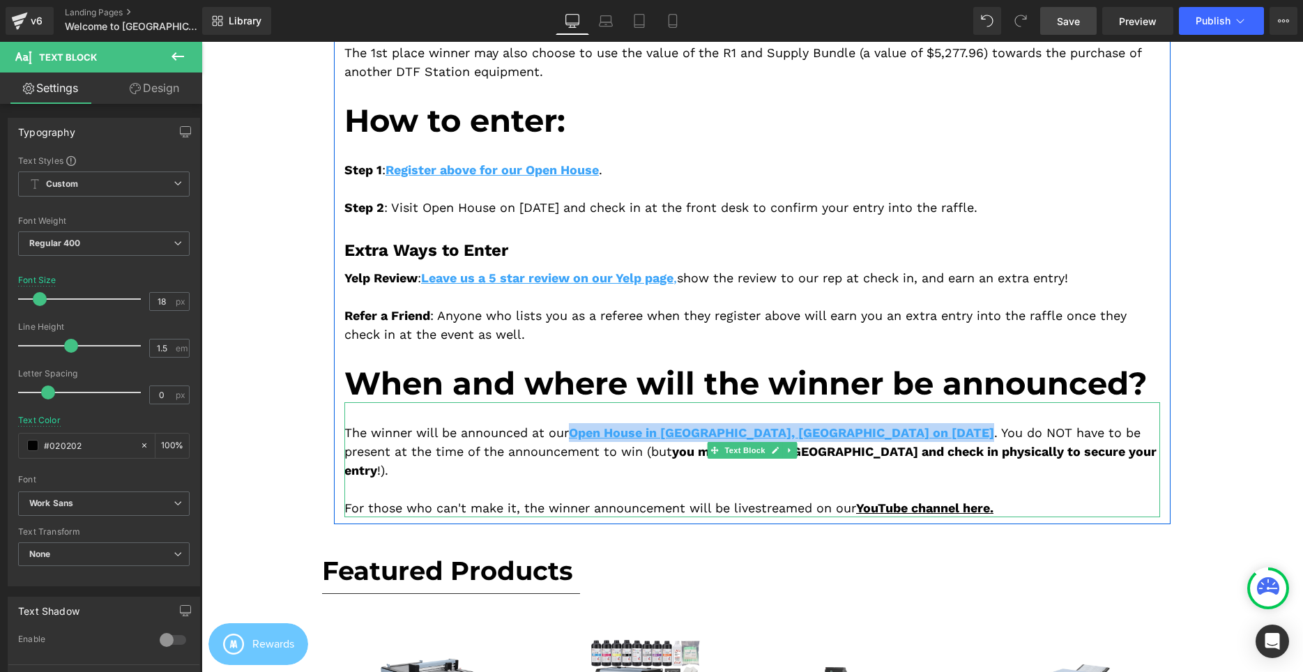
drag, startPoint x: 883, startPoint y: 434, endPoint x: 577, endPoint y: 425, distance: 306.9
click at [577, 425] on div "The winner will be announced at our Open House in [GEOGRAPHIC_DATA], [GEOGRAPHI…" at bounding box center [752, 451] width 816 height 56
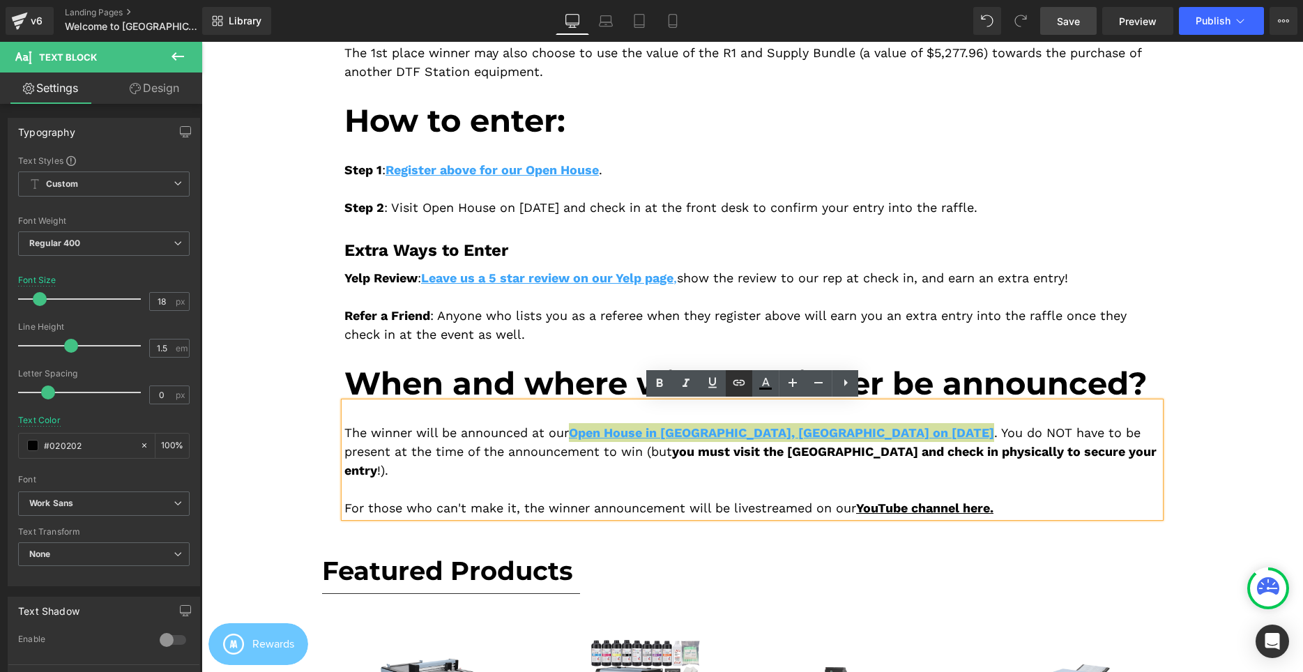
click at [0, 0] on icon at bounding box center [0, 0] width 0 height 0
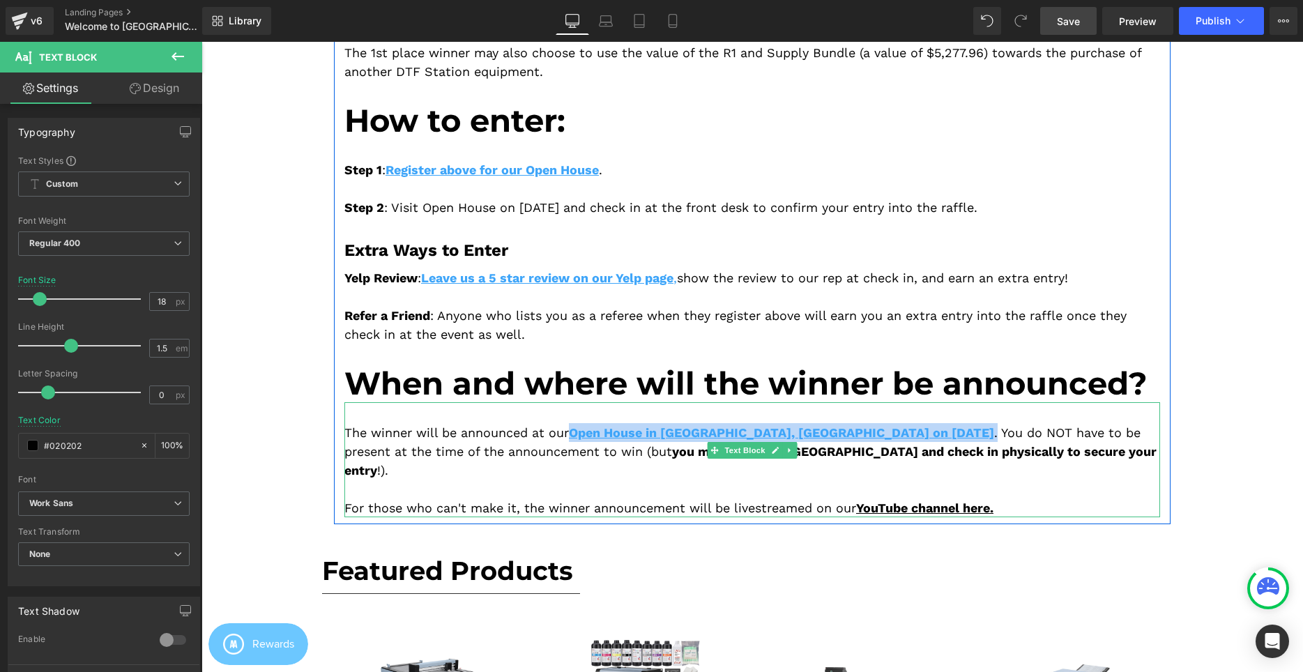
drag, startPoint x: 886, startPoint y: 436, endPoint x: 569, endPoint y: 432, distance: 317.2
click at [569, 432] on div "The winner will be announced at our Open House in [GEOGRAPHIC_DATA], [GEOGRAPHI…" at bounding box center [752, 451] width 816 height 56
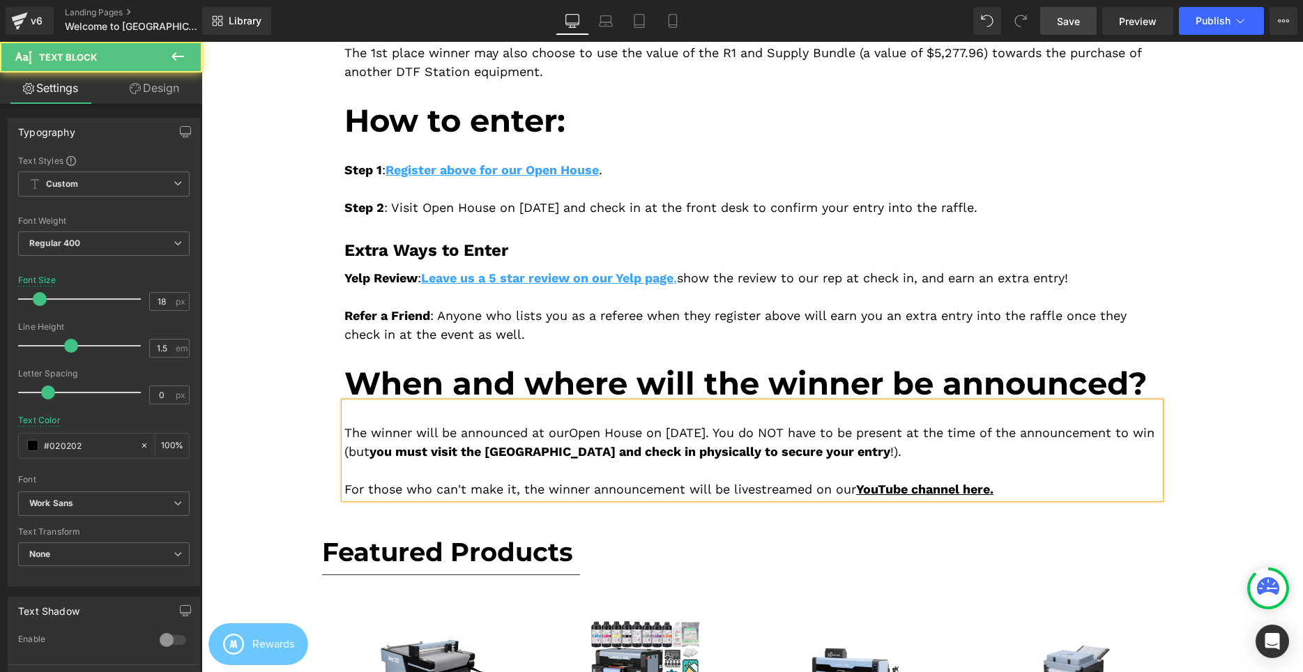
drag, startPoint x: 489, startPoint y: 448, endPoint x: 476, endPoint y: 446, distance: 13.3
click at [476, 446] on div "The winner will be announced at our Open House on [DATE]. You do NOT have to be…" at bounding box center [752, 442] width 816 height 38
click at [1016, 465] on div at bounding box center [752, 470] width 816 height 19
click at [1008, 456] on div "The winner will be announced at our Open House on [DATE]. You do NOT have to be…" at bounding box center [752, 442] width 816 height 38
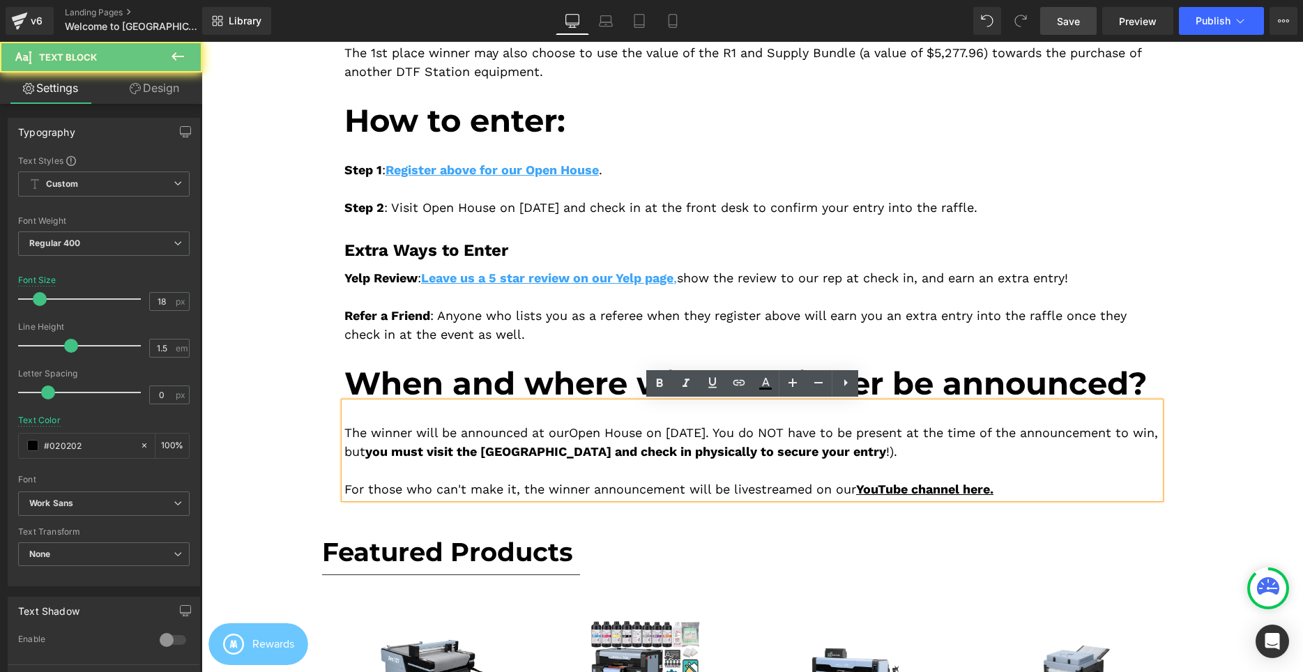
click at [989, 452] on div "The winner will be announced at our Open House on [DATE]. You do NOT have to be…" at bounding box center [752, 442] width 816 height 38
click at [998, 457] on div "The winner will be announced at our Open House on [DATE]. You do NOT have to be…" at bounding box center [752, 442] width 816 height 38
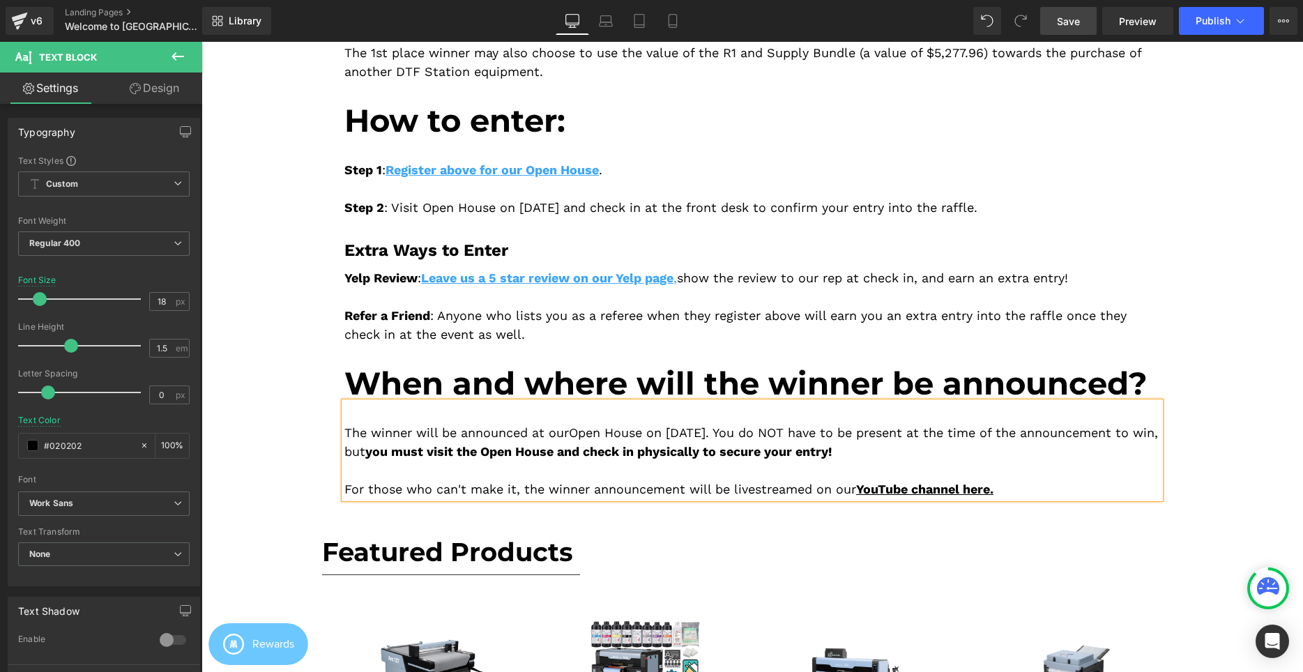
click at [1148, 446] on div "The winner will be announced at our Open House on [DATE]. You do NOT have to be…" at bounding box center [752, 442] width 816 height 38
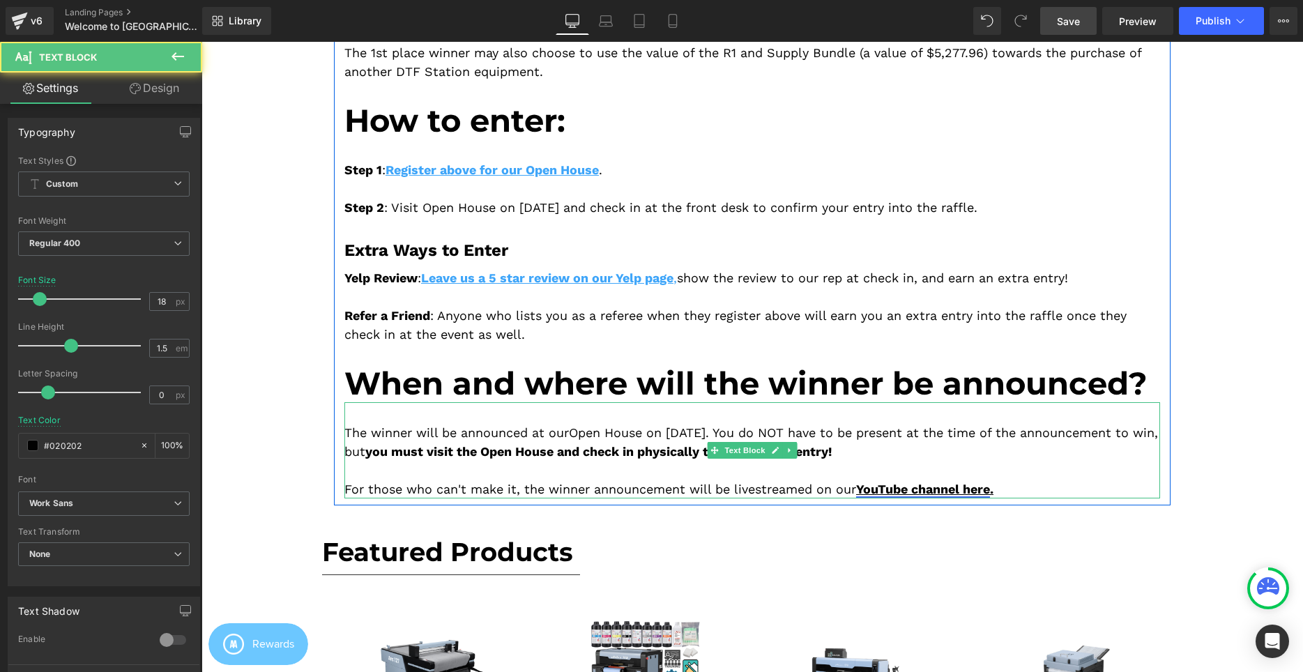
drag, startPoint x: 863, startPoint y: 488, endPoint x: 998, endPoint y: 494, distance: 134.7
click at [998, 494] on div "For those who can't make it, the winner announcement will be livestreamed on ou…" at bounding box center [752, 489] width 816 height 19
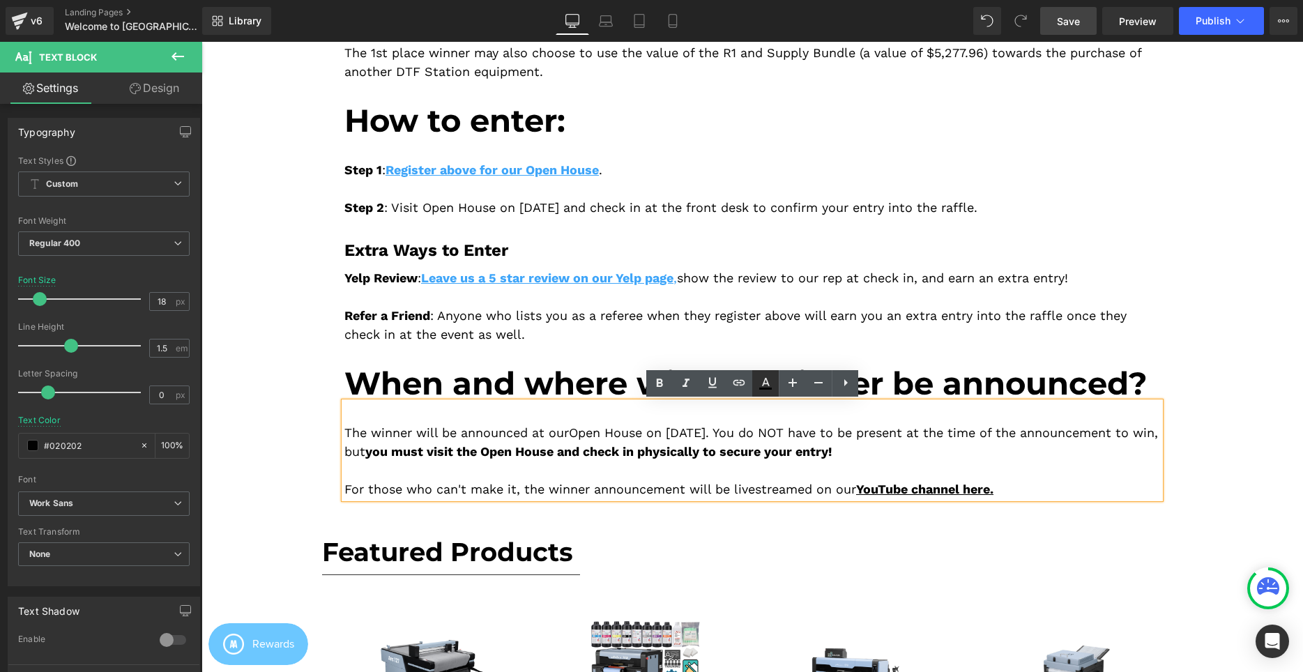
click at [0, 0] on icon at bounding box center [0, 0] width 0 height 0
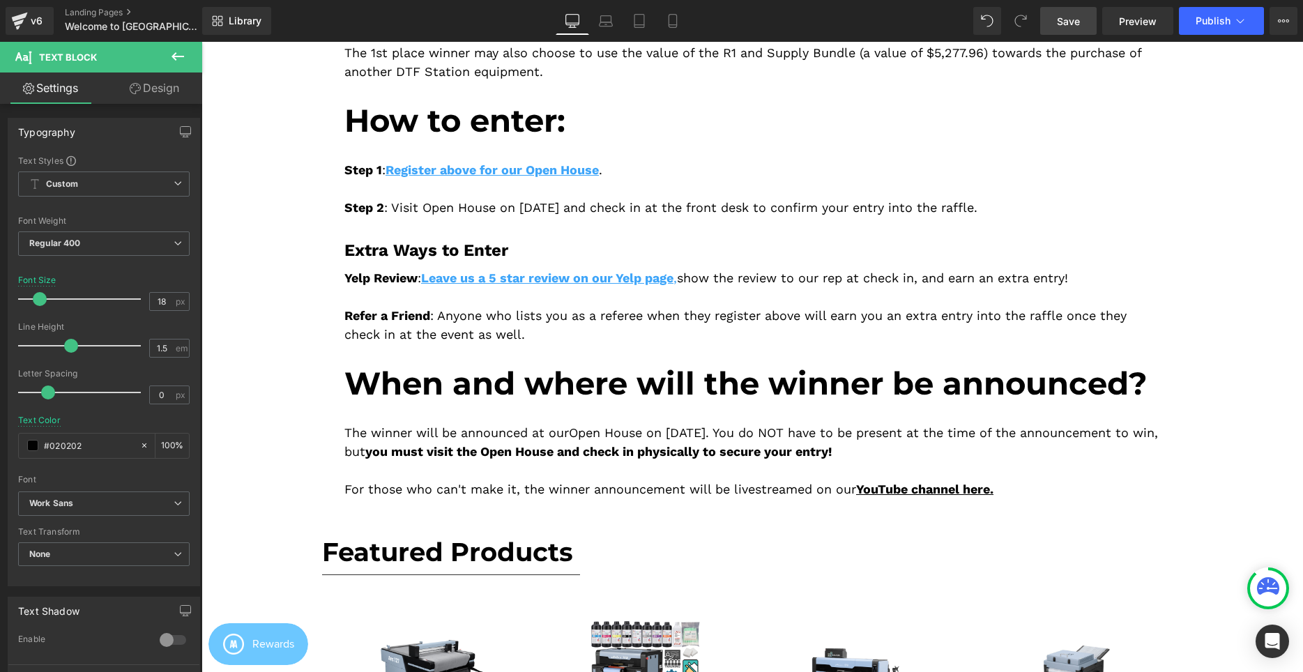
click at [894, 480] on div "For those who can't make it, the winner announcement will be livestreamed on ou…" at bounding box center [752, 489] width 816 height 19
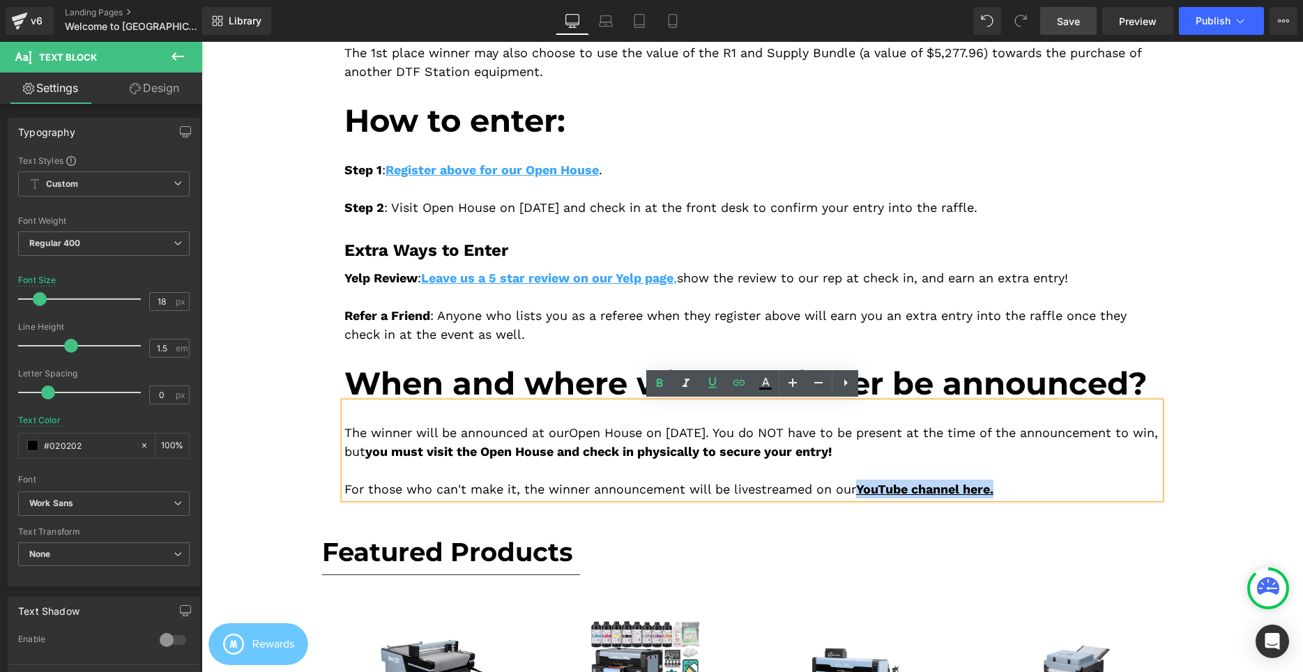
drag, startPoint x: 868, startPoint y: 485, endPoint x: 1006, endPoint y: 488, distance: 138.1
click at [1006, 488] on div "For those who can't make it, the winner announcement will be livestreamed on ou…" at bounding box center [752, 489] width 816 height 19
click at [0, 0] on icon at bounding box center [0, 0] width 0 height 0
type input "100"
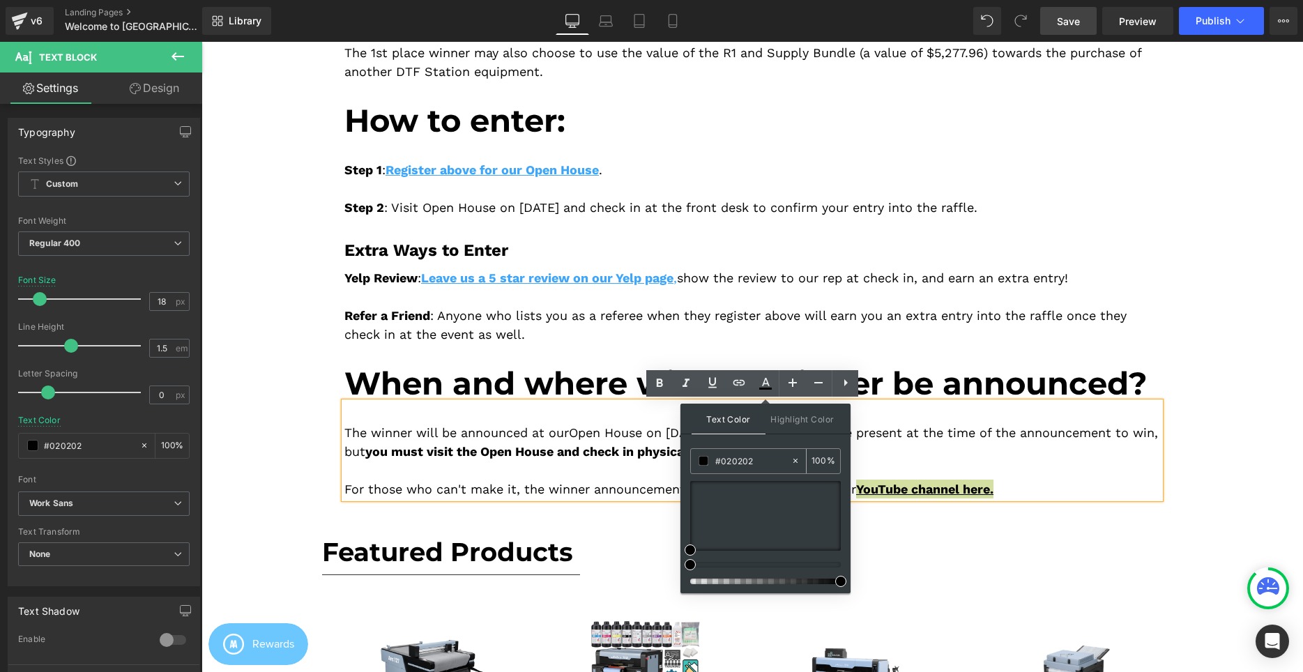
click at [749, 450] on div "#020202" at bounding box center [741, 461] width 100 height 24
click at [752, 455] on input "#020202" at bounding box center [752, 460] width 75 height 15
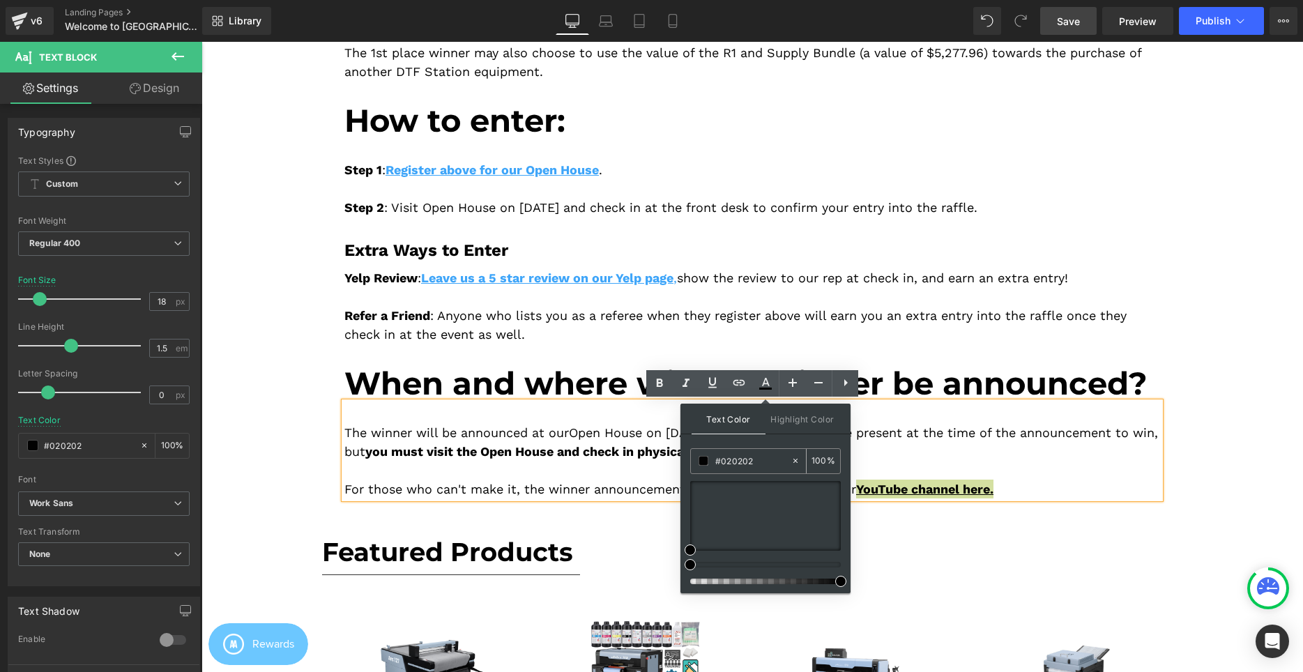
paste input "3ea5f9"
click at [761, 463] on input "#3ea5f9" at bounding box center [752, 460] width 75 height 15
type input "#3ea5f9"
click at [0, 0] on div "Text Color Highlight Color rgba(62, 165, 249, 1) #3ea5f9 100 % transparent tran…" at bounding box center [0, 0] width 0 height 0
click at [982, 471] on div at bounding box center [752, 470] width 816 height 19
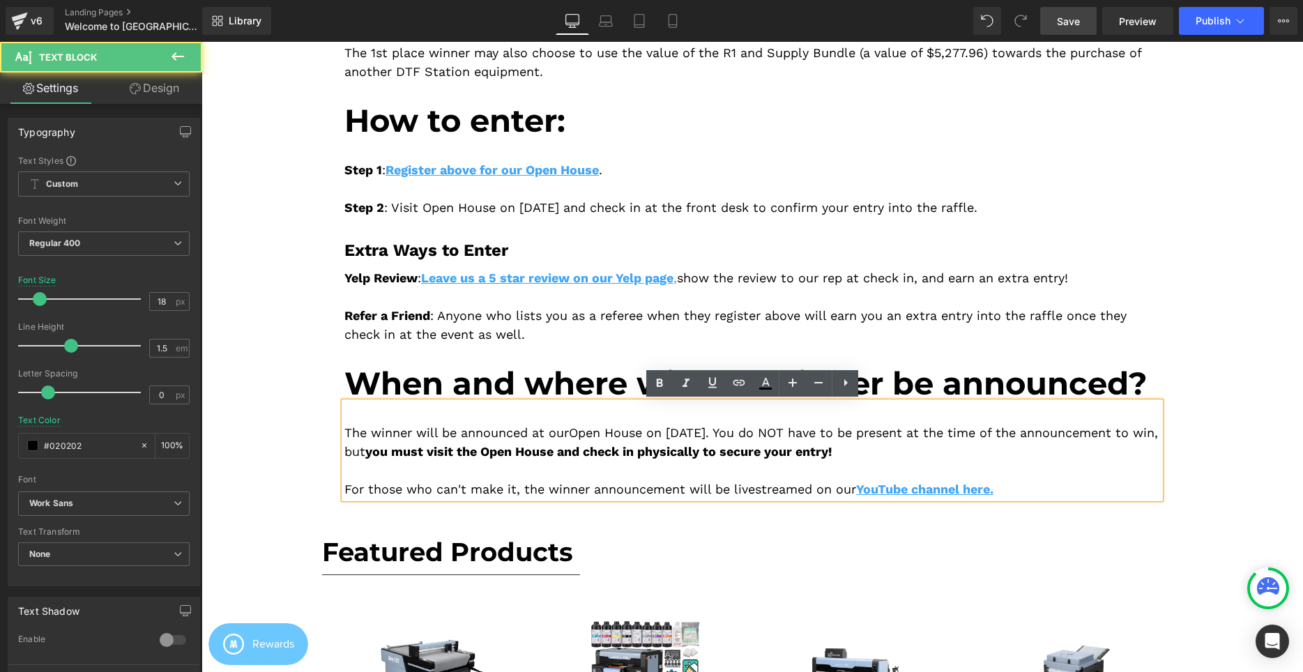
click at [1014, 464] on div at bounding box center [752, 470] width 816 height 19
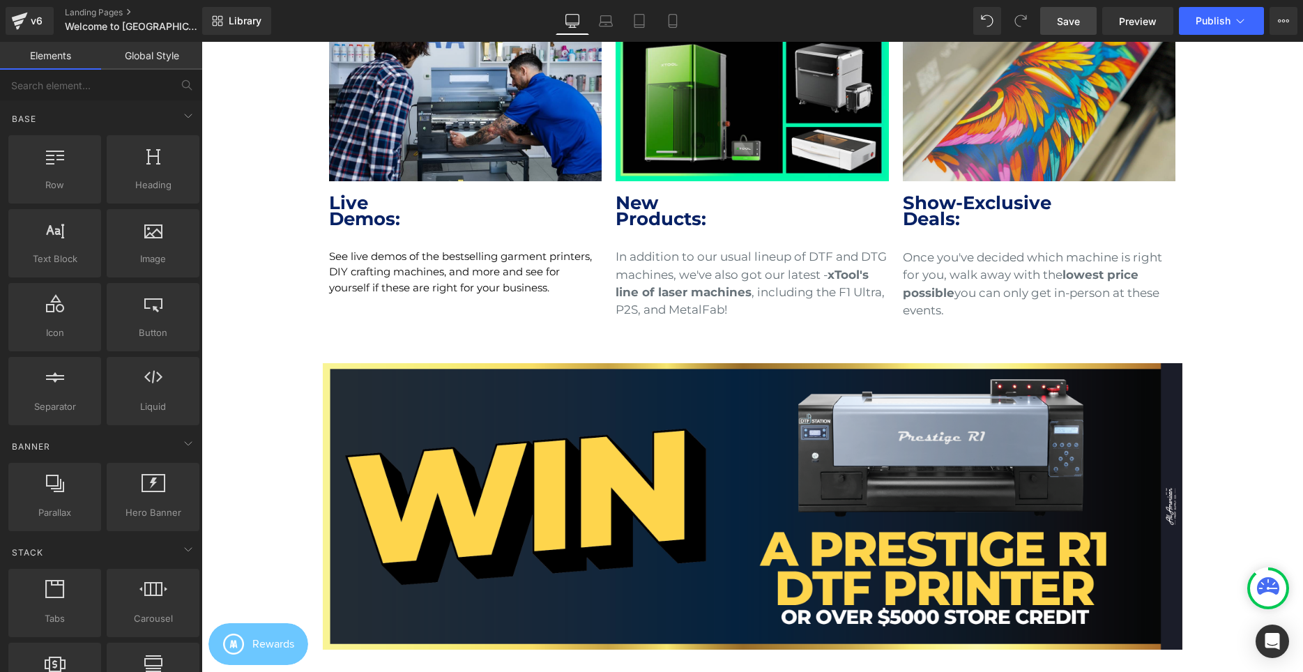
scroll to position [696, 0]
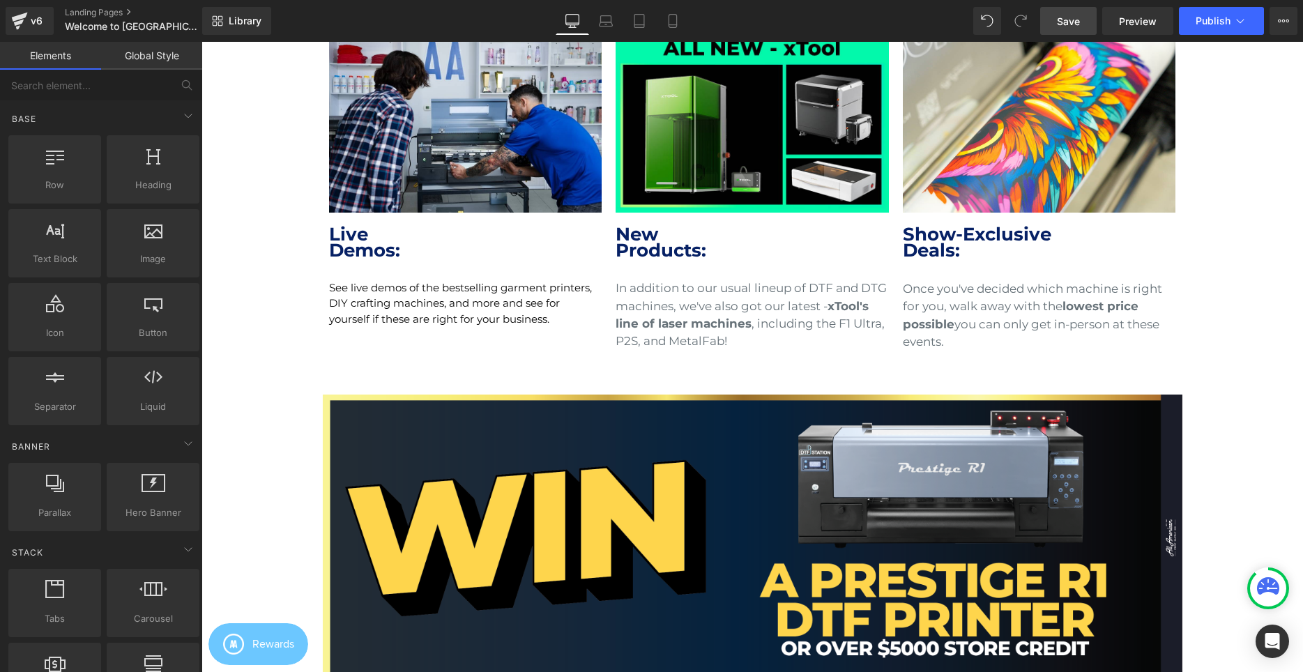
click at [1091, 12] on link "Save" at bounding box center [1068, 21] width 56 height 28
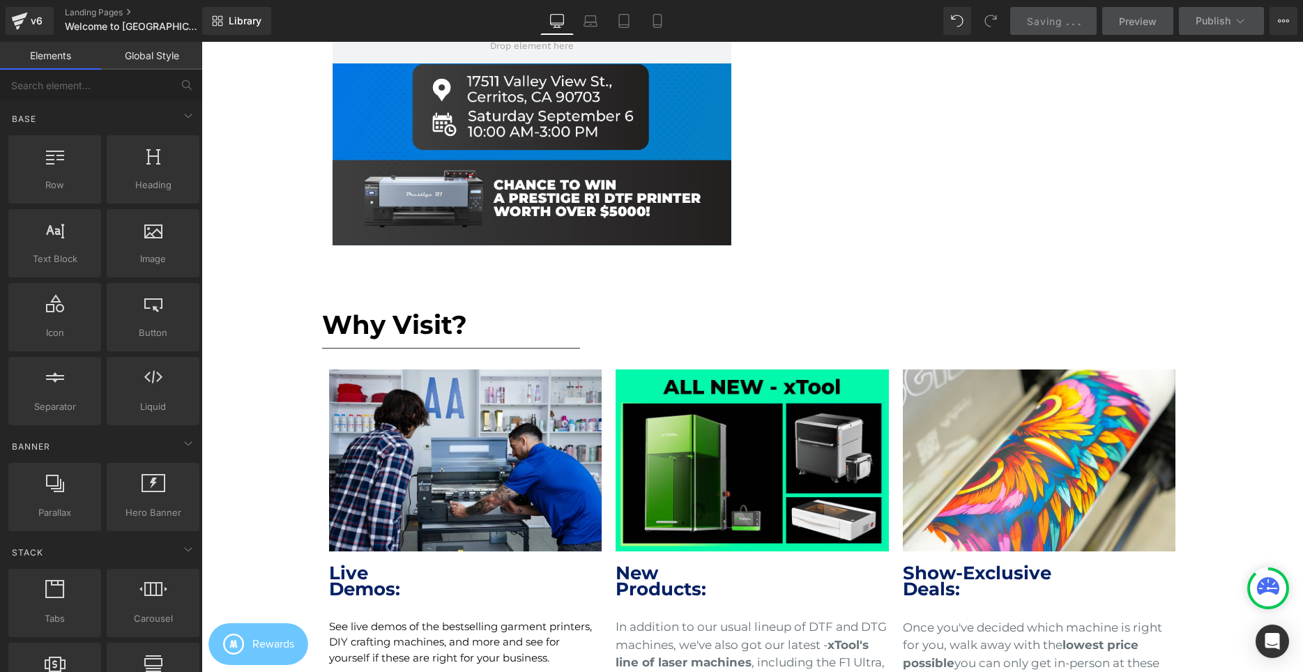
scroll to position [427, 0]
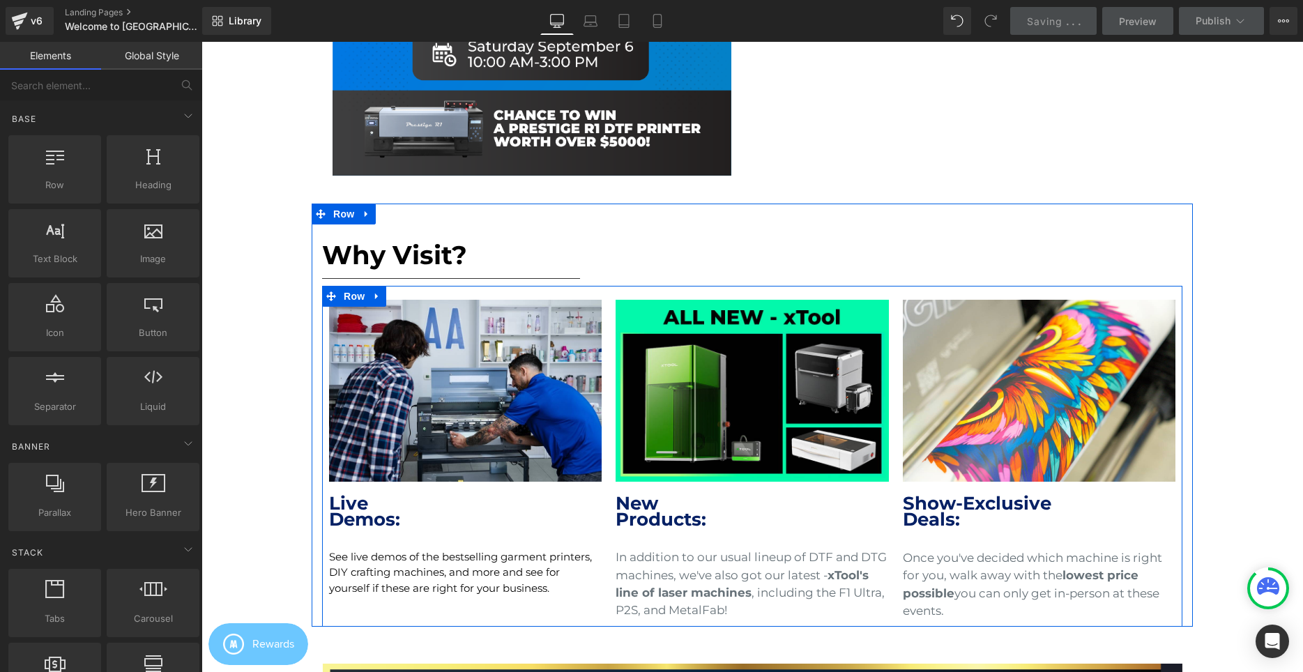
click at [970, 506] on h1 "Show-Exclusive" at bounding box center [1039, 504] width 273 height 16
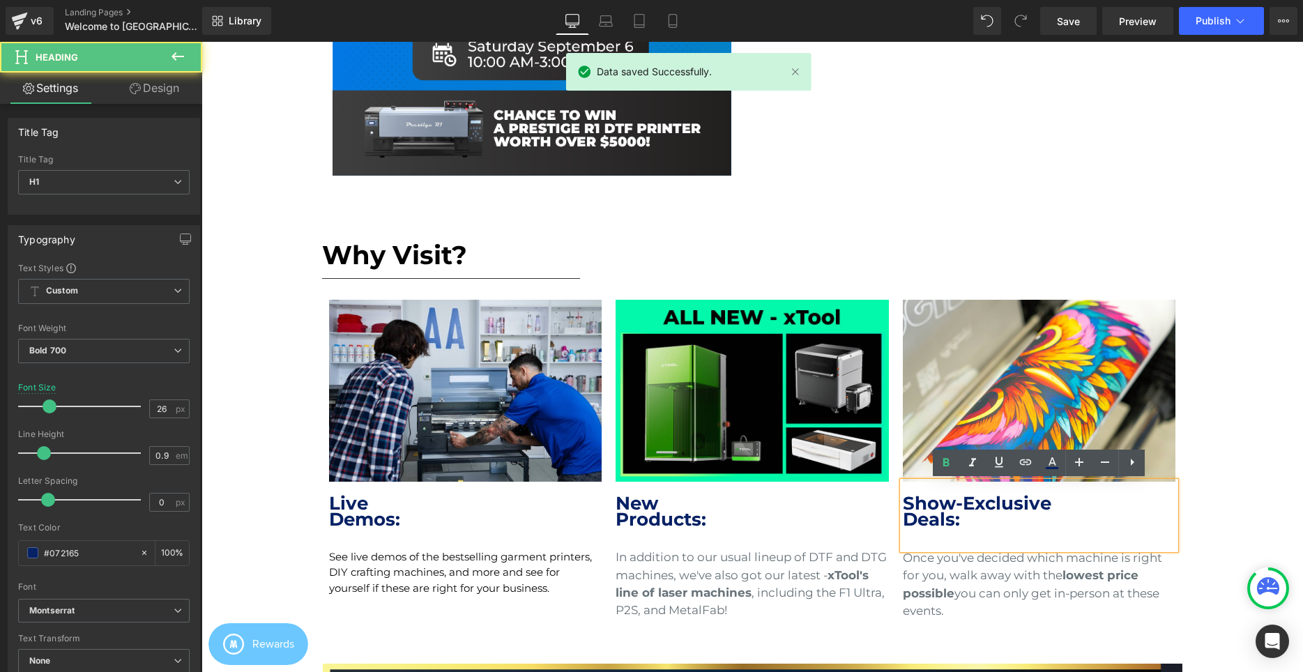
click at [970, 506] on h1 "Show-Exclusive" at bounding box center [1039, 504] width 273 height 16
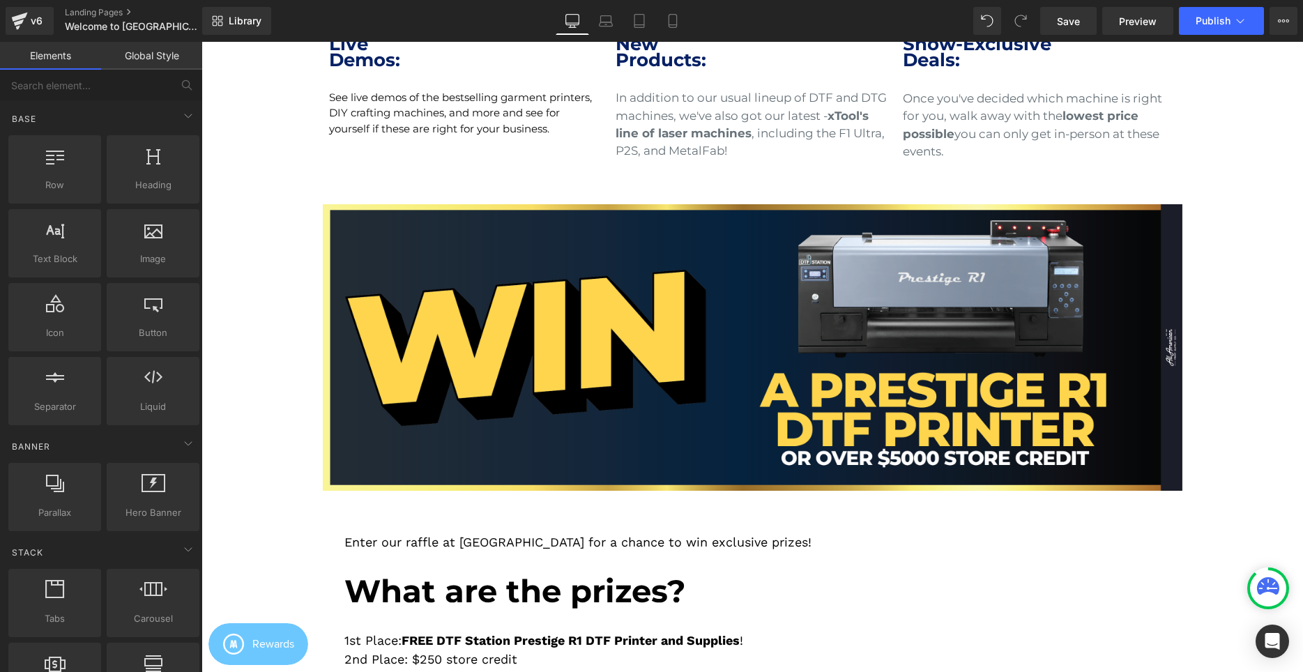
scroll to position [891, 0]
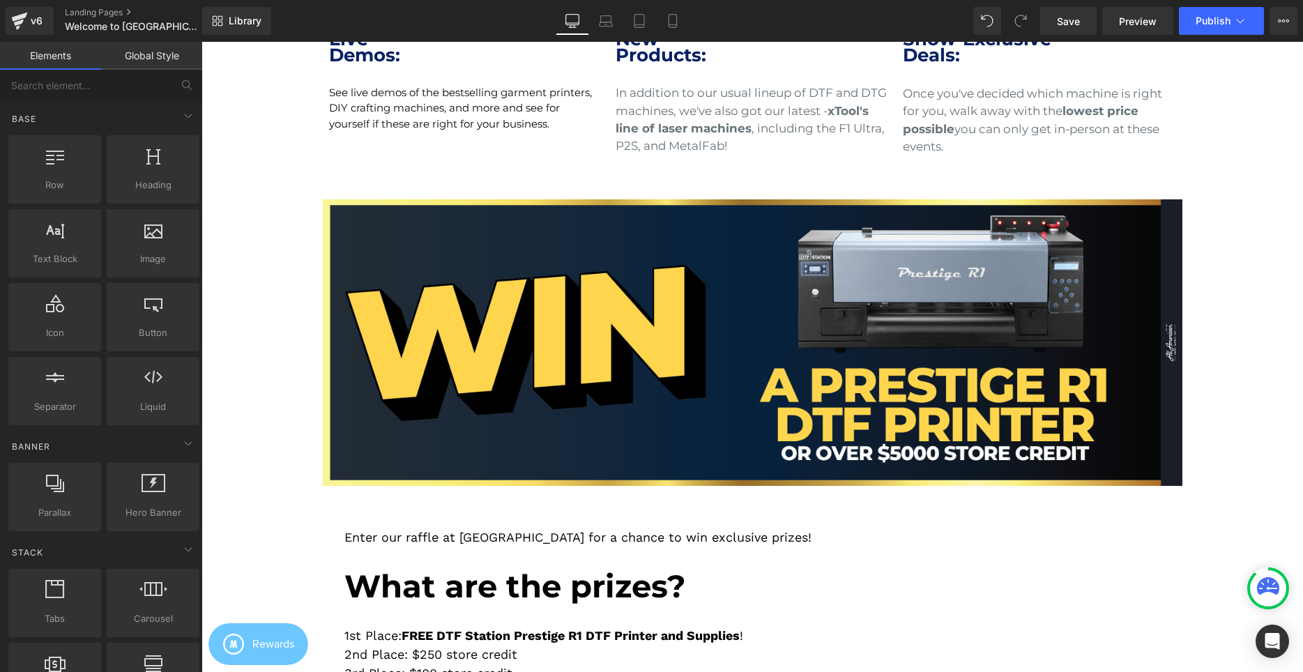
click at [1222, 37] on div "Library Desktop Desktop Laptop Tablet Mobile Save Preview Publish Scheduled Vie…" at bounding box center [752, 21] width 1101 height 42
click at [1222, 33] on button "Publish" at bounding box center [1221, 21] width 85 height 28
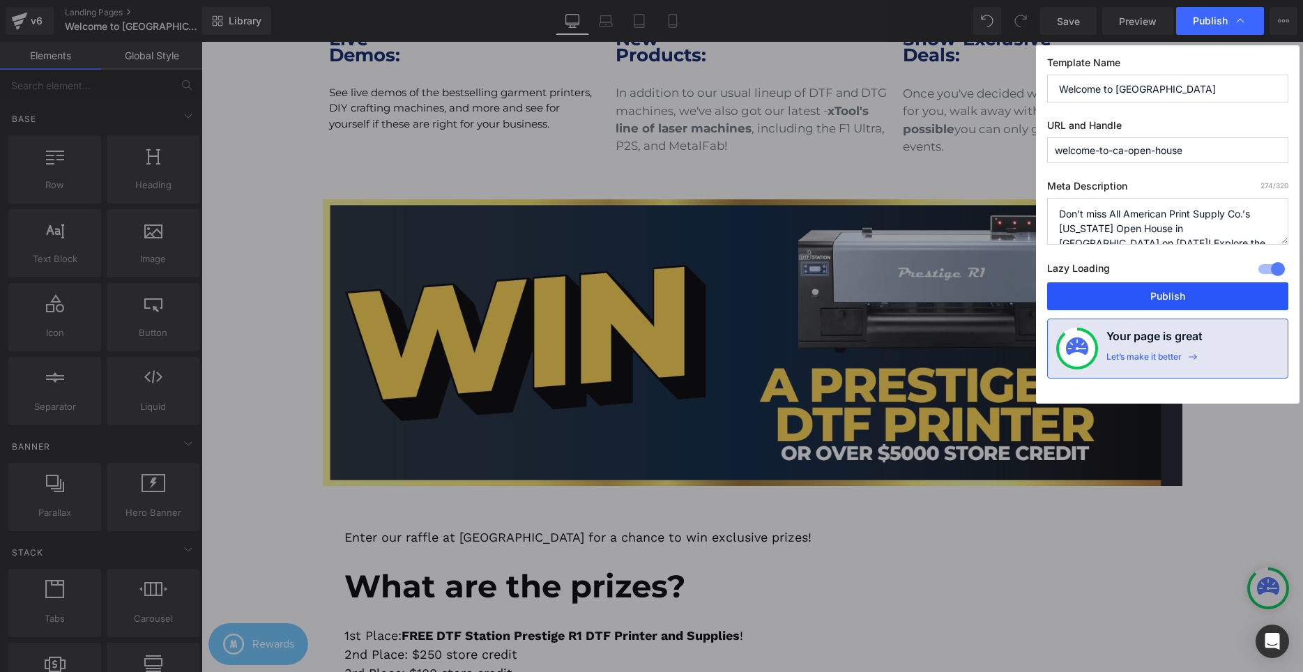
drag, startPoint x: 1134, startPoint y: 289, endPoint x: 1004, endPoint y: 287, distance: 130.4
click at [1134, 289] on button "Publish" at bounding box center [1167, 296] width 241 height 28
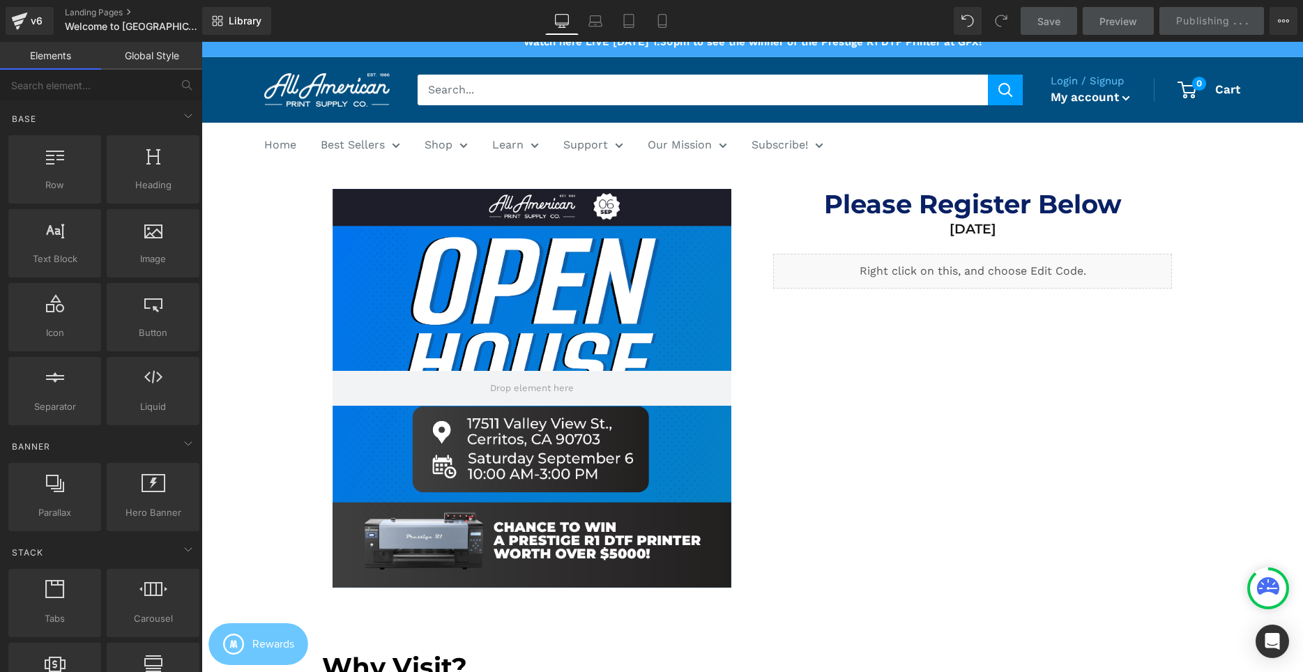
scroll to position [0, 0]
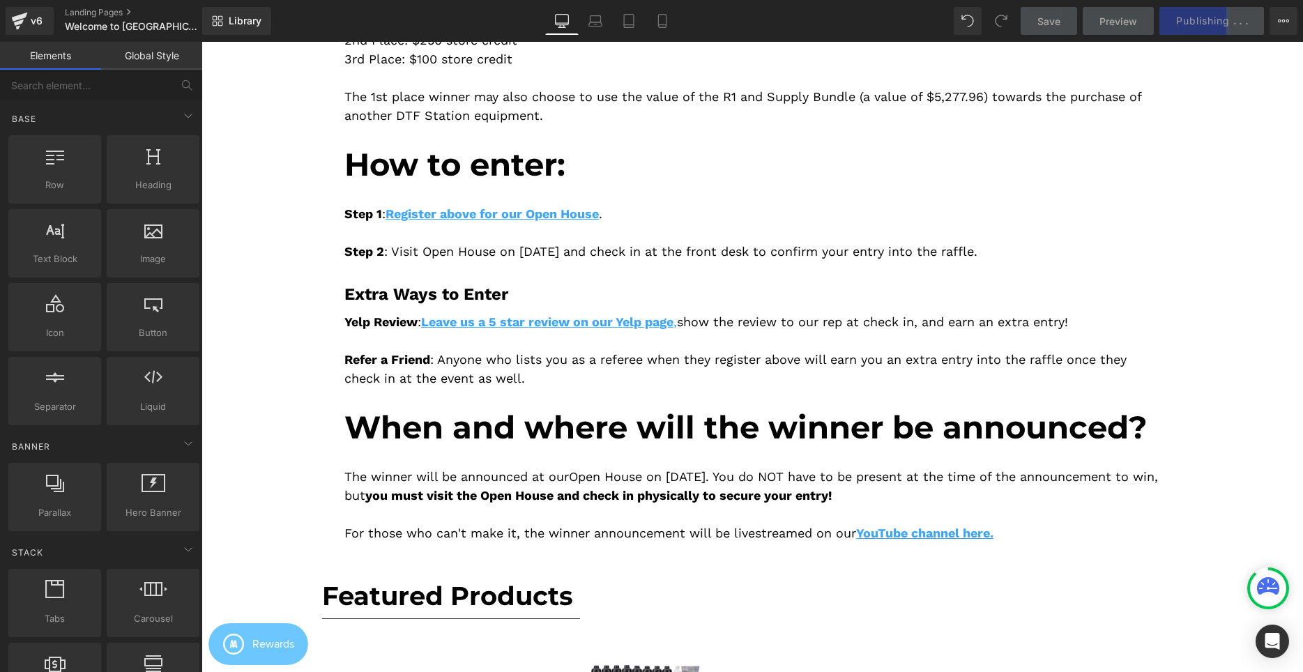
scroll to position [1564, 0]
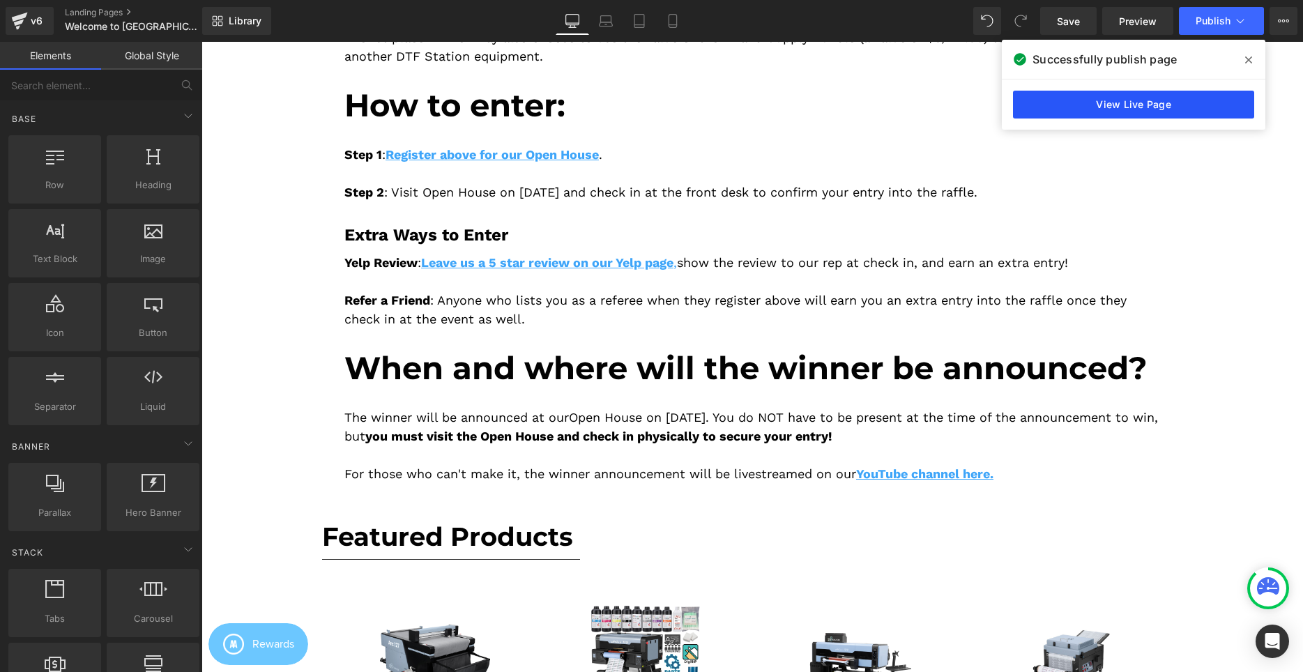
drag, startPoint x: 1086, startPoint y: 105, endPoint x: 877, endPoint y: 66, distance: 212.8
click at [1086, 105] on link "View Live Page" at bounding box center [1133, 105] width 241 height 28
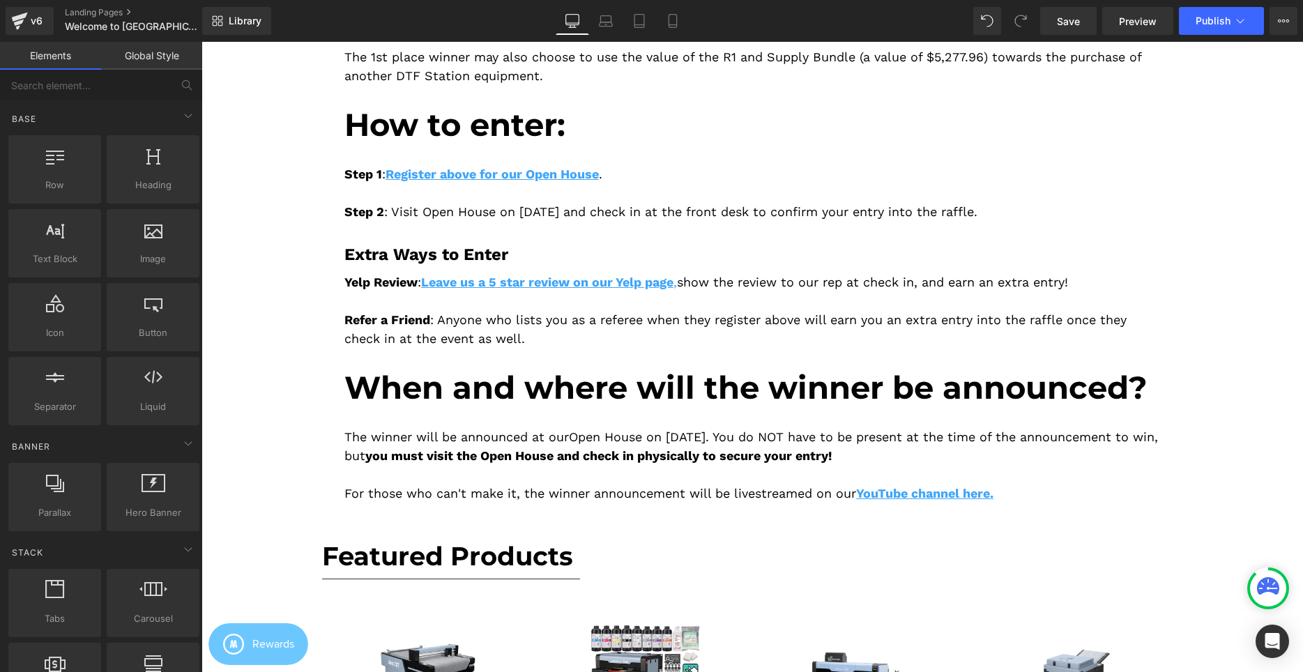
scroll to position [1493, 0]
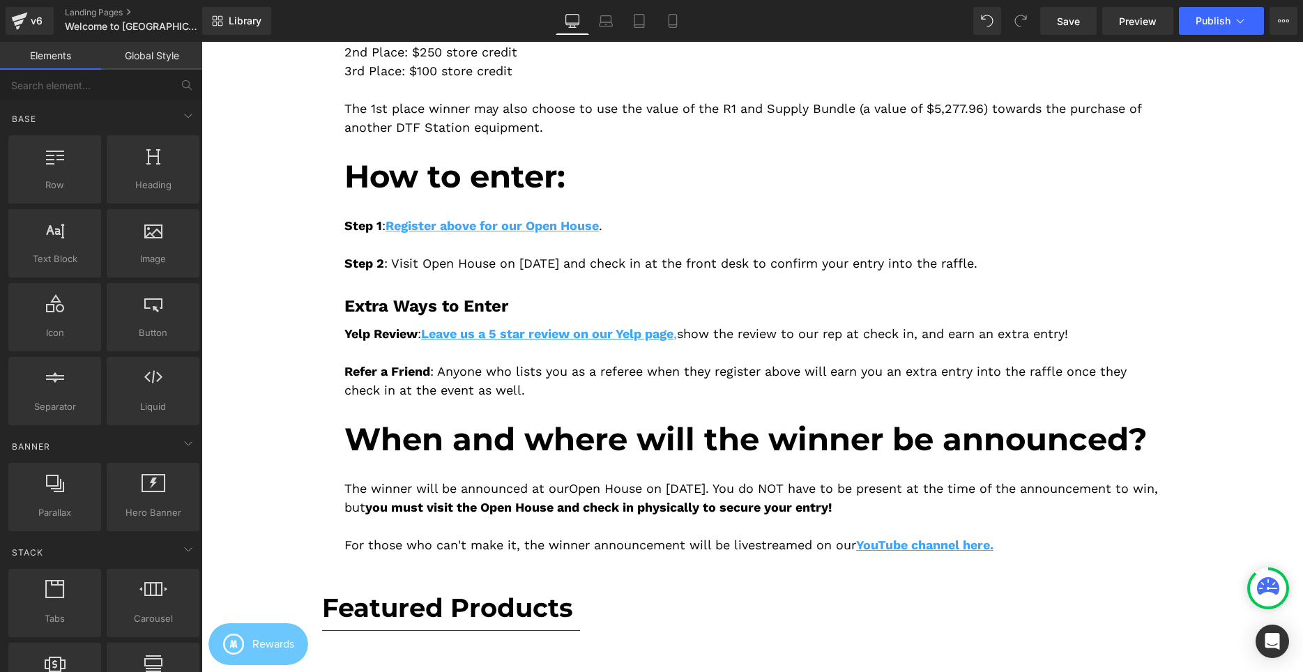
click at [535, 429] on span "When and where will the winner be announced?" at bounding box center [745, 439] width 803 height 38
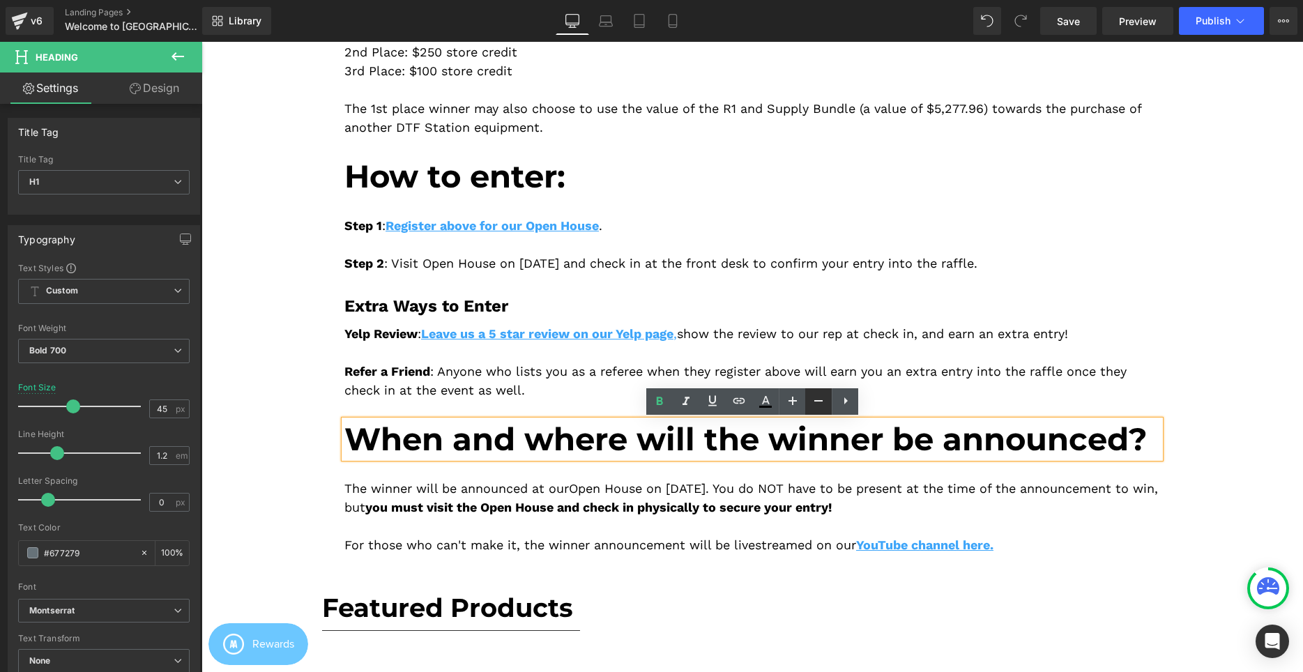
click at [0, 0] on icon at bounding box center [0, 0] width 0 height 0
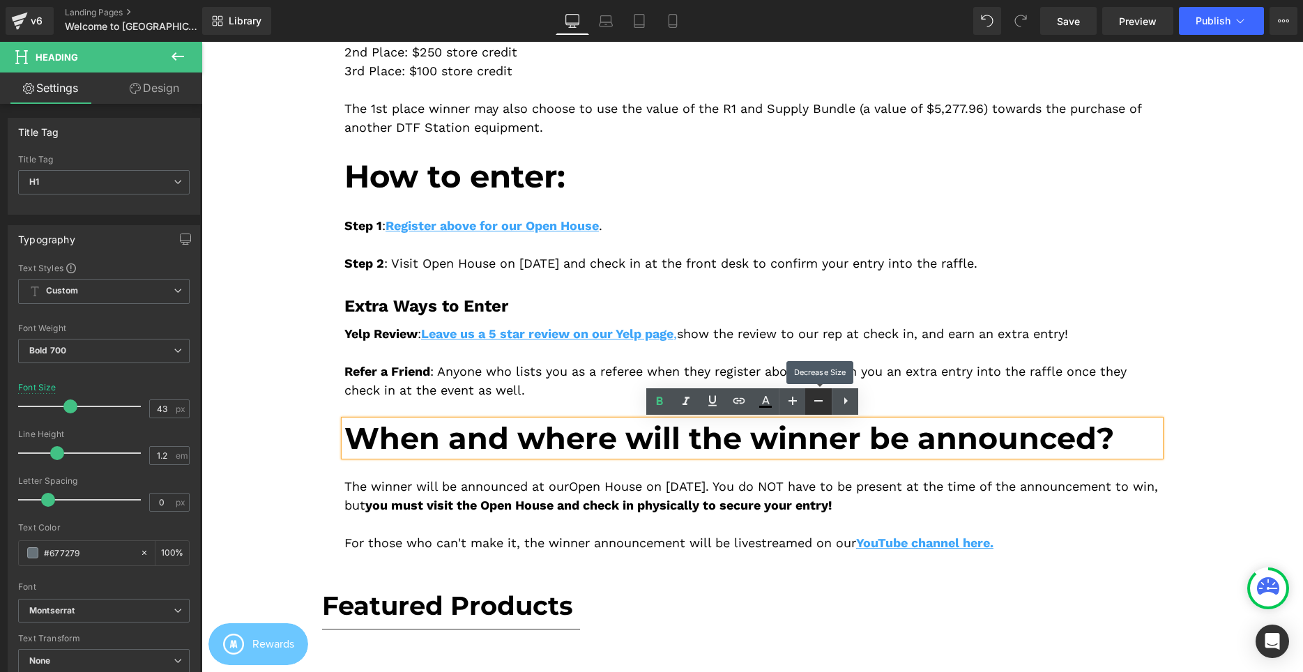
click at [0, 0] on icon at bounding box center [0, 0] width 0 height 0
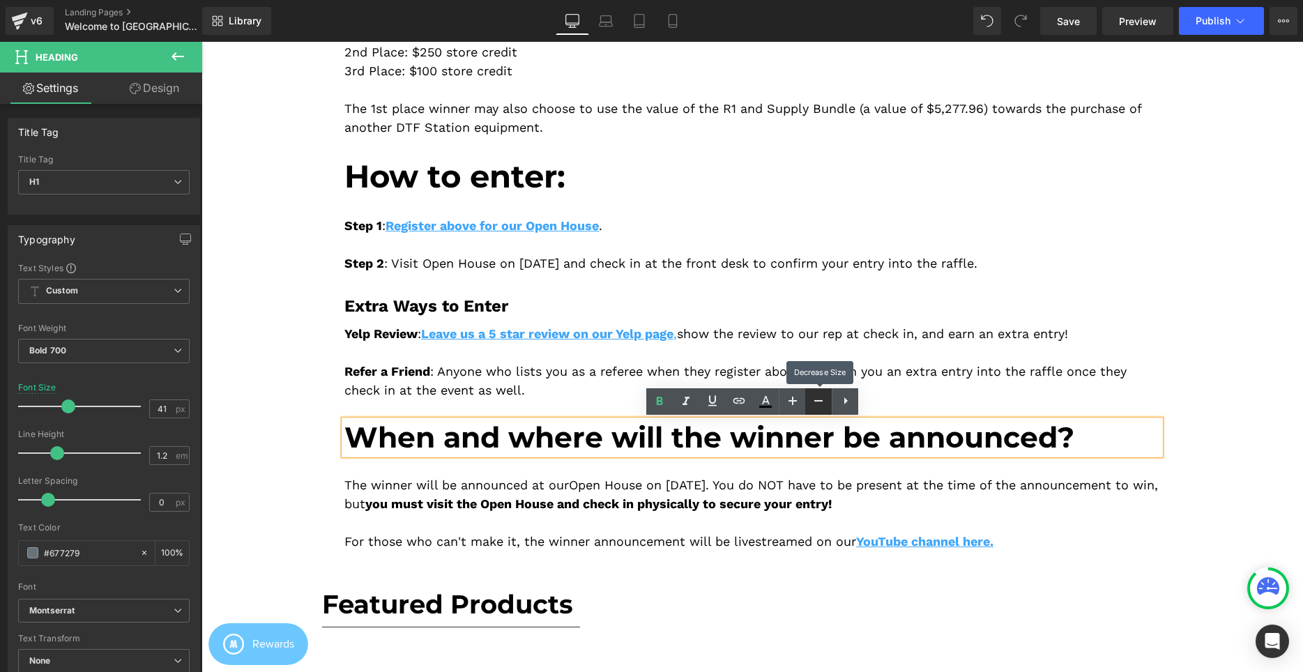
click at [0, 0] on icon at bounding box center [0, 0] width 0 height 0
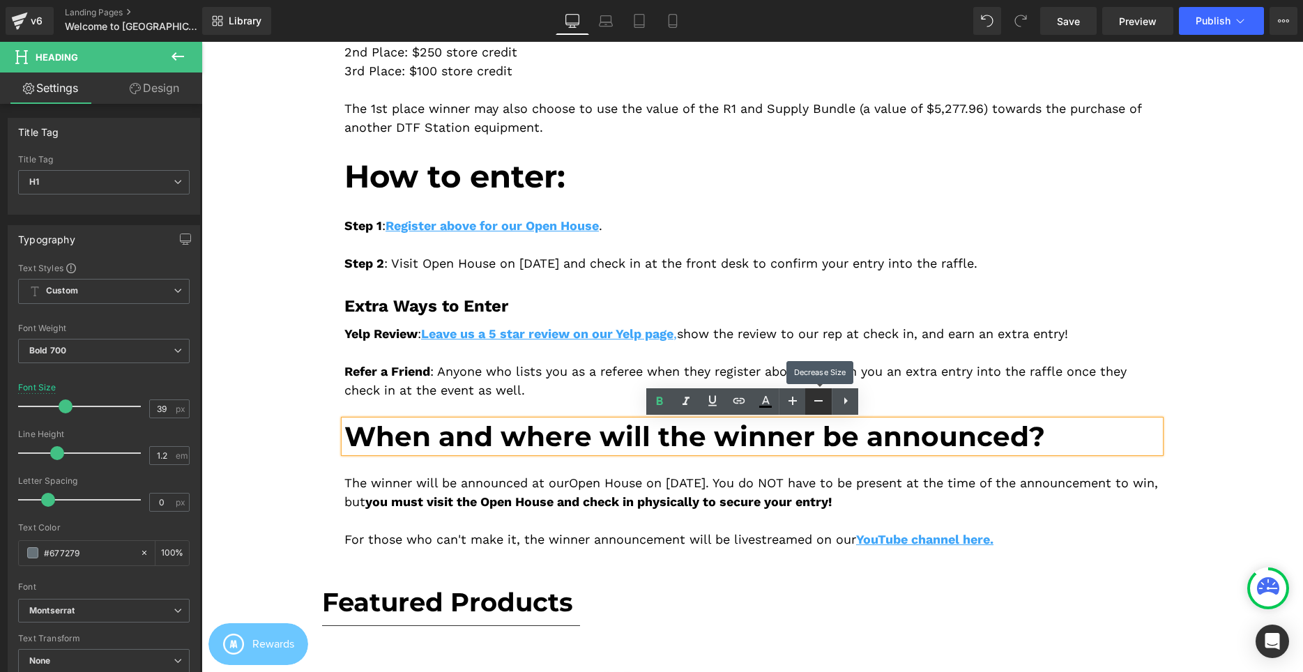
click at [0, 0] on icon at bounding box center [0, 0] width 0 height 0
type input "37"
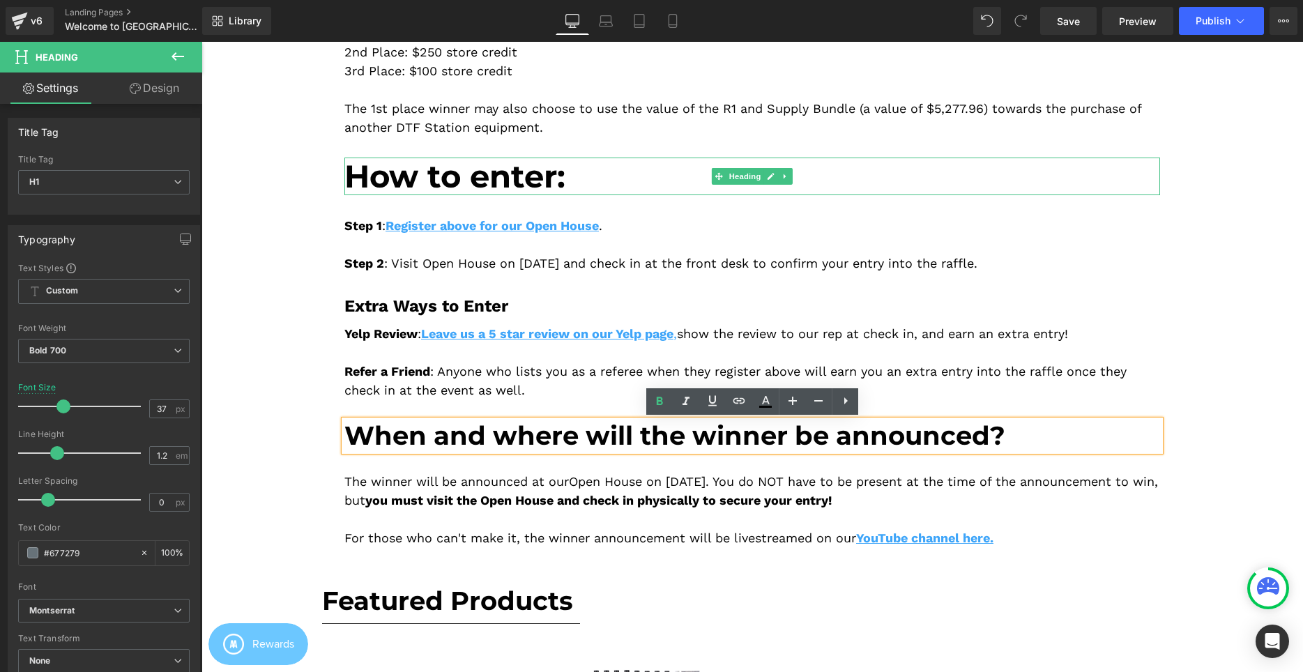
click at [440, 183] on span "How to enter:" at bounding box center [454, 176] width 221 height 38
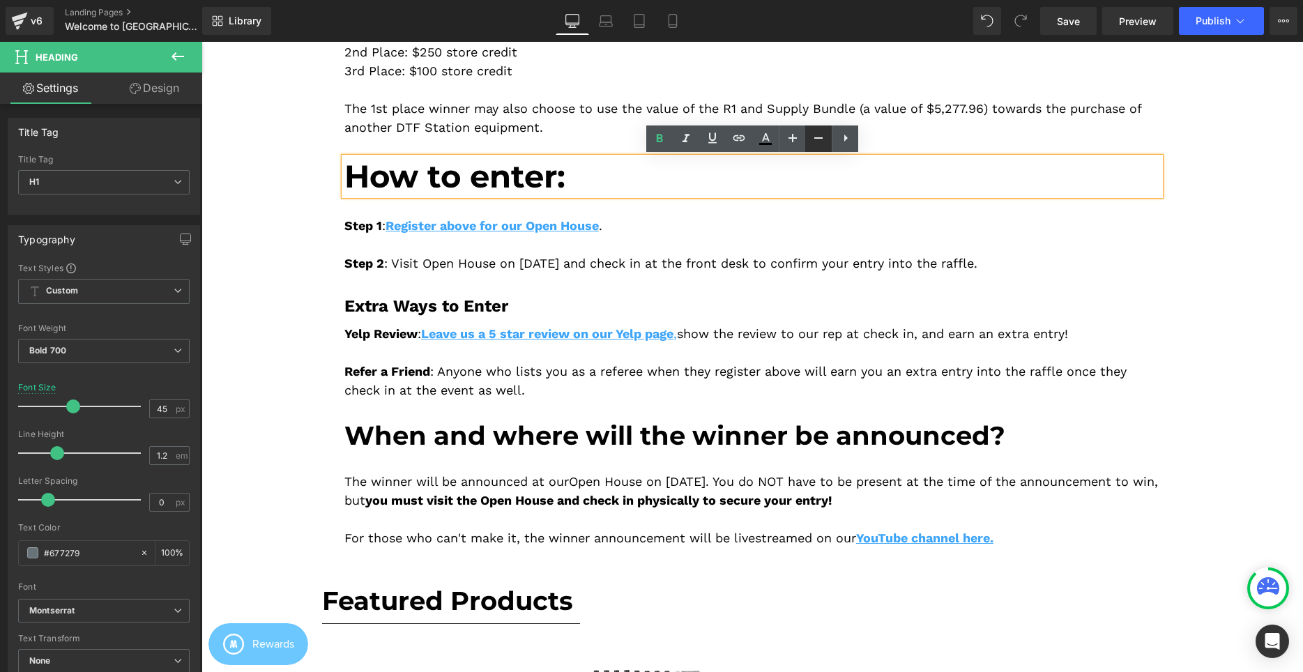
click at [0, 0] on icon at bounding box center [0, 0] width 0 height 0
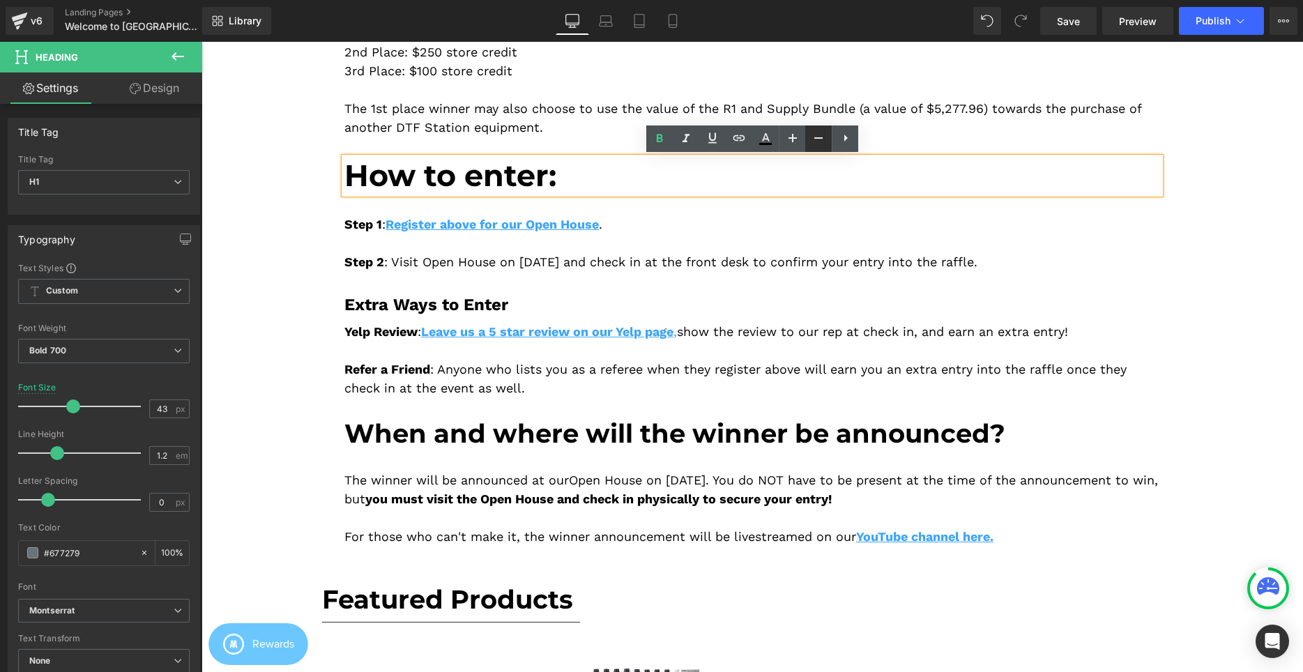
click at [0, 0] on icon at bounding box center [0, 0] width 0 height 0
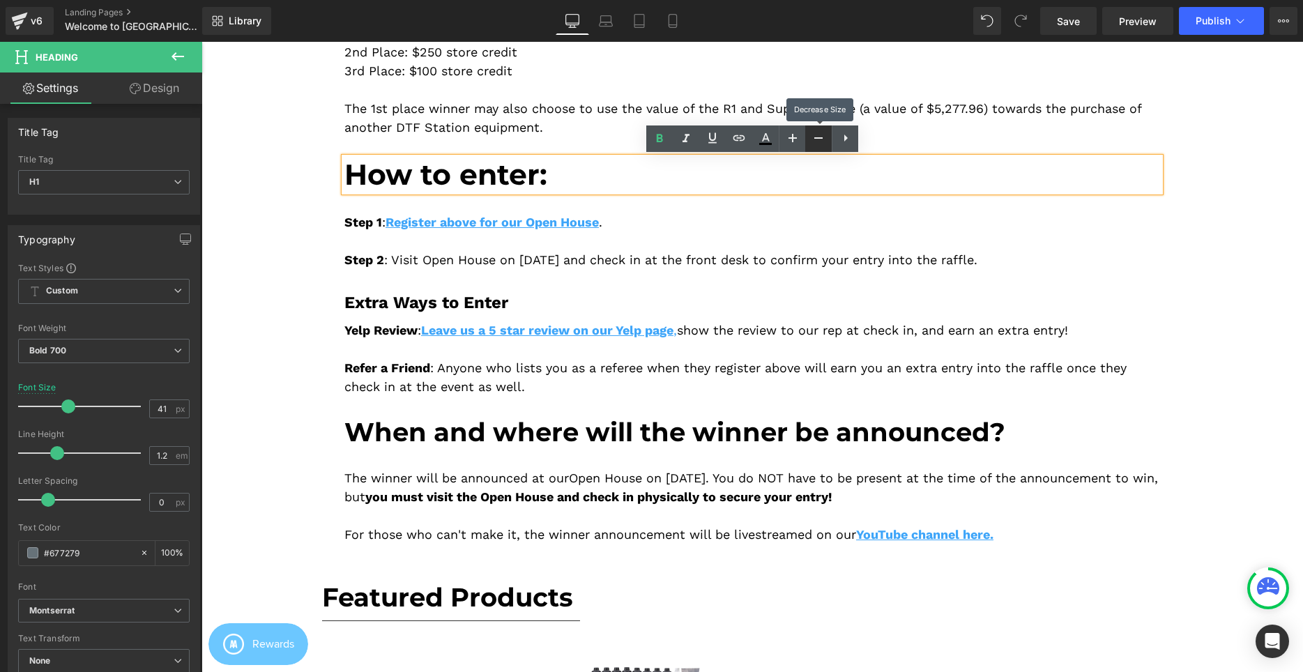
click at [0, 0] on icon at bounding box center [0, 0] width 0 height 0
type input "37"
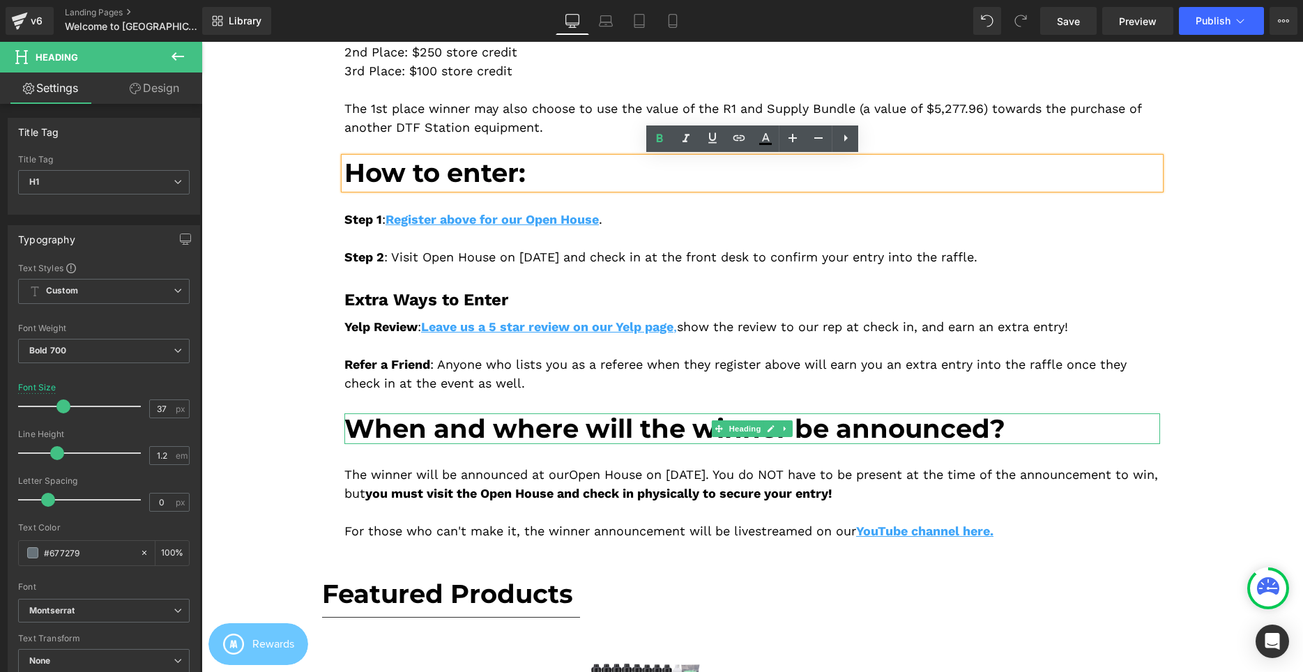
click at [556, 426] on span "When and where will the winner be announced?" at bounding box center [674, 428] width 661 height 31
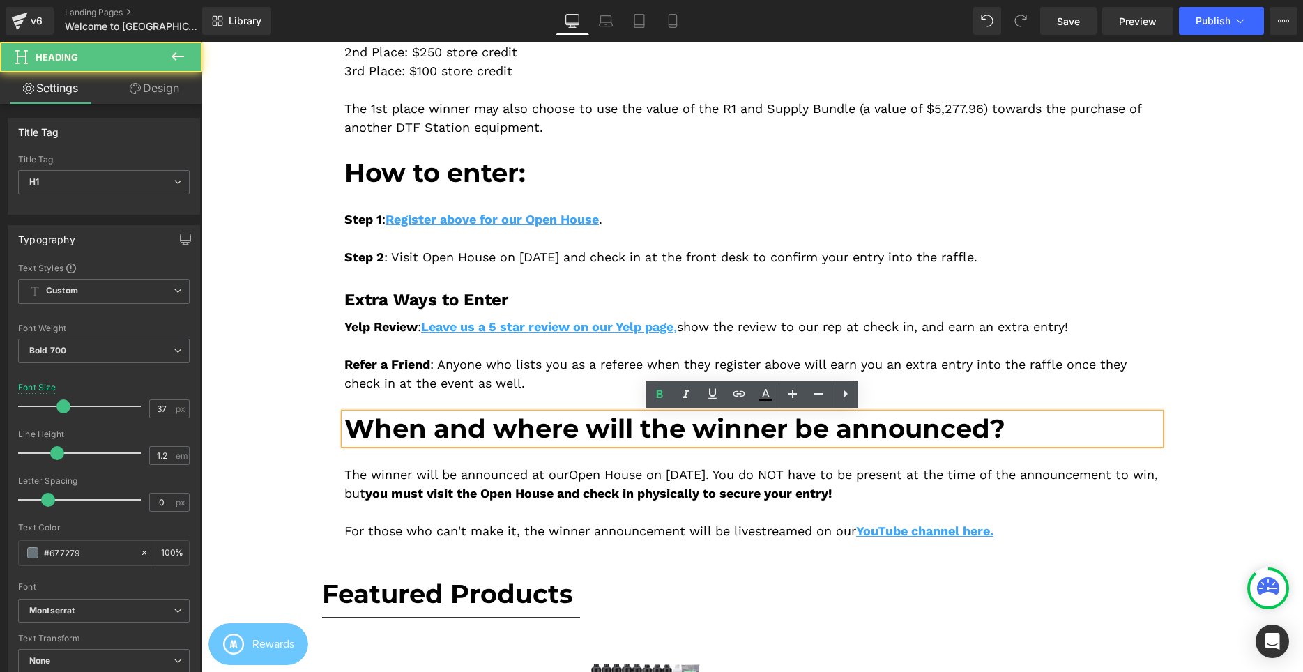
click at [482, 172] on span "How to enter:" at bounding box center [434, 172] width 181 height 31
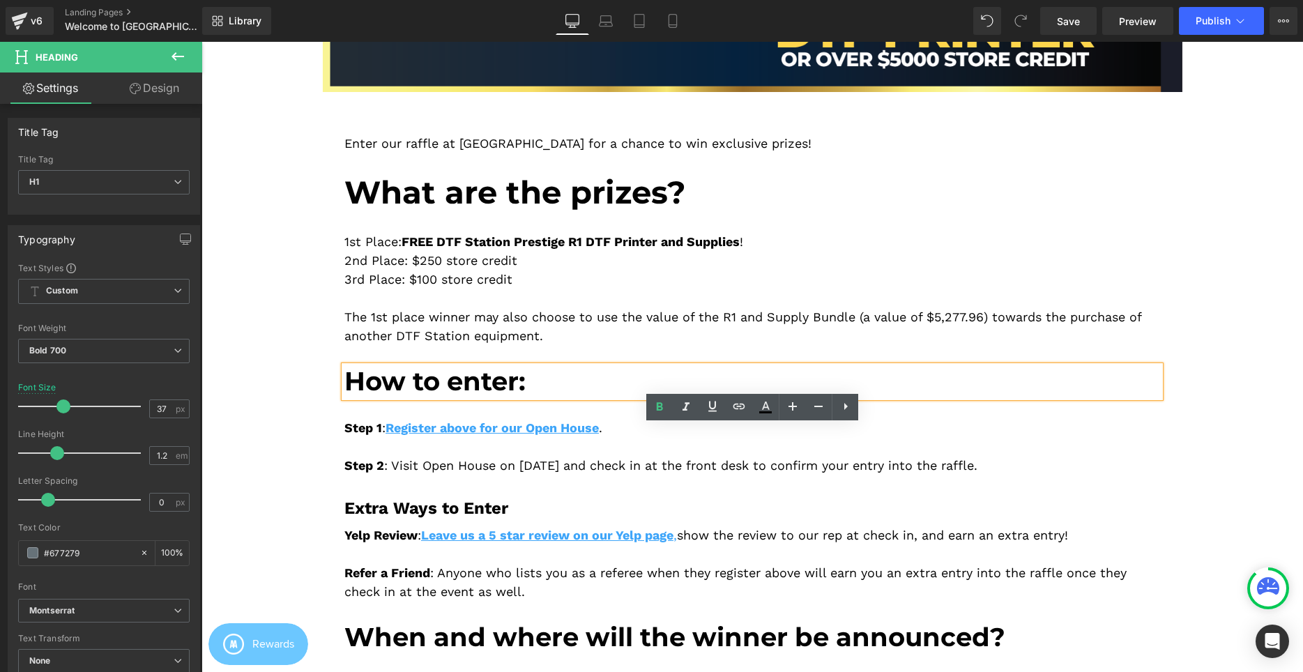
scroll to position [1209, 0]
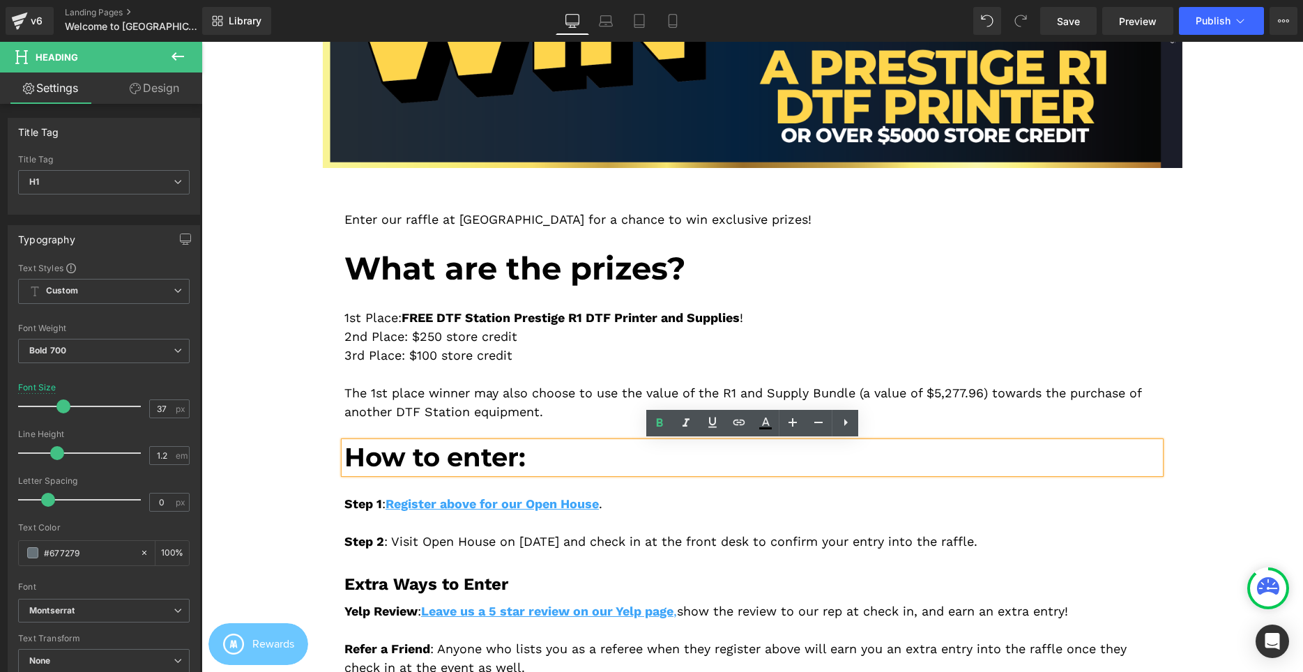
click at [461, 284] on span "What are the prizes?" at bounding box center [515, 268] width 342 height 38
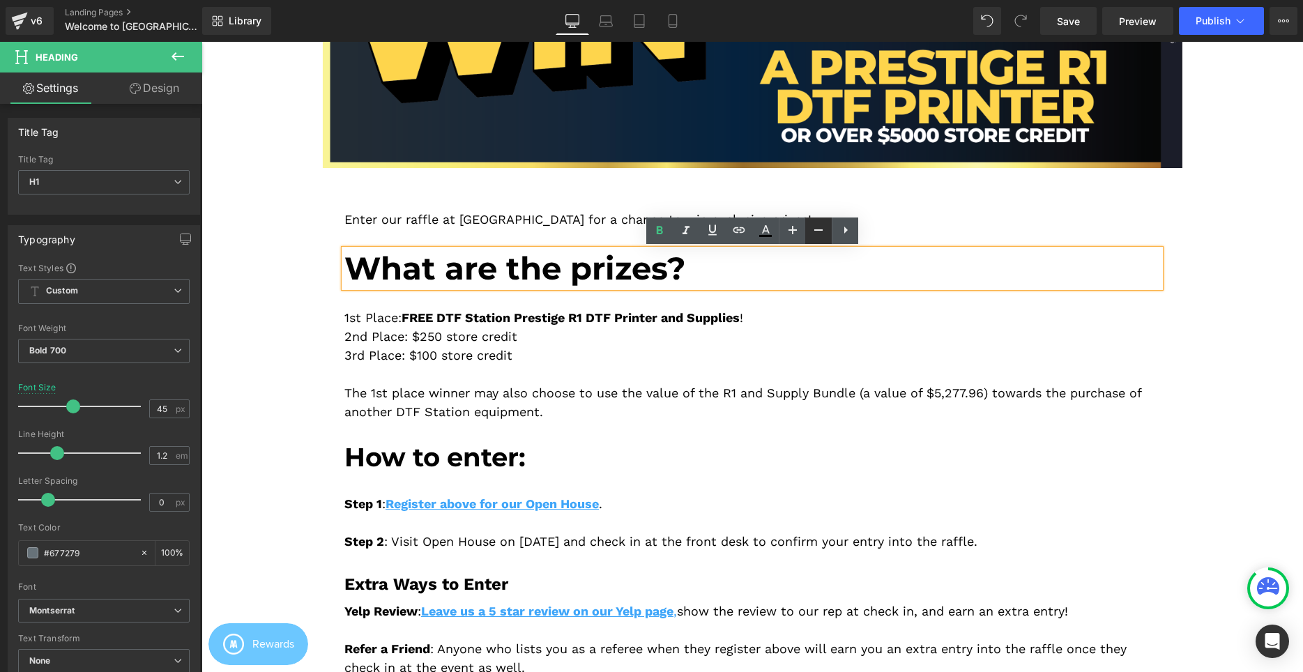
click at [0, 0] on icon at bounding box center [0, 0] width 0 height 0
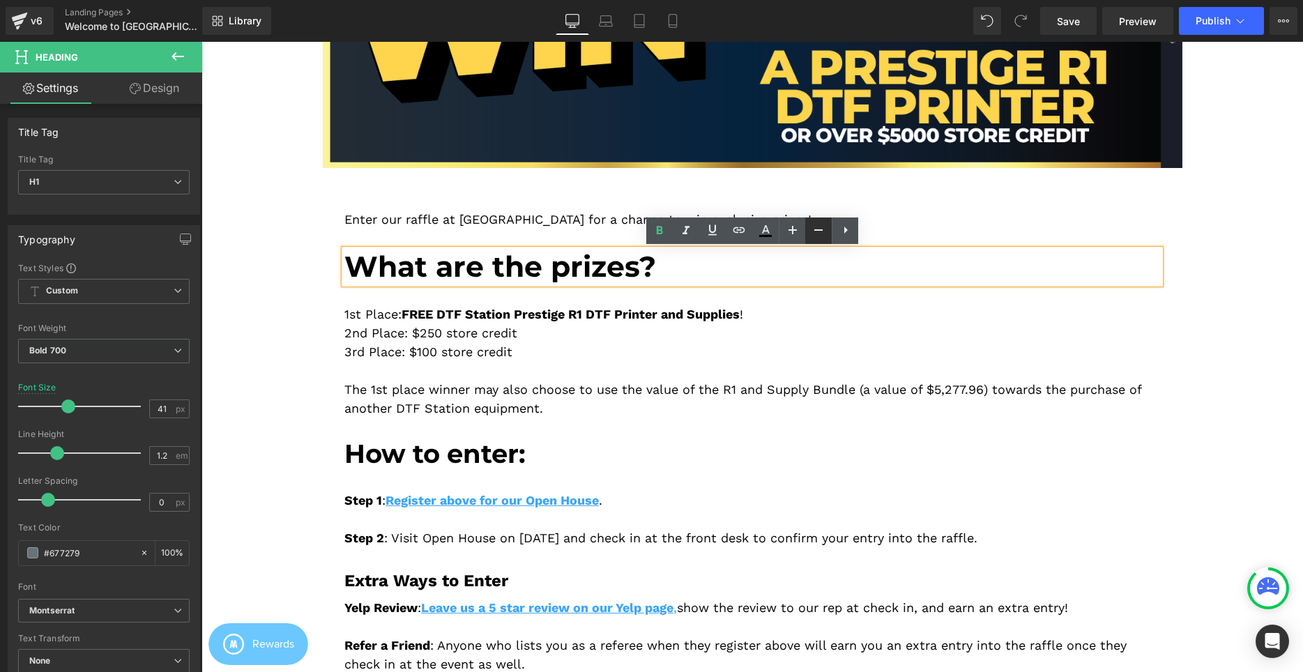
click at [0, 0] on icon at bounding box center [0, 0] width 0 height 0
type input "37"
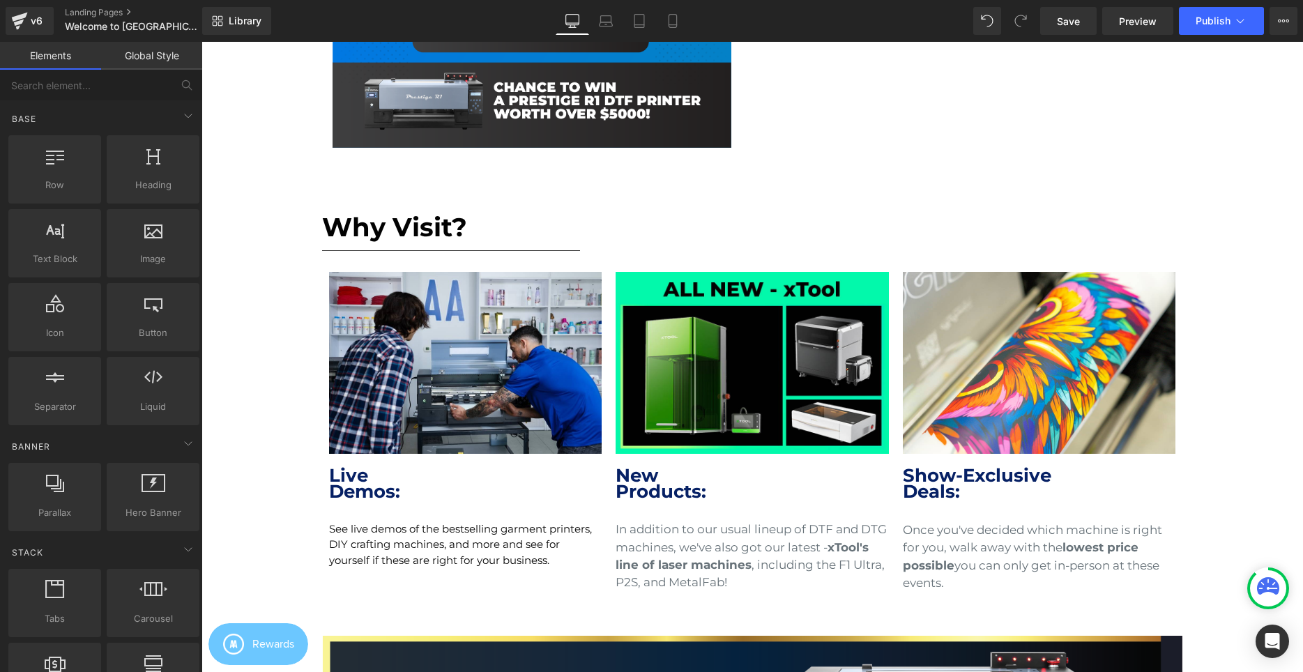
scroll to position [427, 0]
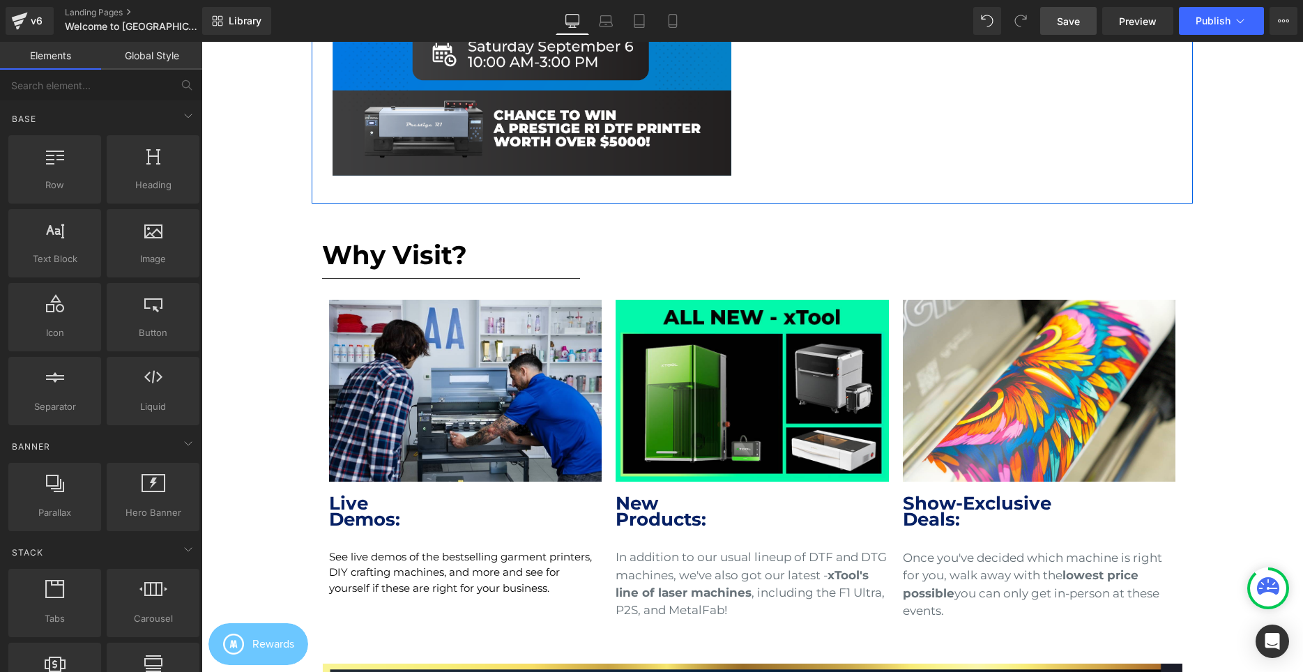
click at [1076, 20] on span "Save" at bounding box center [1068, 21] width 23 height 15
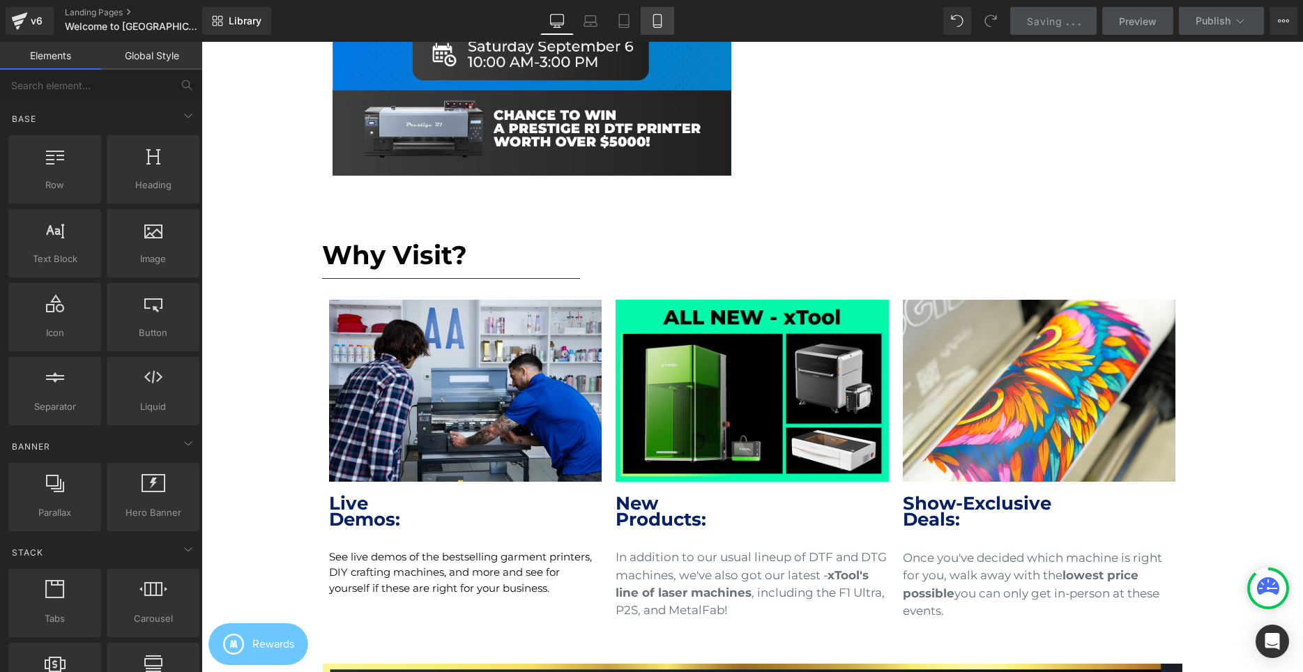
click at [658, 23] on icon at bounding box center [657, 21] width 14 height 14
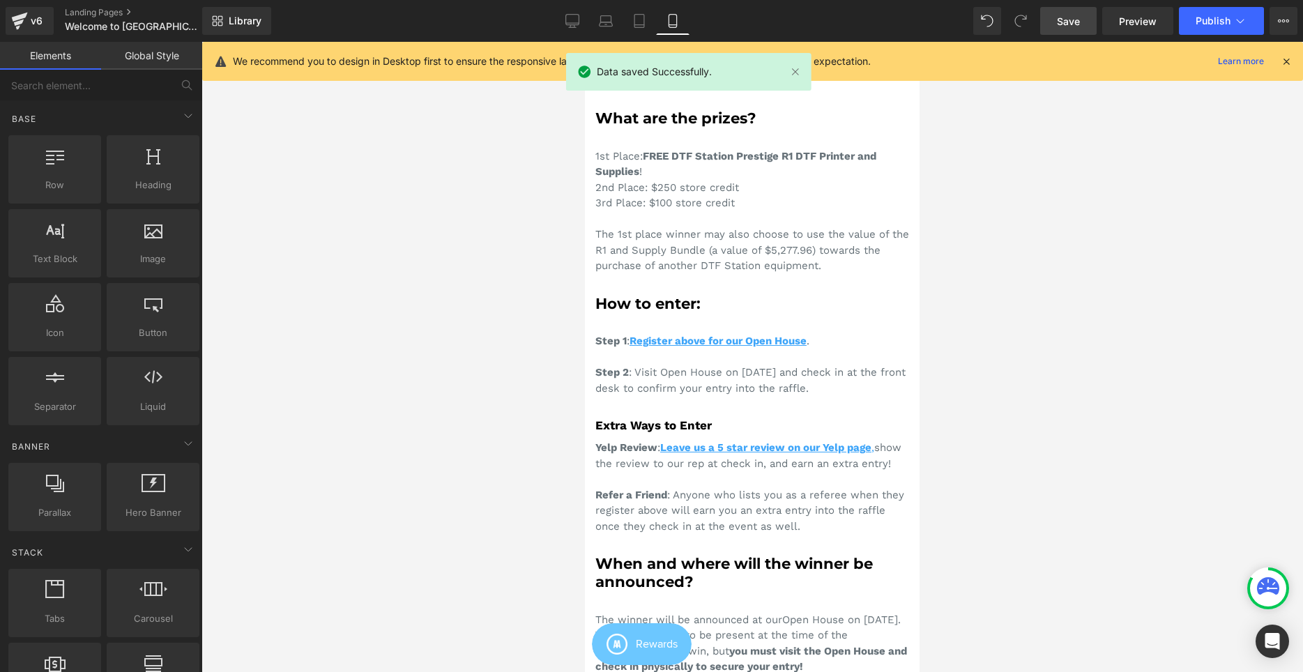
scroll to position [1493, 0]
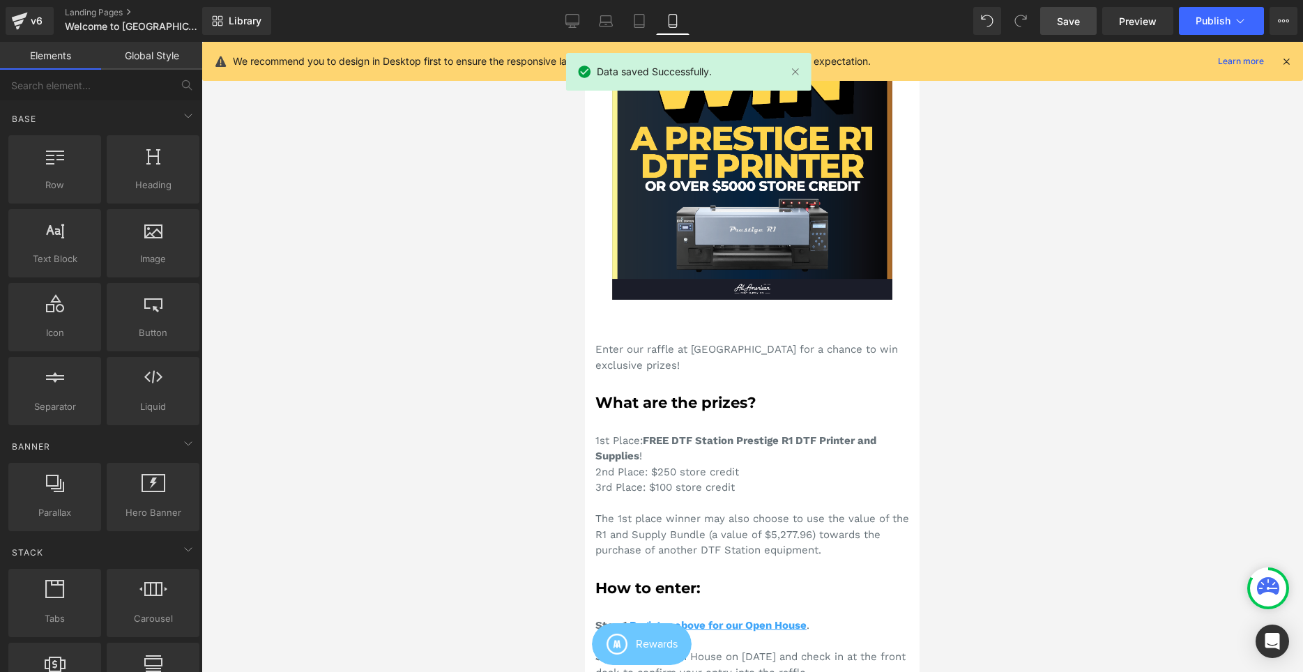
click at [639, 336] on div "Enter our raffle at [GEOGRAPHIC_DATA] for a chance to win exclusive prizes! Tex…" at bounding box center [752, 656] width 335 height 713
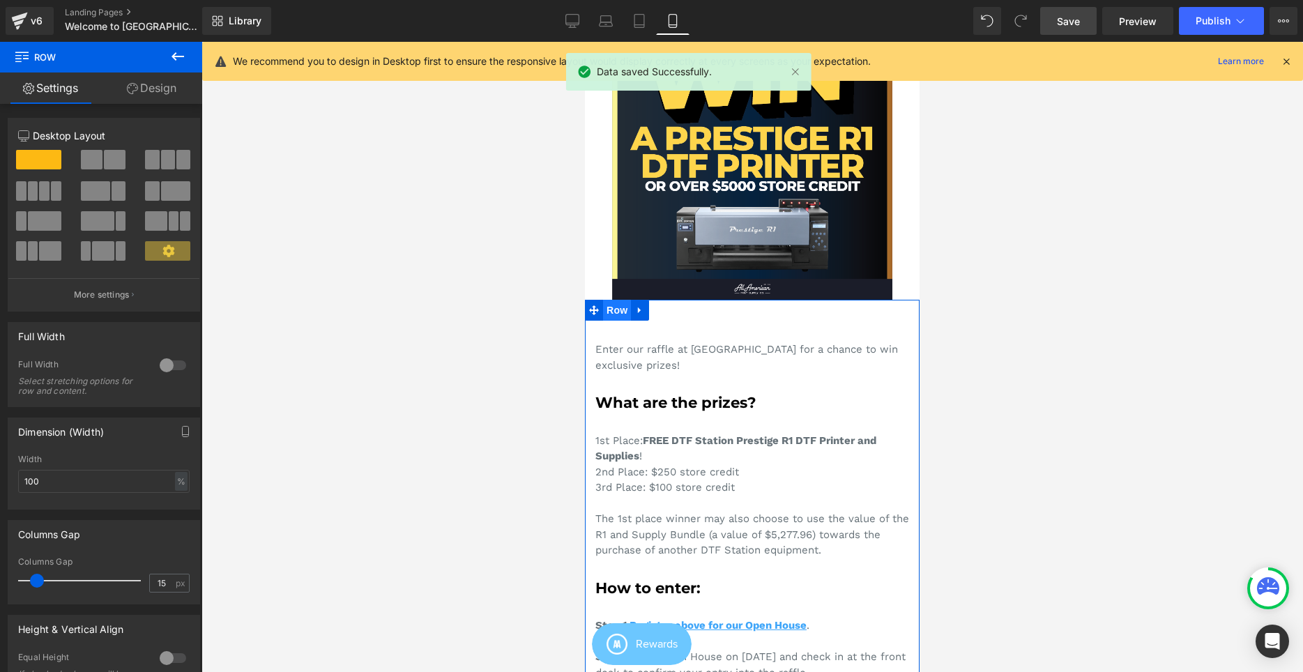
click at [607, 321] on span "Row" at bounding box center [617, 310] width 28 height 21
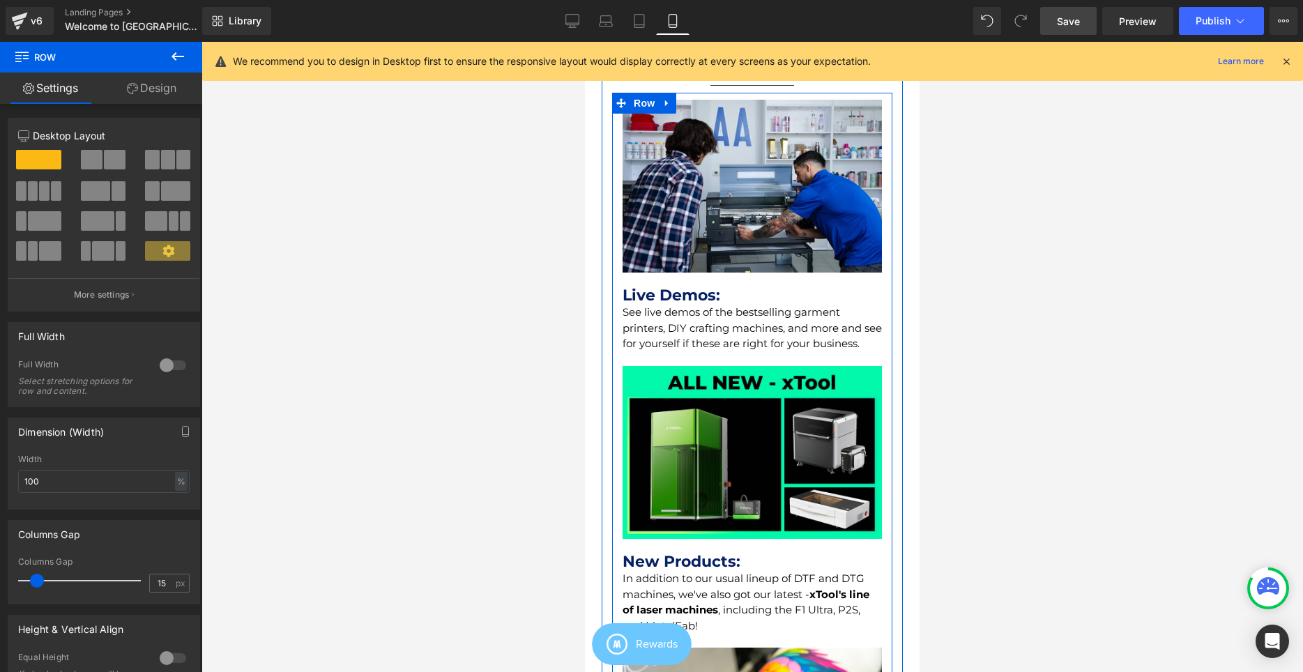
scroll to position [356, 0]
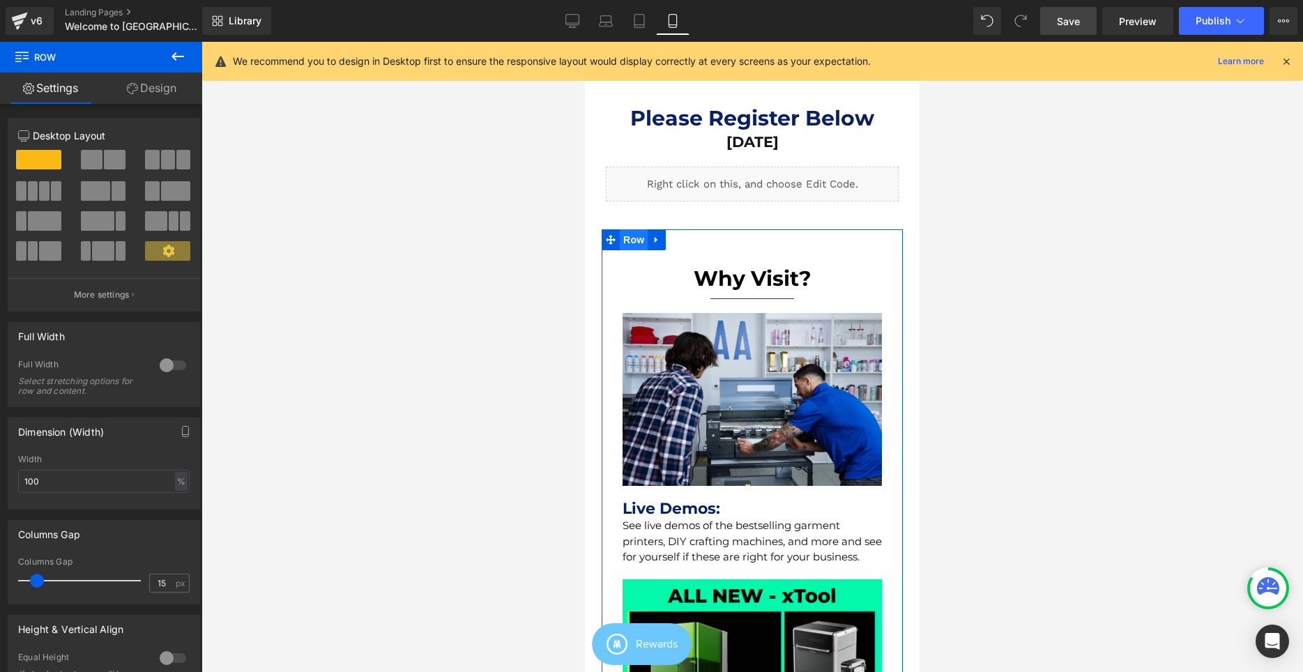
click at [634, 242] on span "Row" at bounding box center [634, 239] width 28 height 21
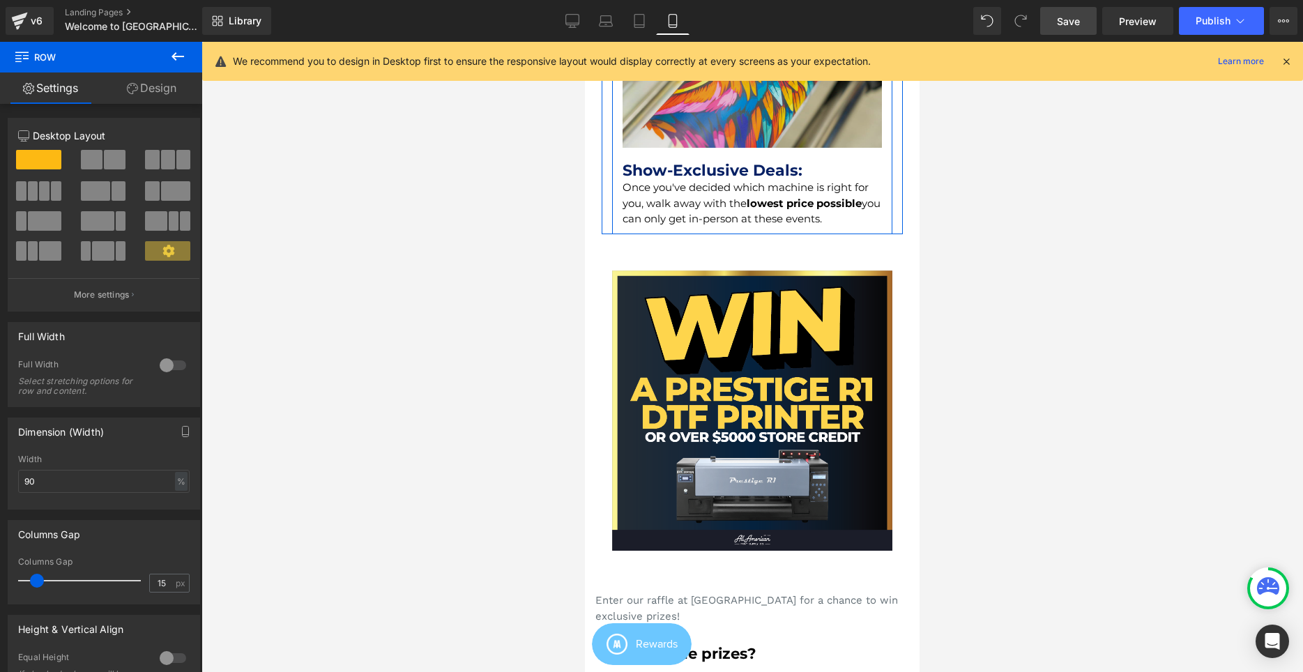
scroll to position [1351, 0]
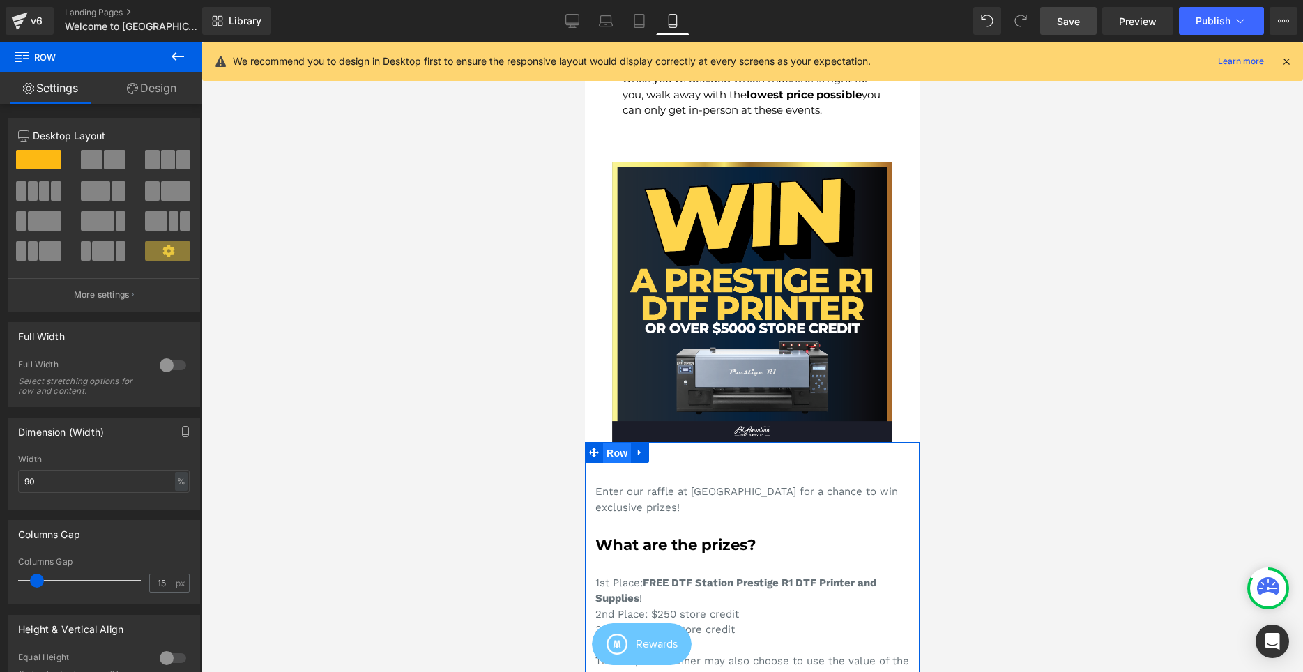
click at [628, 464] on span "Row" at bounding box center [617, 453] width 28 height 21
click at [132, 485] on input "100" at bounding box center [104, 481] width 172 height 23
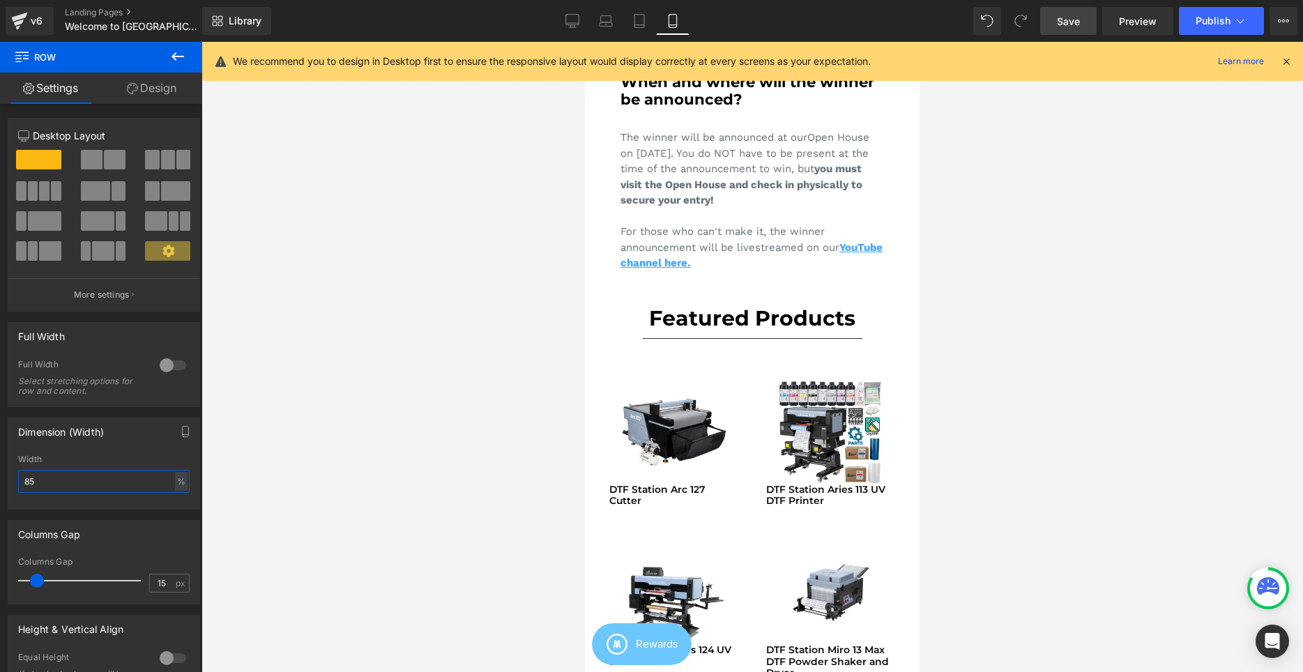
scroll to position [2347, 0]
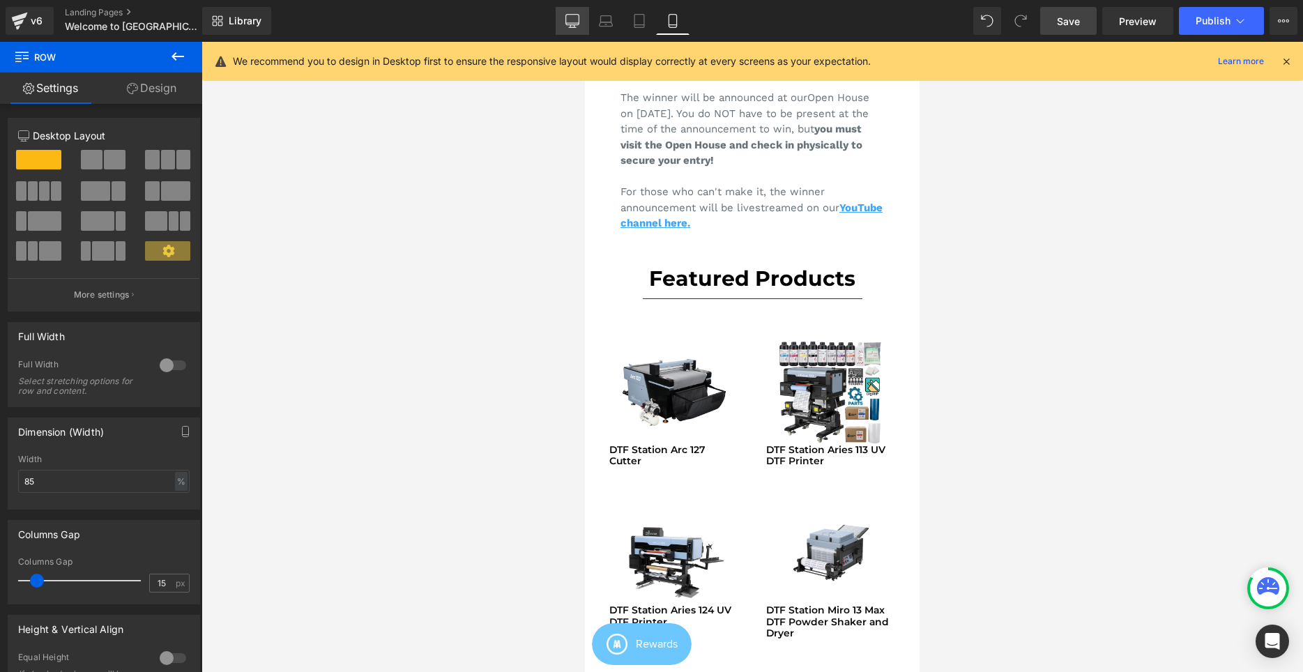
click at [579, 25] on icon at bounding box center [572, 21] width 14 height 14
type input "1200"
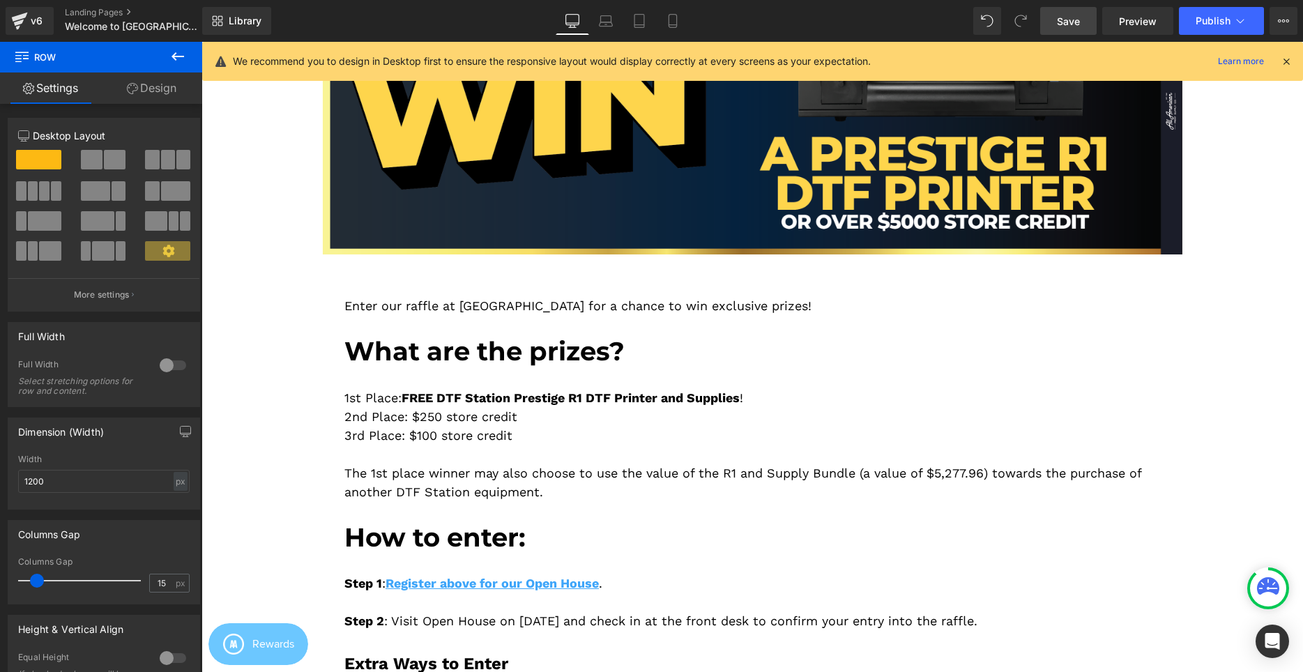
click at [345, 397] on div "1st Place: FREE DTF Station Prestige R1 DTF Printer and Supplies ! 2nd Place: $…" at bounding box center [752, 434] width 816 height 134
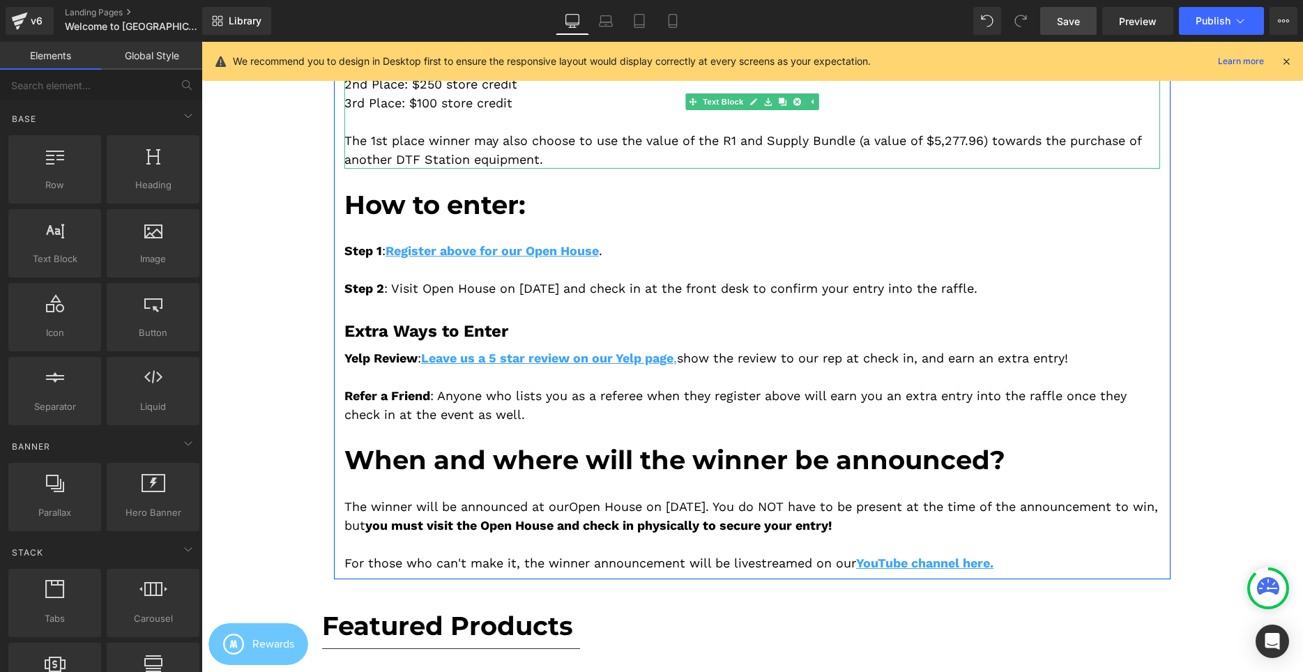
scroll to position [1478, 0]
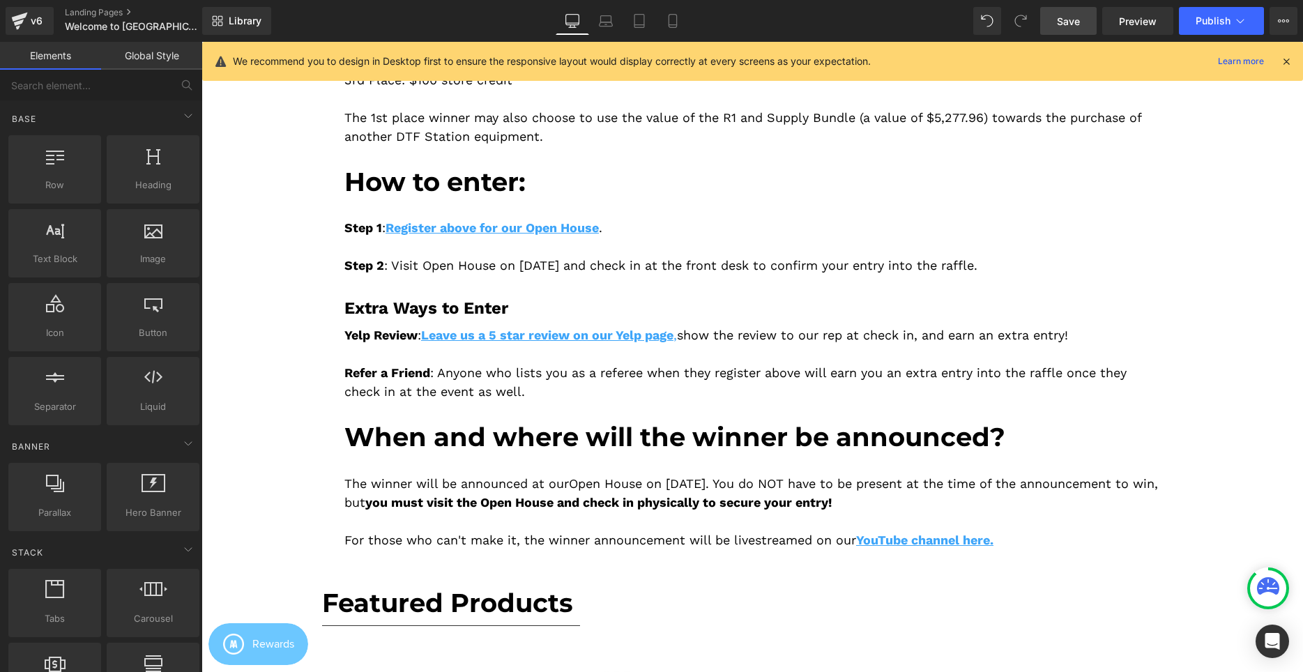
click at [1065, 22] on span "Save" at bounding box center [1068, 21] width 23 height 15
click at [1203, 25] on span "Publish" at bounding box center [1213, 20] width 35 height 11
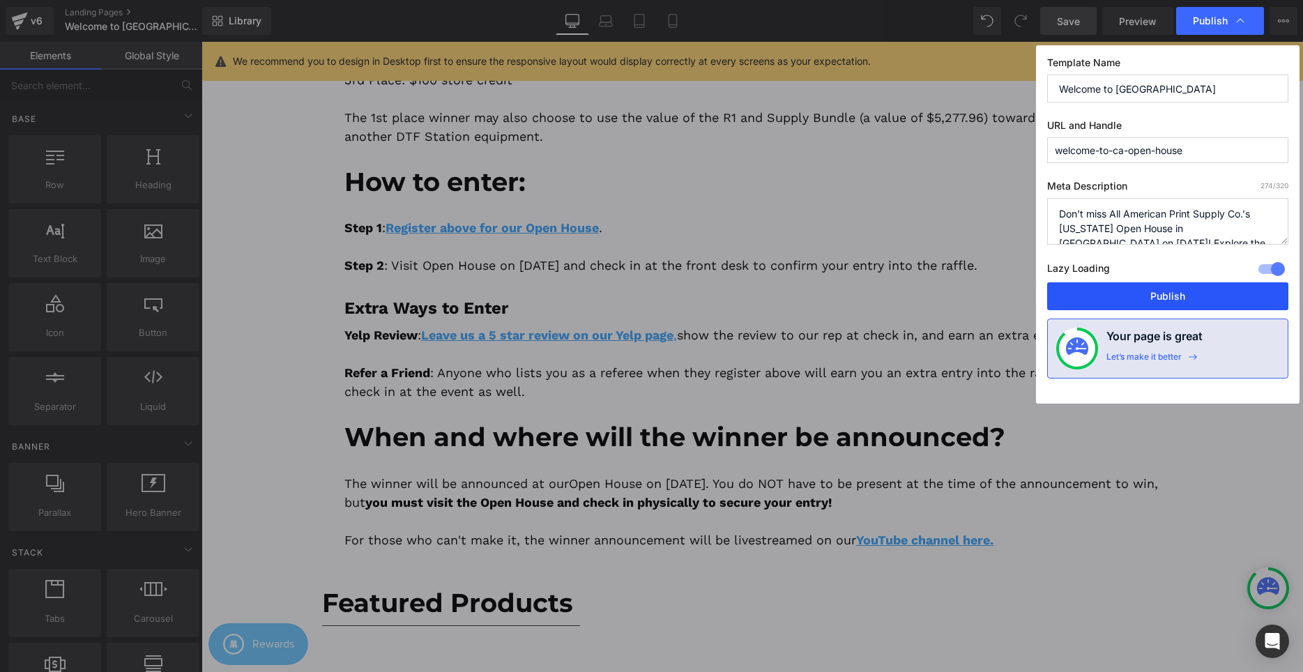
click at [1141, 302] on button "Publish" at bounding box center [1167, 296] width 241 height 28
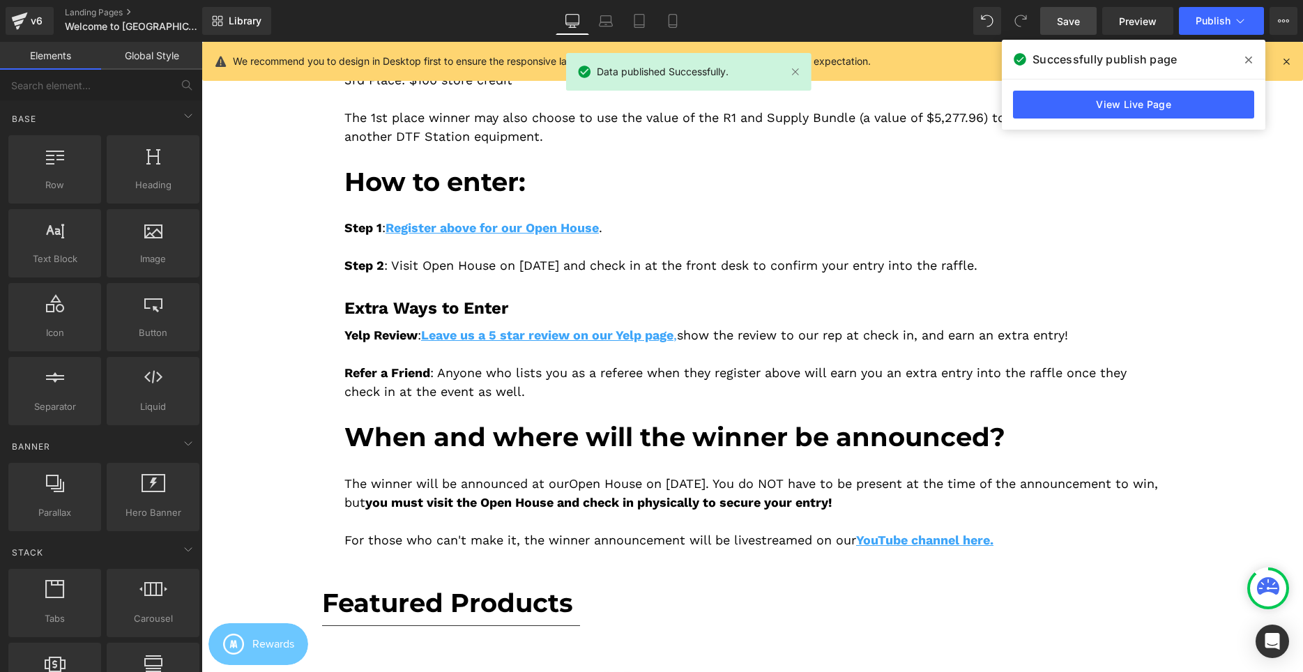
click at [1118, 119] on div "View Live Page" at bounding box center [1134, 104] width 264 height 50
click at [1108, 107] on link "View Live Page" at bounding box center [1133, 105] width 241 height 28
